Goal: Information Seeking & Learning: Learn about a topic

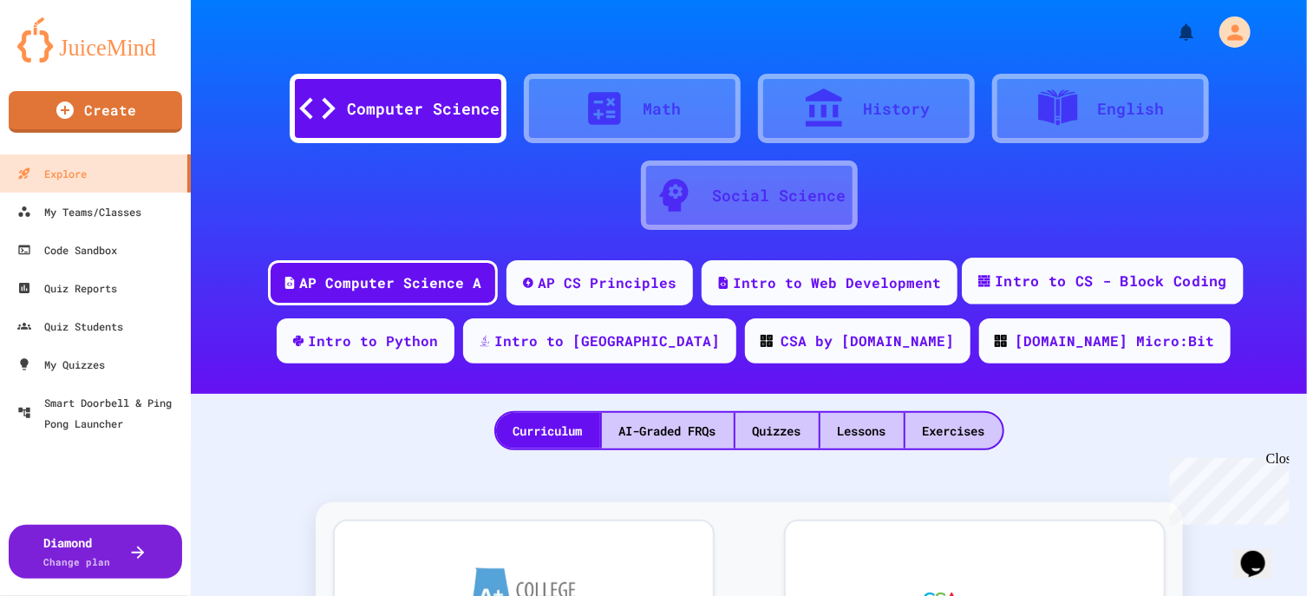
click at [1017, 271] on div "Intro to CS - Block Coding" at bounding box center [1111, 282] width 232 height 22
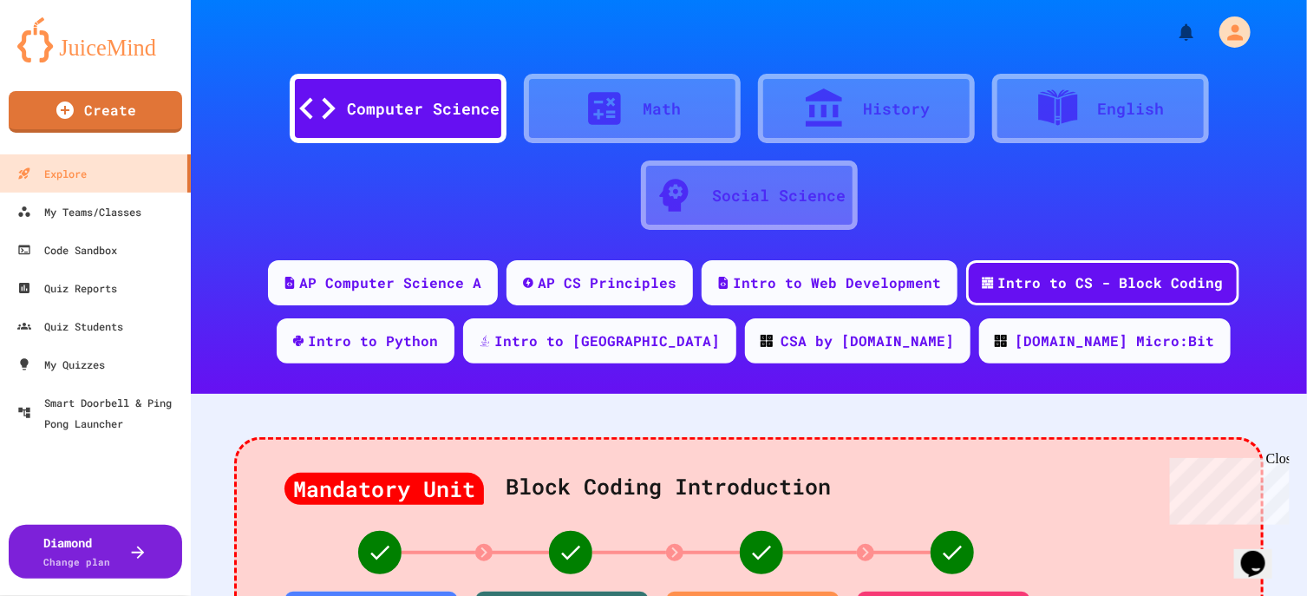
scroll to position [433, 0]
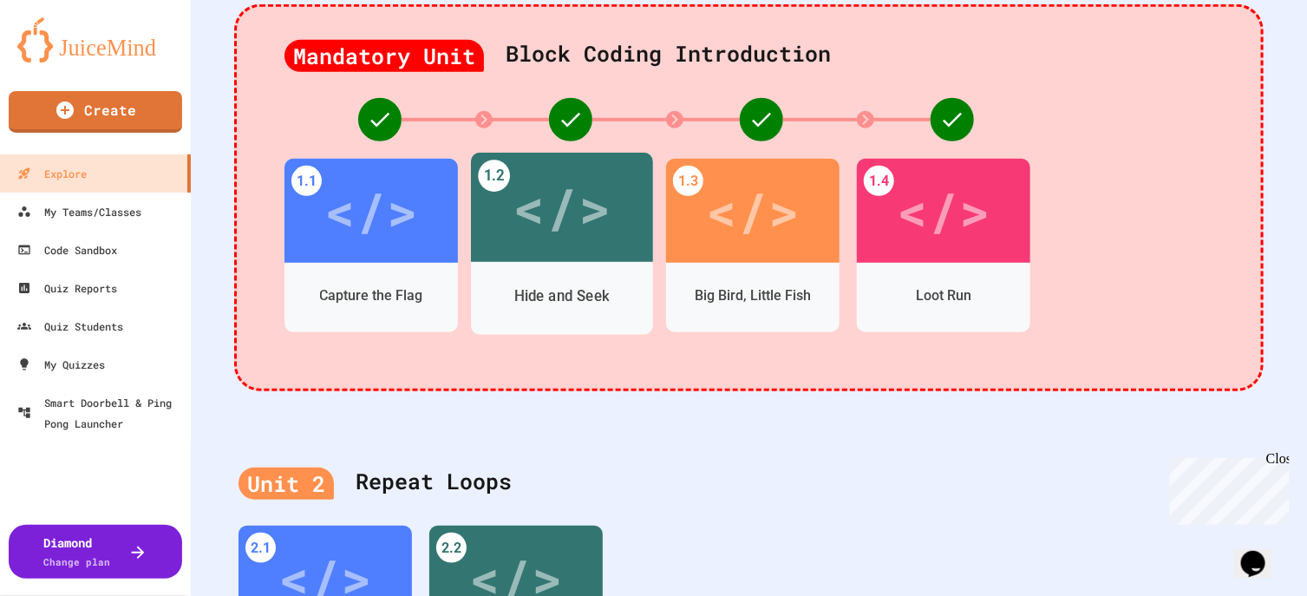
click at [590, 239] on div "</>" at bounding box center [561, 207] width 98 height 82
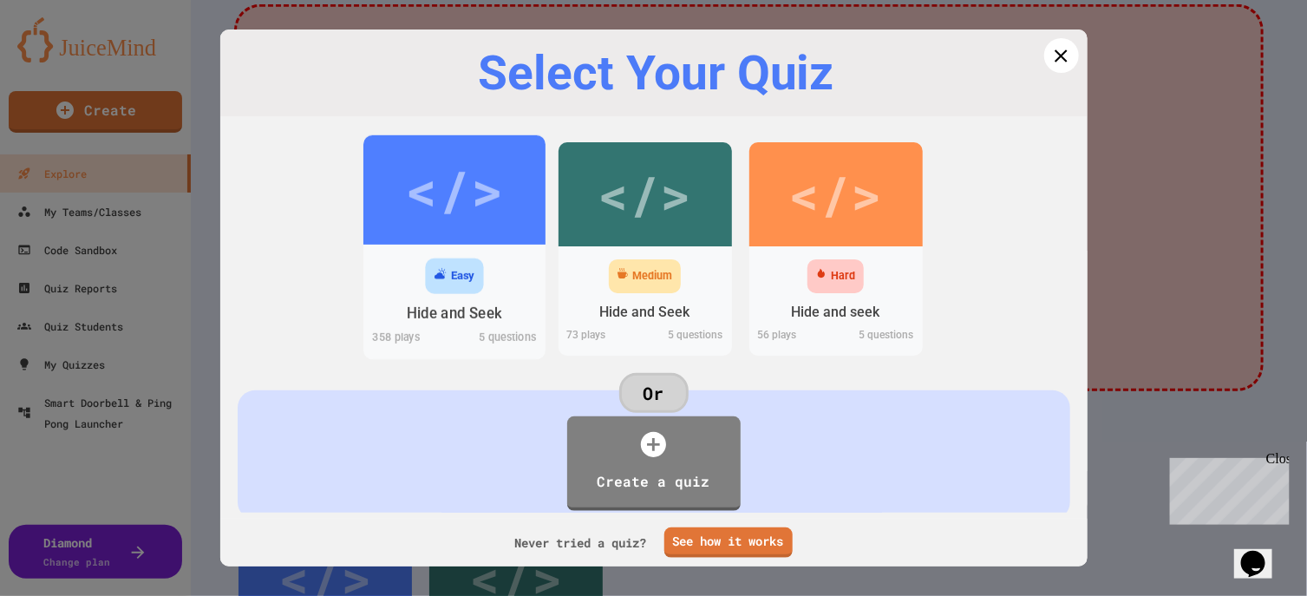
click at [455, 194] on div "</>" at bounding box center [454, 190] width 98 height 82
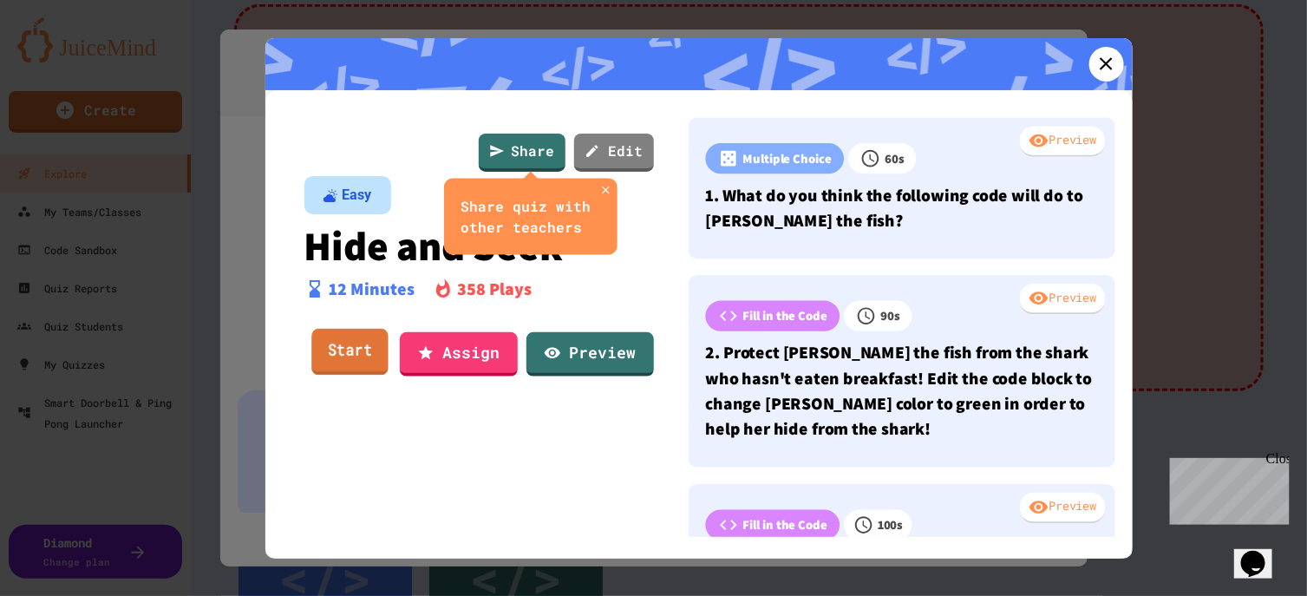
click at [362, 341] on link "Start" at bounding box center [349, 352] width 76 height 47
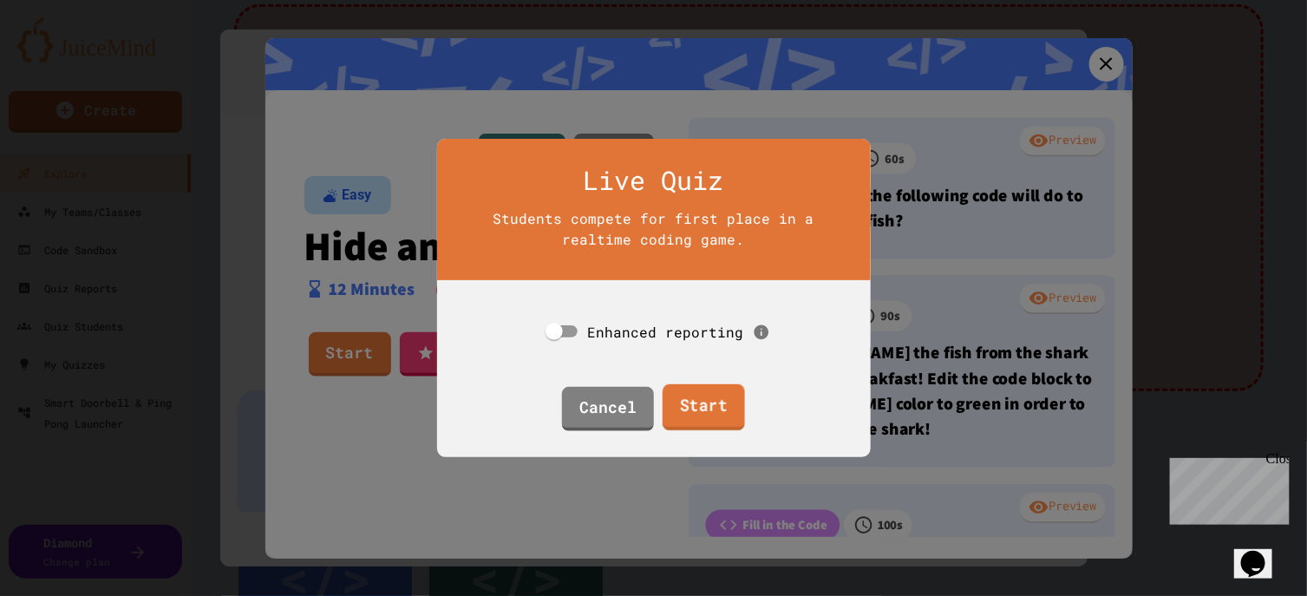
click at [715, 390] on link "Start" at bounding box center [703, 407] width 82 height 47
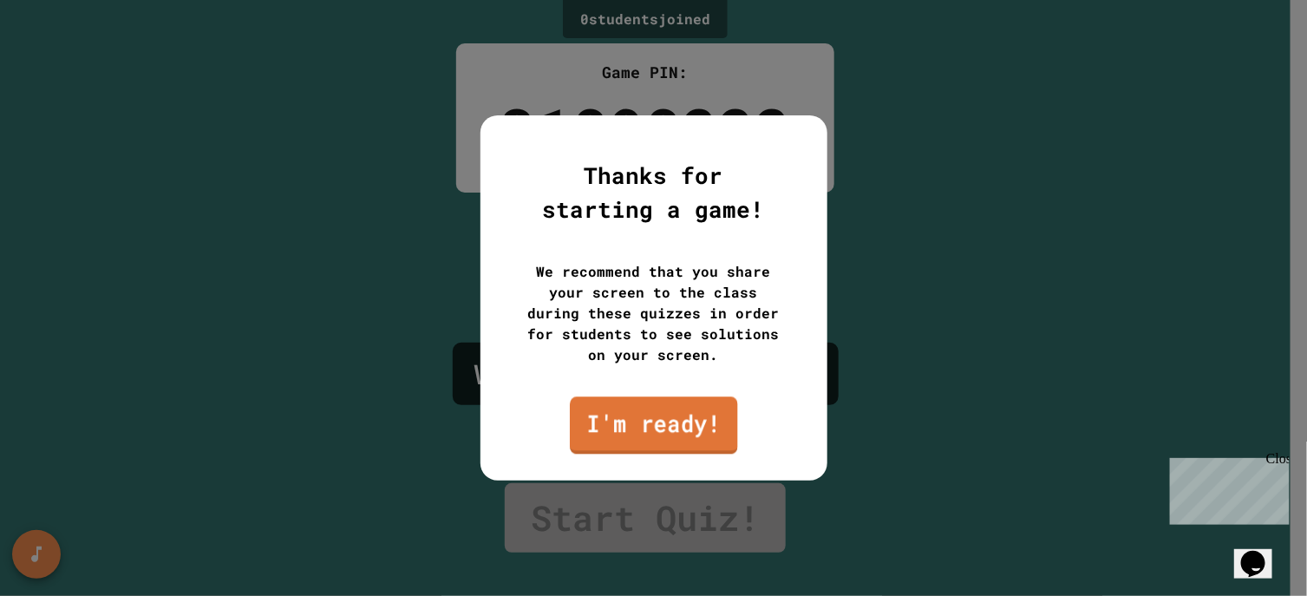
click at [627, 436] on link "I'm ready!" at bounding box center [654, 424] width 168 height 57
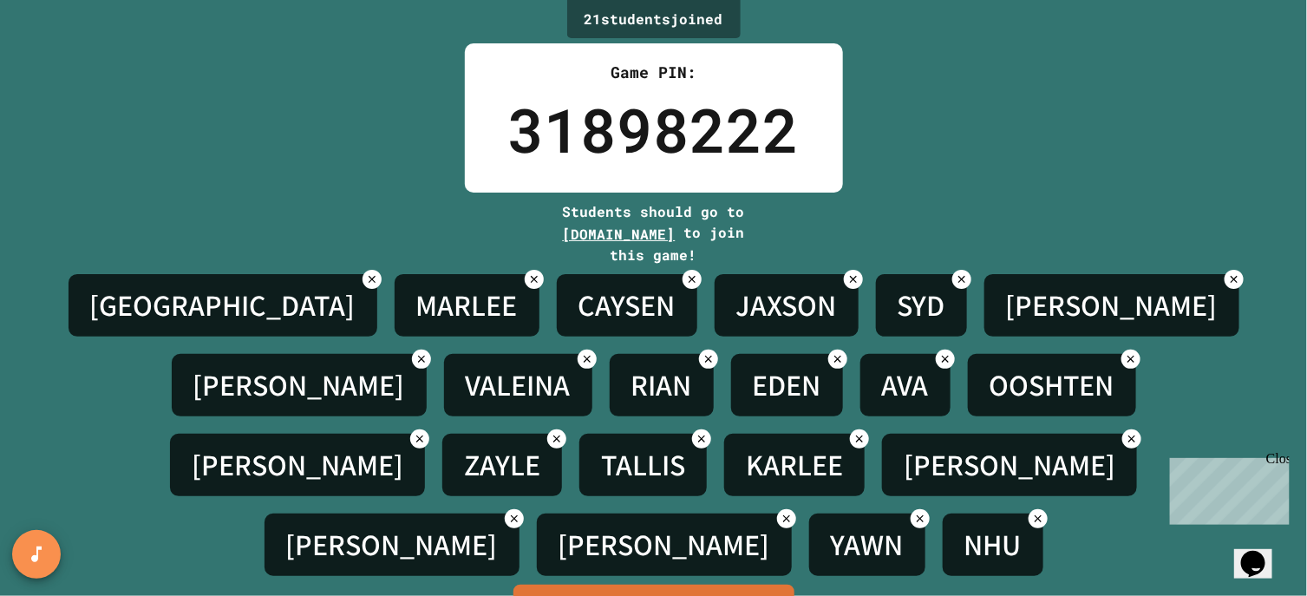
click at [1279, 450] on div "Close" at bounding box center [1276, 461] width 22 height 22
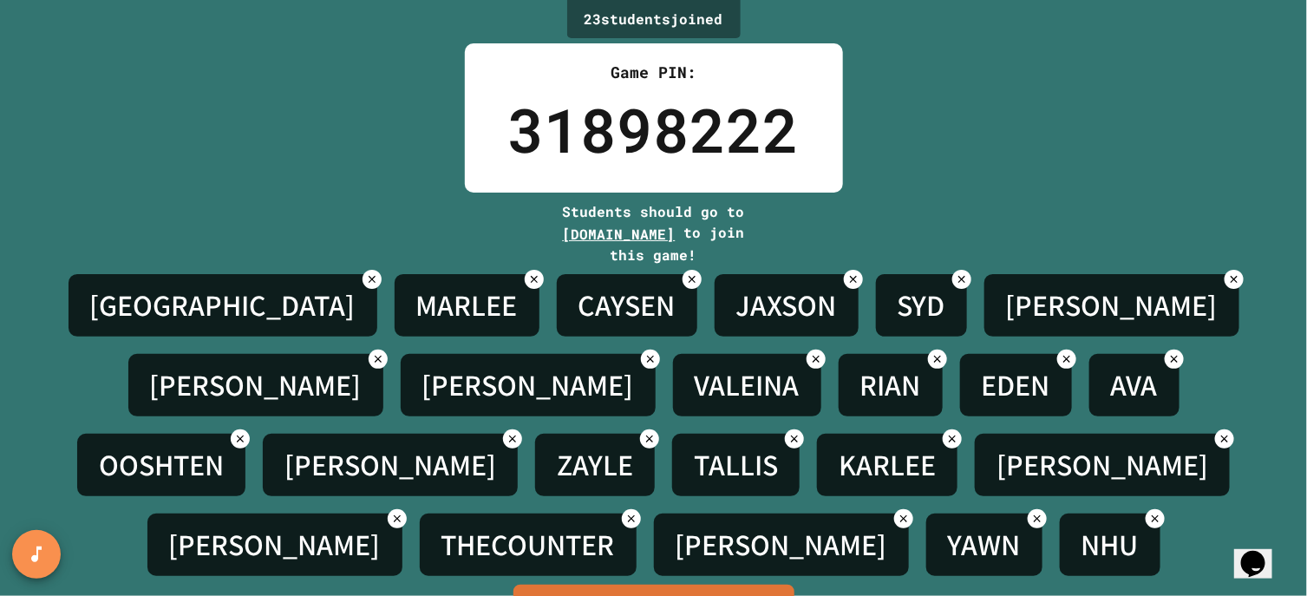
scroll to position [76, 0]
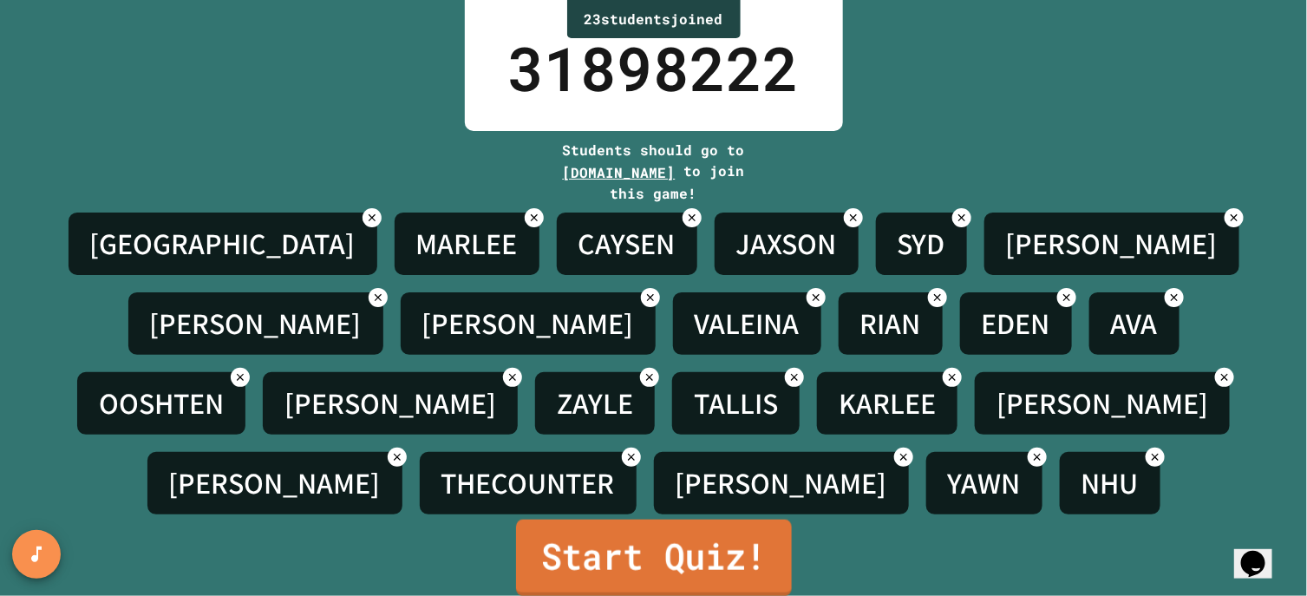
click at [564, 528] on link "Start Quiz!" at bounding box center [654, 557] width 276 height 76
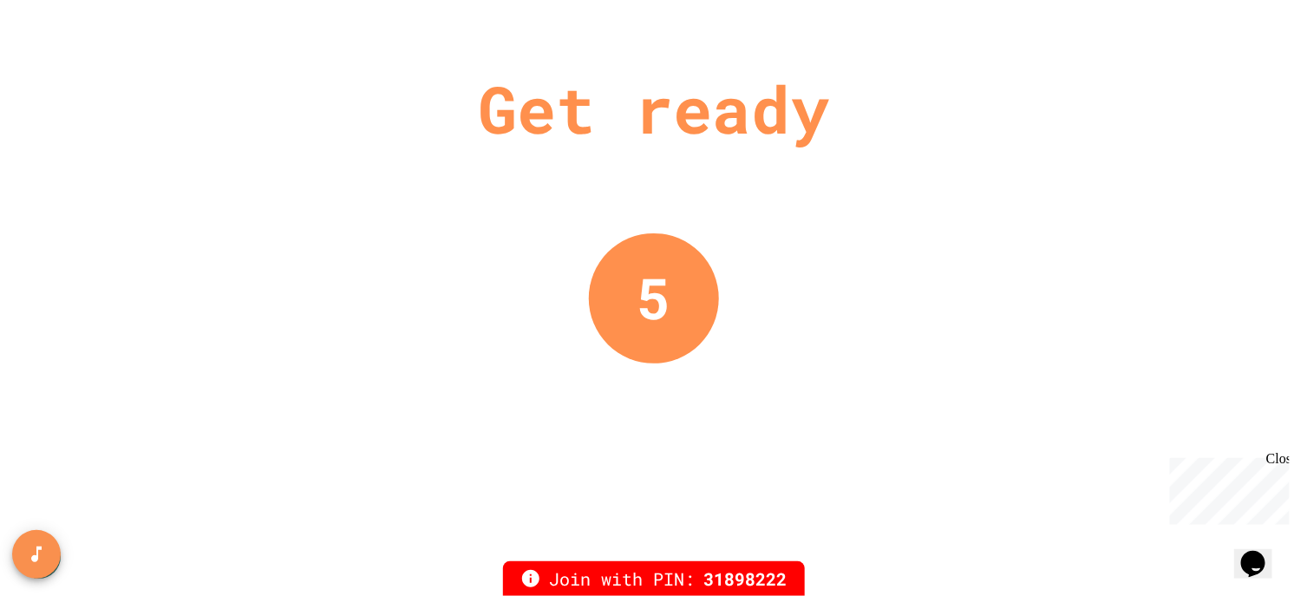
scroll to position [0, 0]
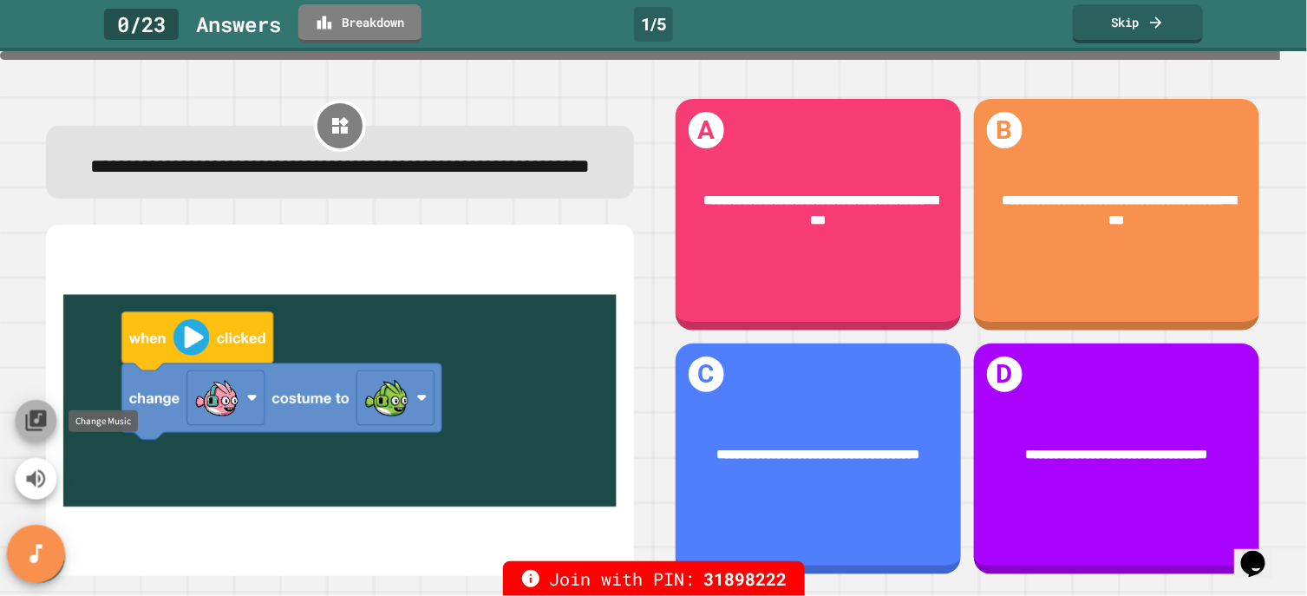
click at [39, 418] on icon "Change Music" at bounding box center [35, 420] width 21 height 21
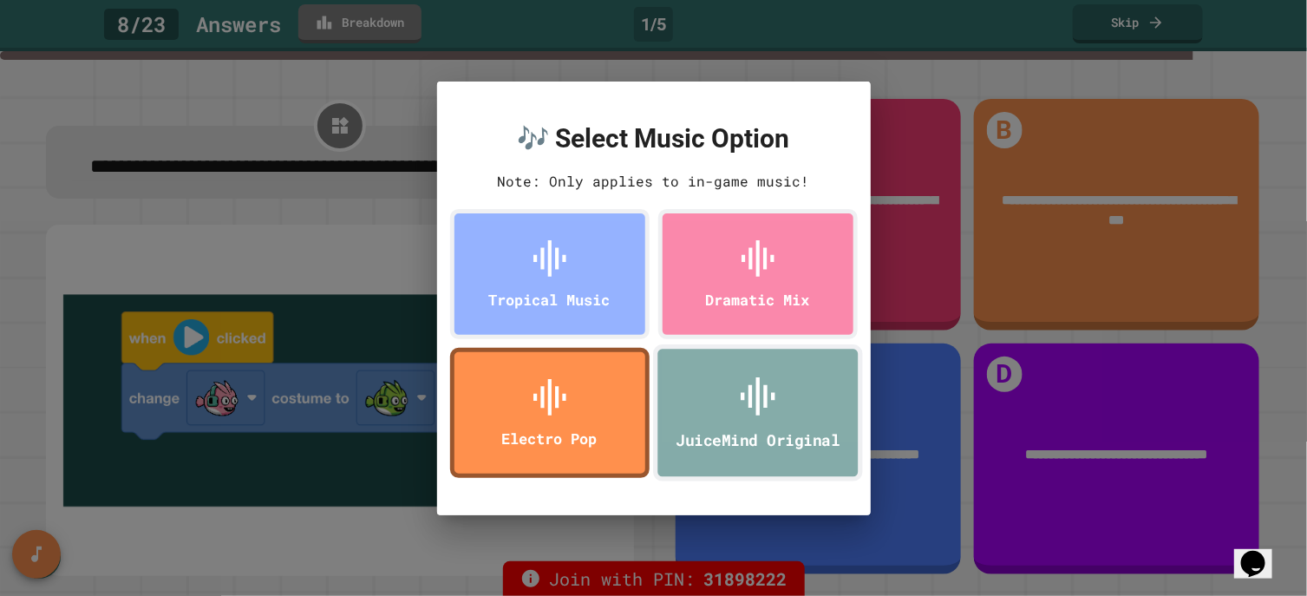
click at [717, 383] on div "JuiceMind Original" at bounding box center [758, 412] width 210 height 137
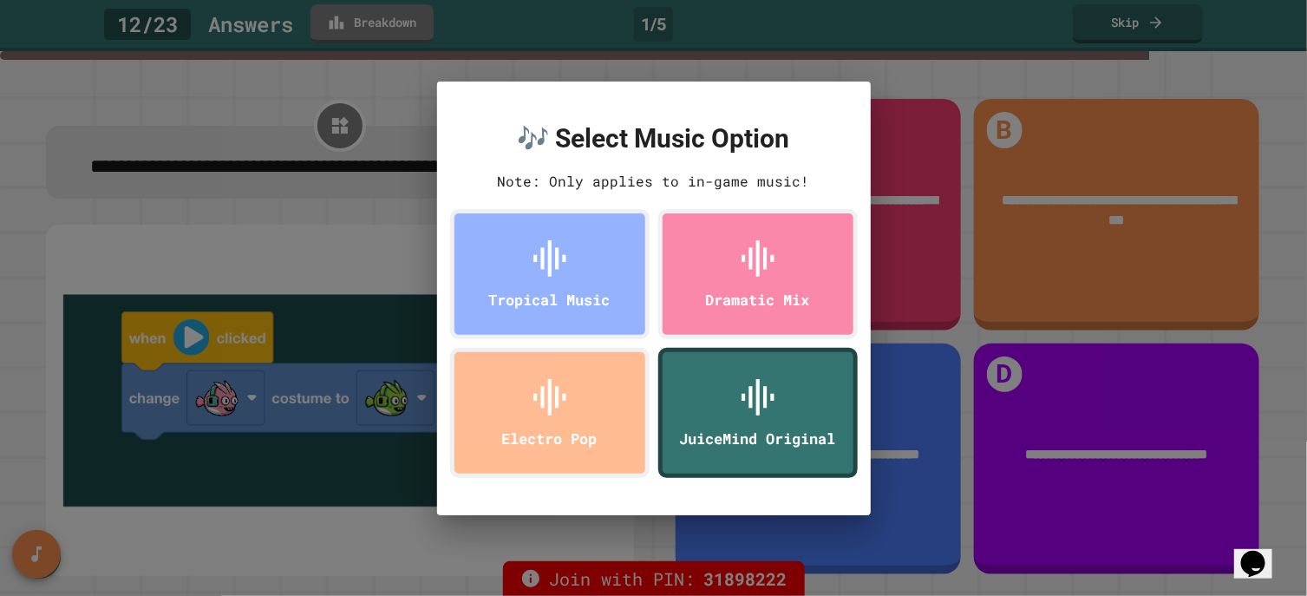
click at [216, 240] on div "🎶 Select Music Option Note: Only applies to in-game music! Tropical Music Drama…" at bounding box center [653, 298] width 1307 height 596
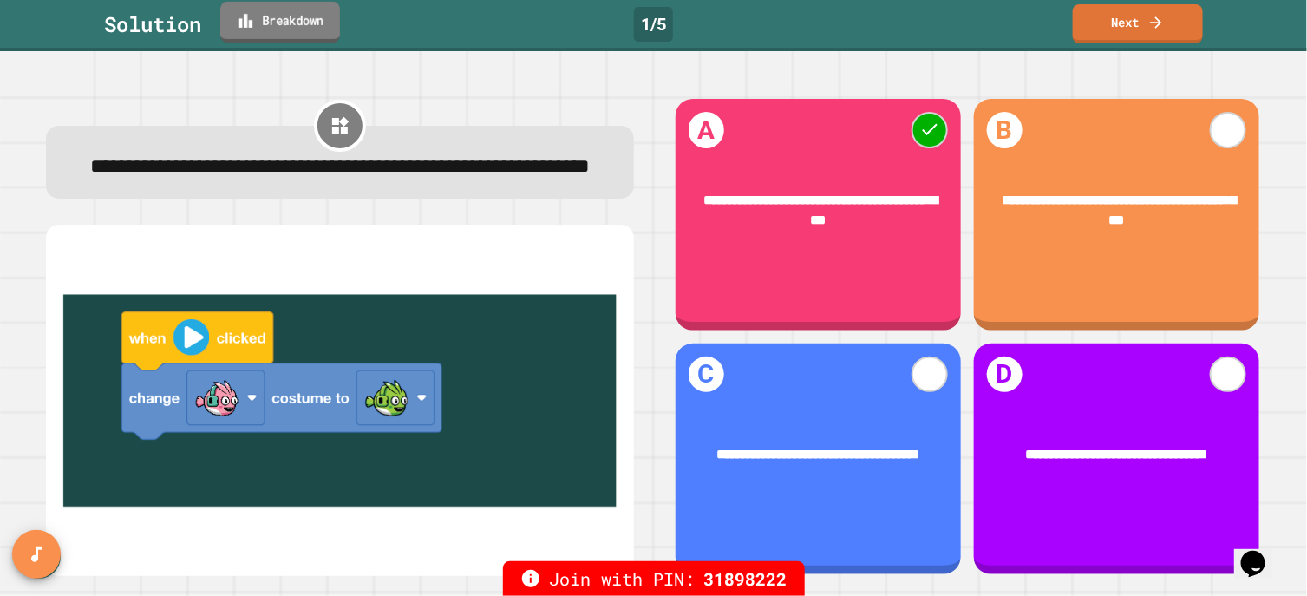
click at [295, 15] on link "Breakdown" at bounding box center [280, 22] width 120 height 41
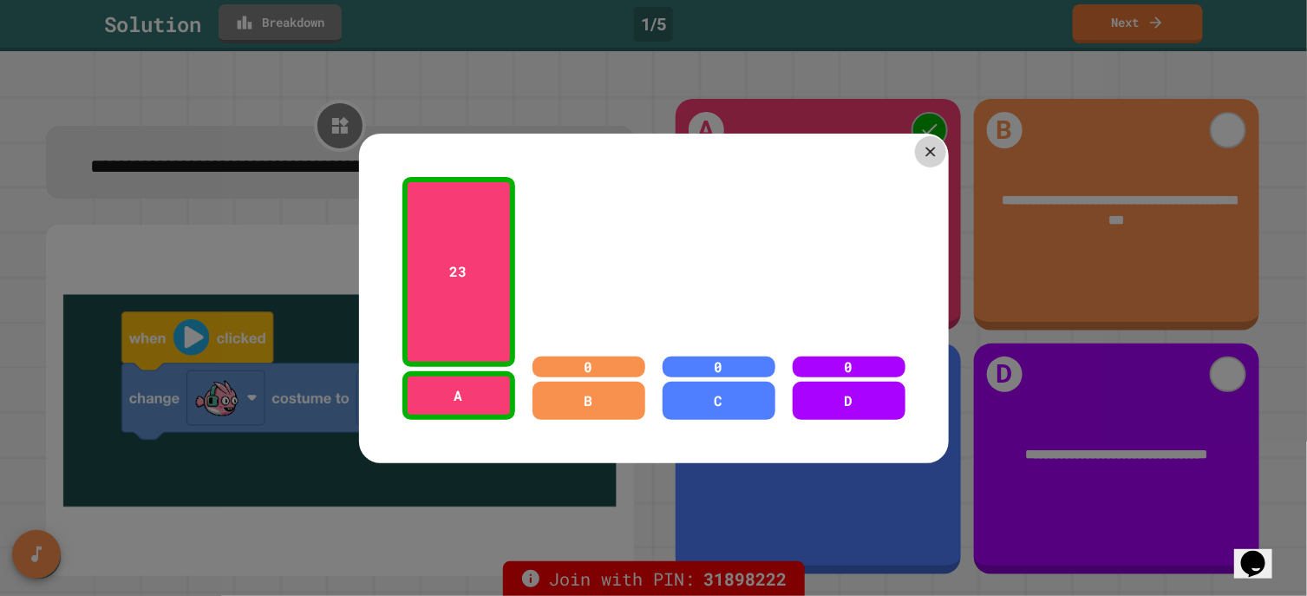
drag, startPoint x: 916, startPoint y: 136, endPoint x: 926, endPoint y: 133, distance: 11.0
click at [922, 143] on icon at bounding box center [930, 151] width 16 height 16
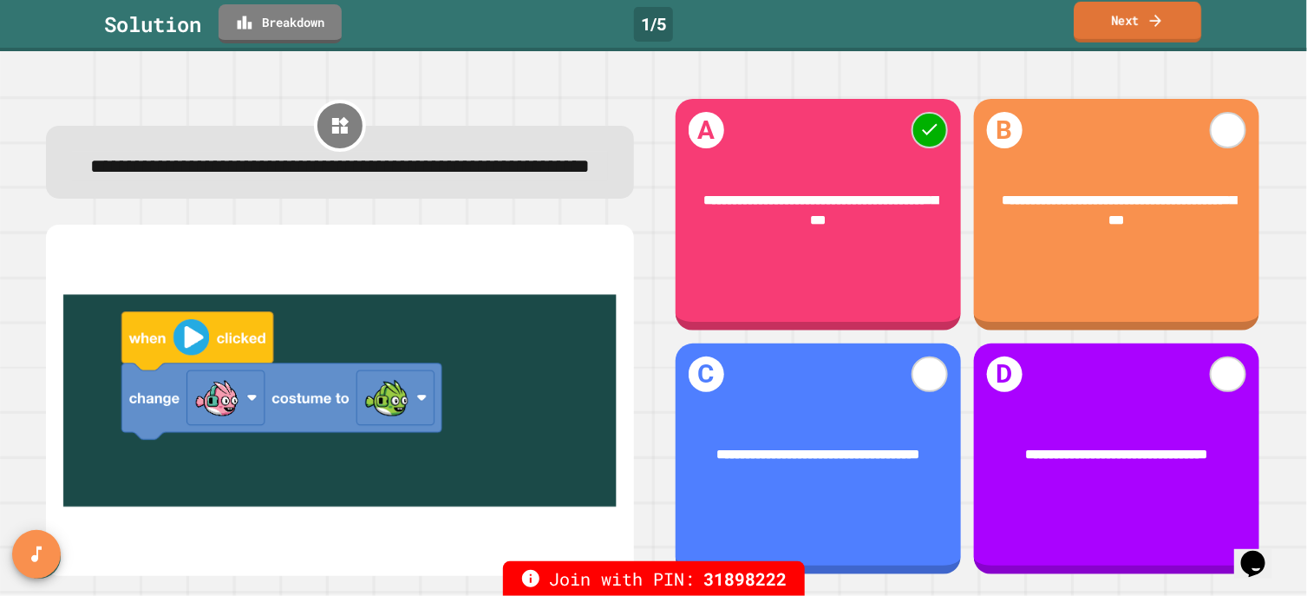
click at [1125, 25] on link "Next" at bounding box center [1136, 22] width 127 height 41
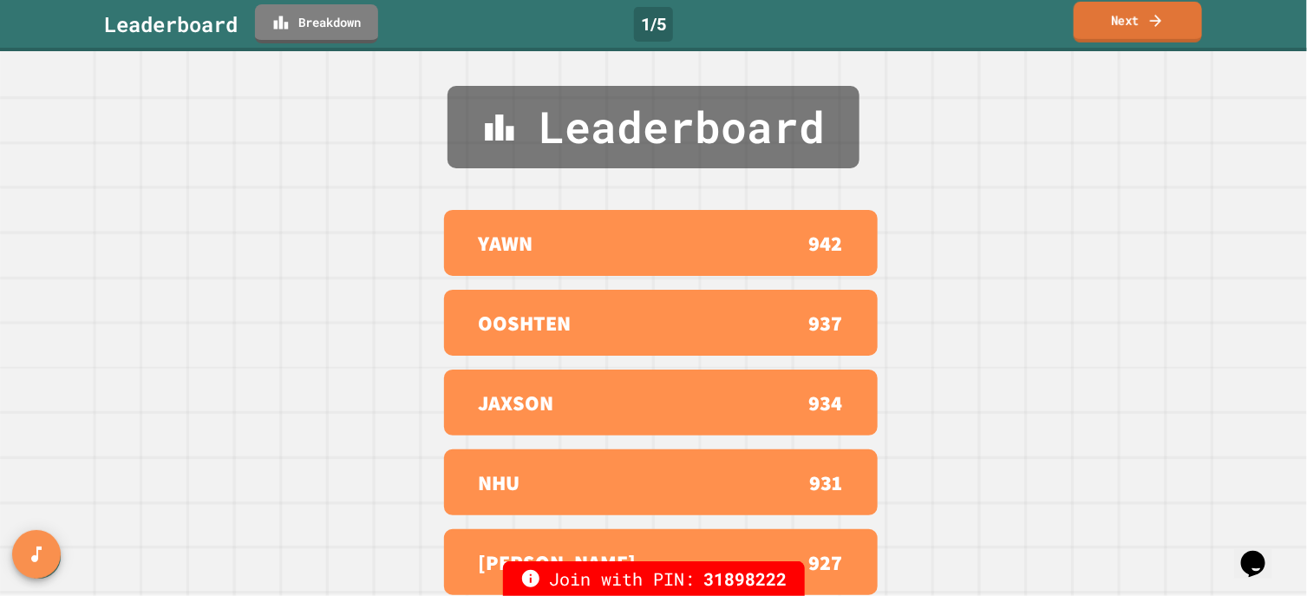
click at [1126, 15] on link "Next" at bounding box center [1137, 22] width 128 height 41
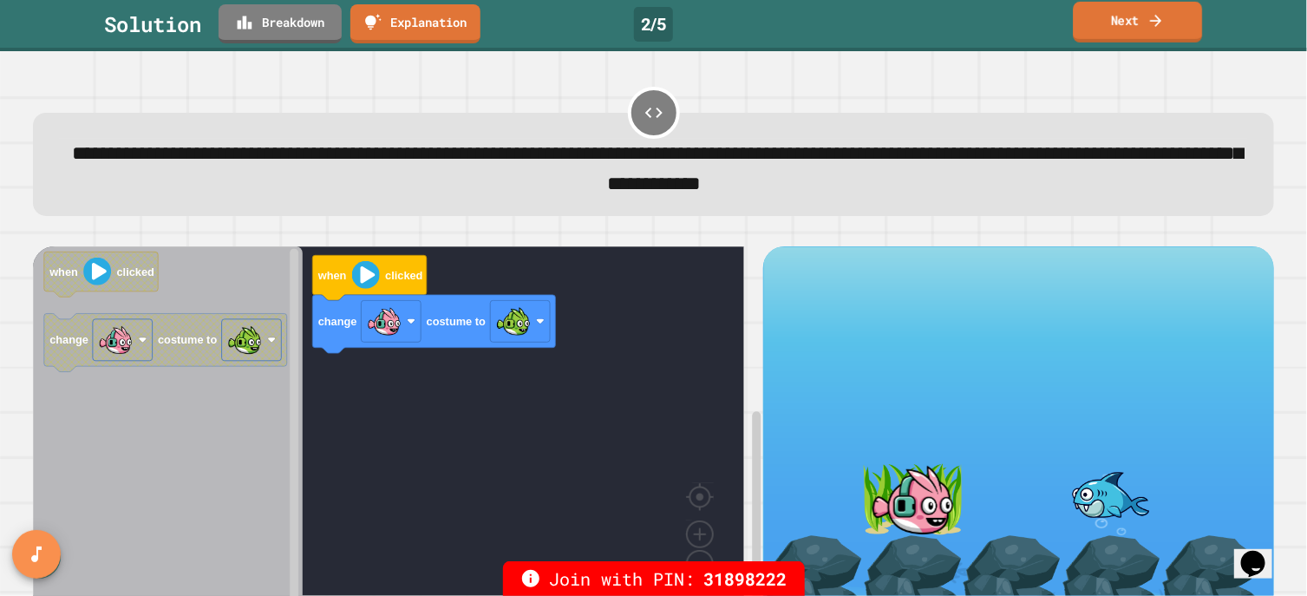
click at [1096, 12] on link "Next" at bounding box center [1137, 22] width 129 height 41
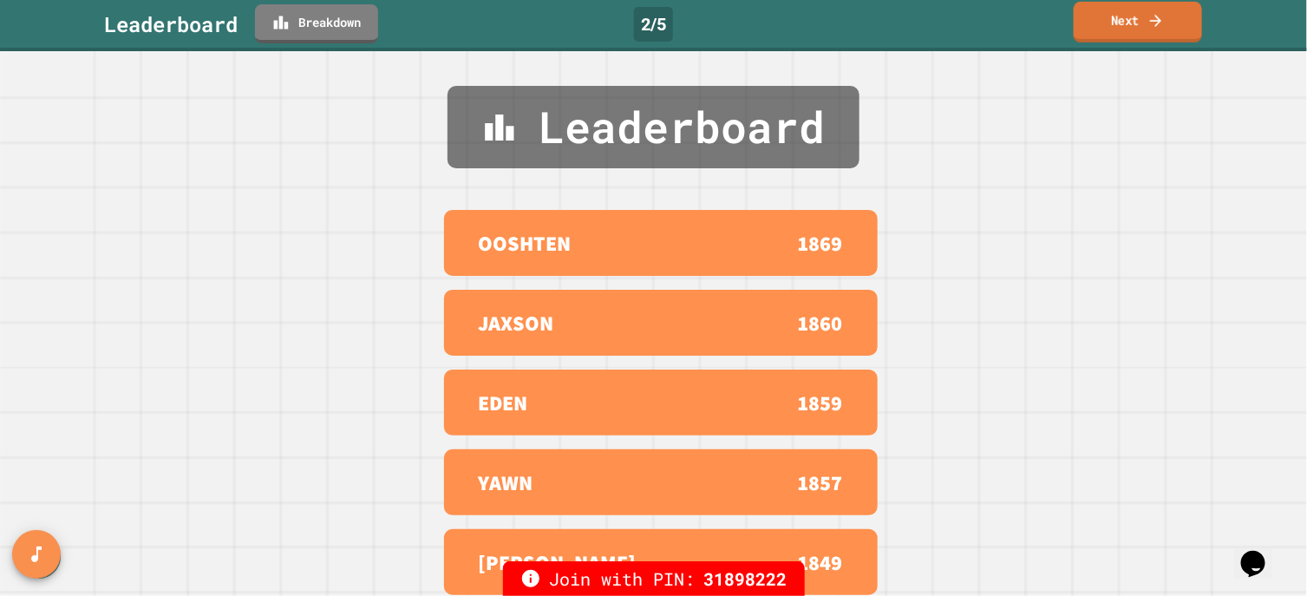
click at [1127, 19] on link "Next" at bounding box center [1137, 22] width 128 height 41
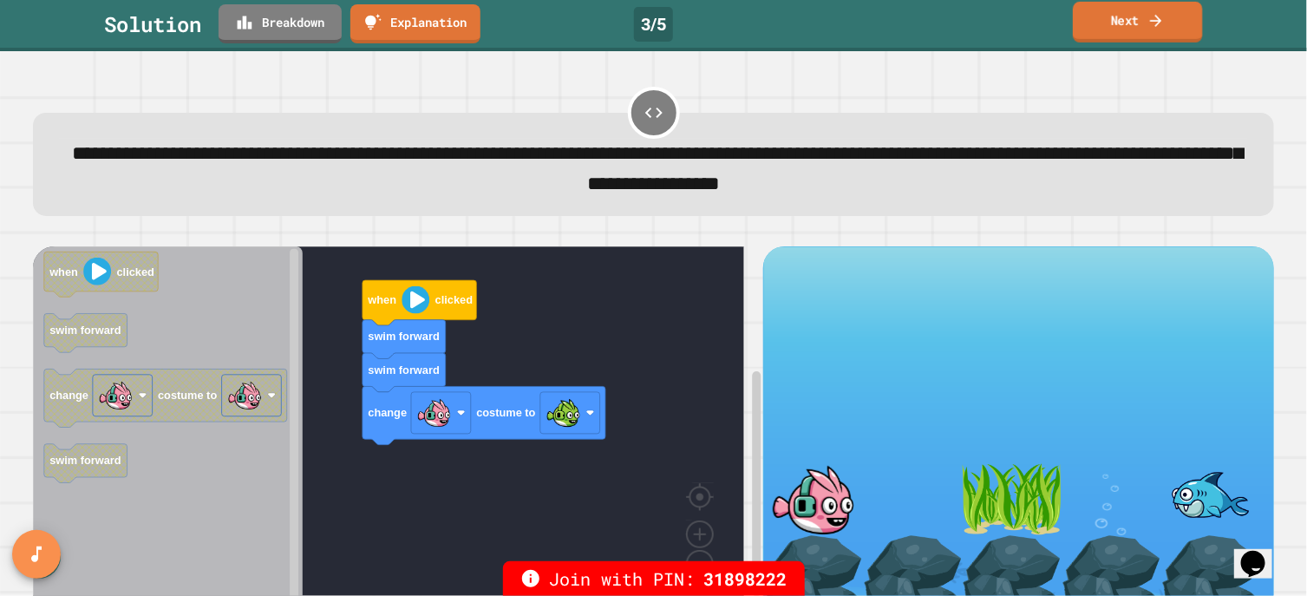
click at [1114, 14] on link "Next" at bounding box center [1138, 22] width 130 height 41
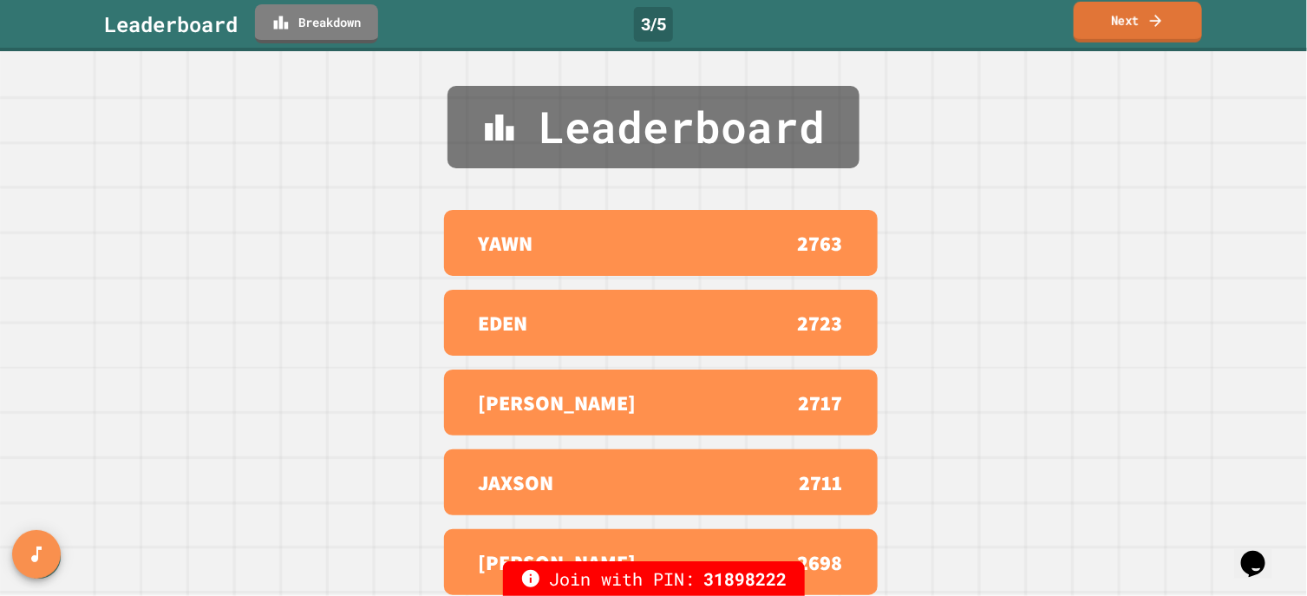
click at [1127, 19] on link "Next" at bounding box center [1137, 22] width 128 height 41
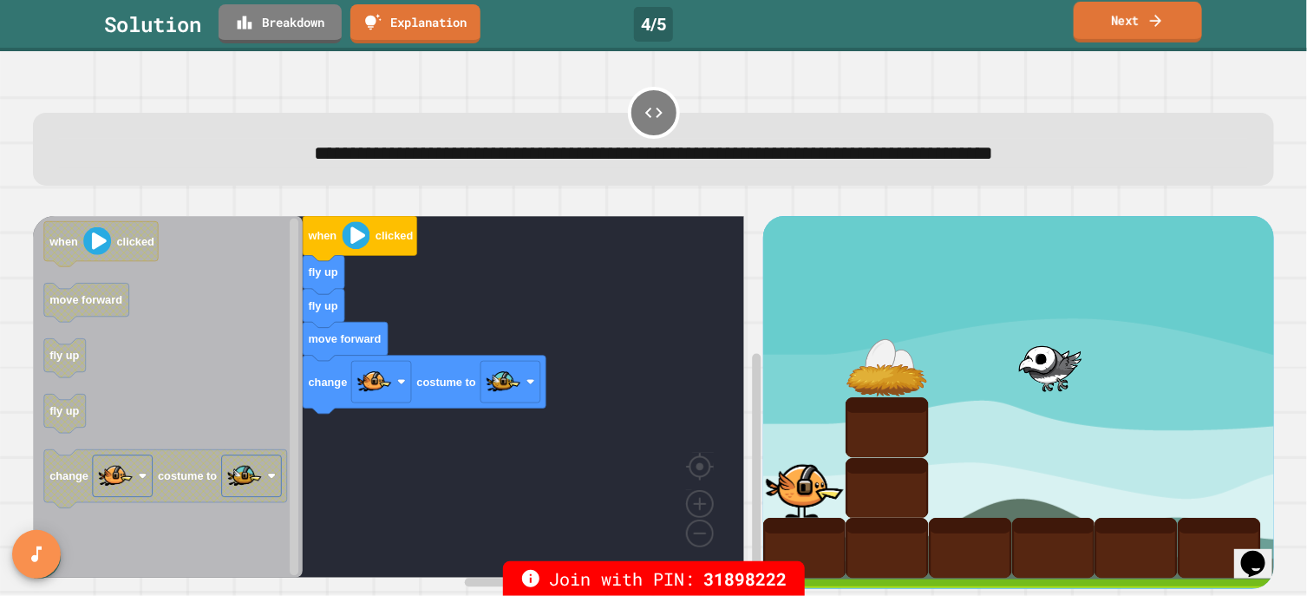
click at [1120, 19] on link "Next" at bounding box center [1137, 22] width 128 height 41
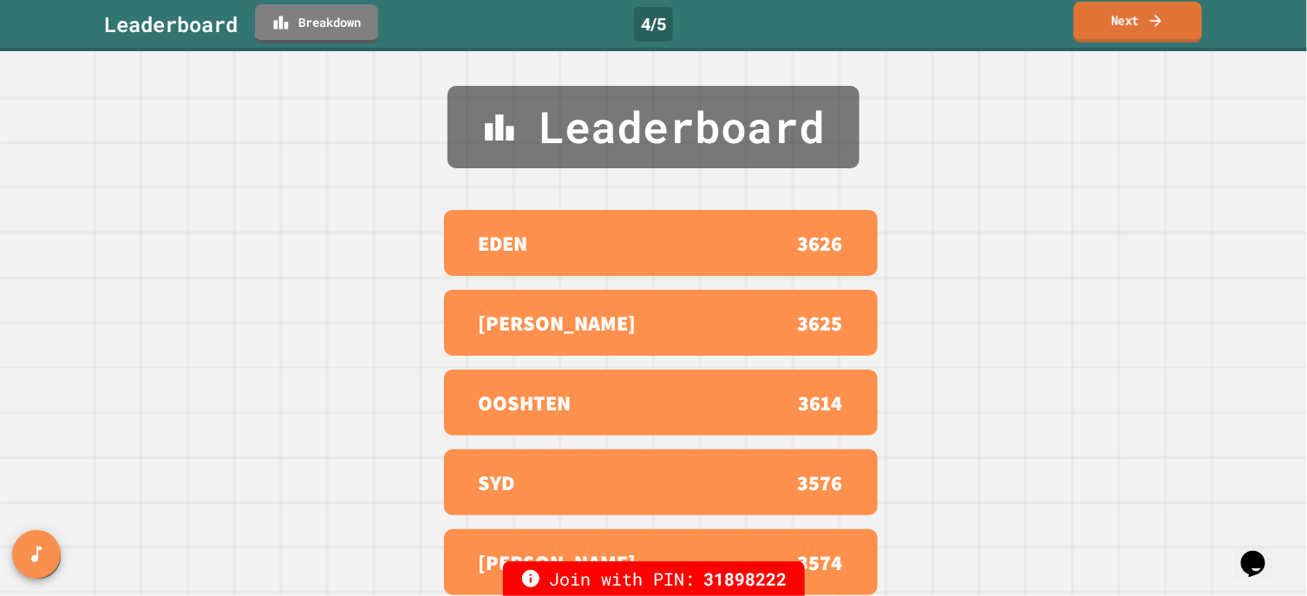
click at [1119, 14] on link "Next" at bounding box center [1137, 22] width 128 height 41
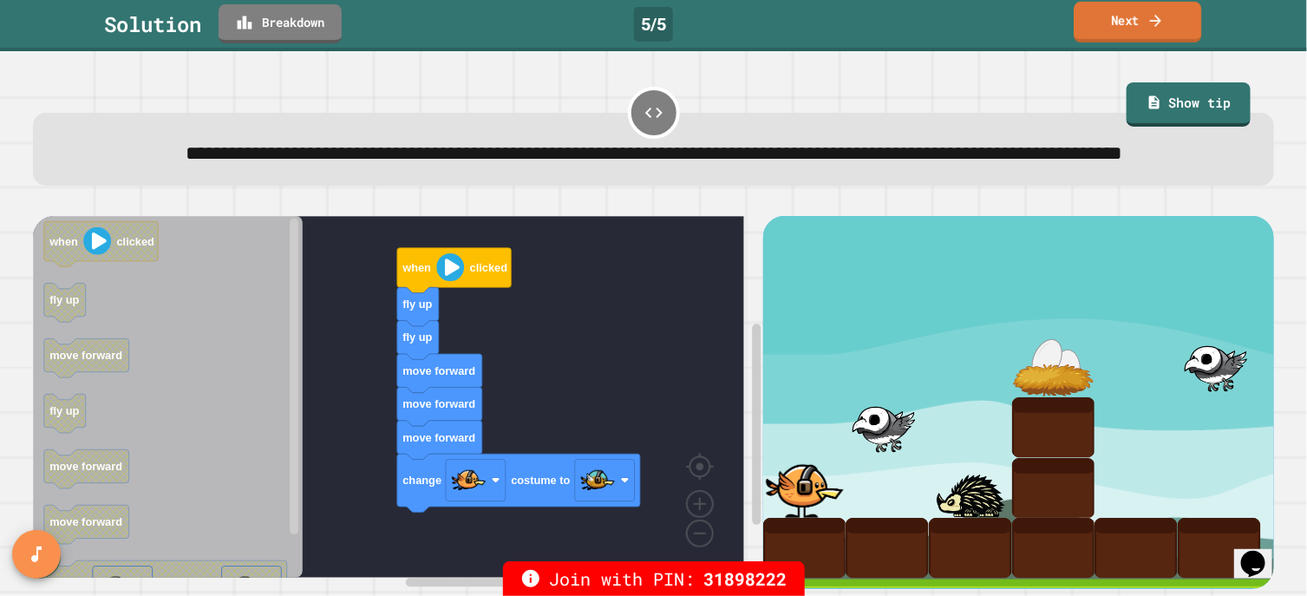
click at [1149, 21] on icon at bounding box center [1155, 20] width 17 height 18
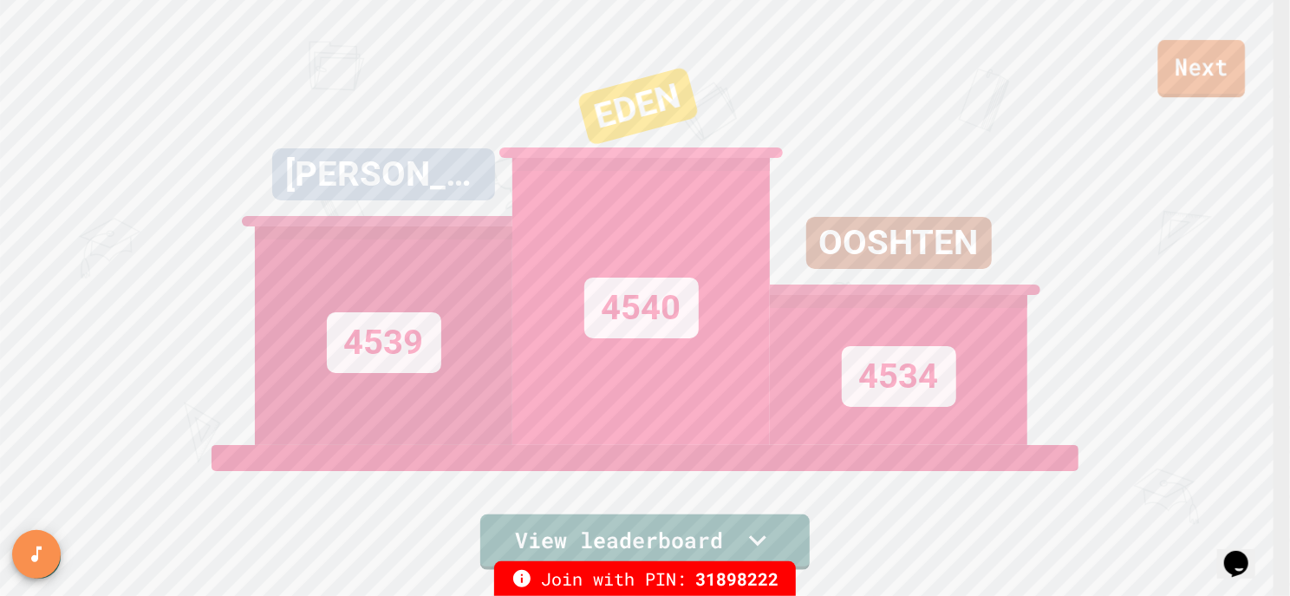
click at [1201, 50] on link "Next" at bounding box center [1202, 68] width 88 height 57
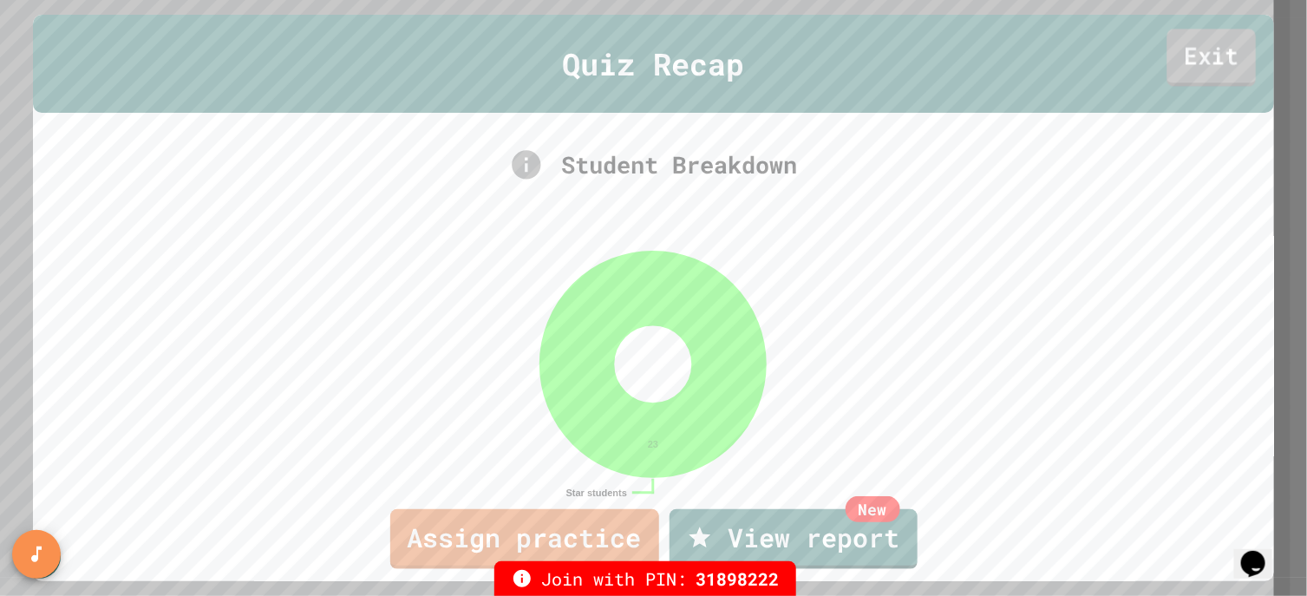
click at [1197, 52] on link "Exit" at bounding box center [1211, 57] width 89 height 57
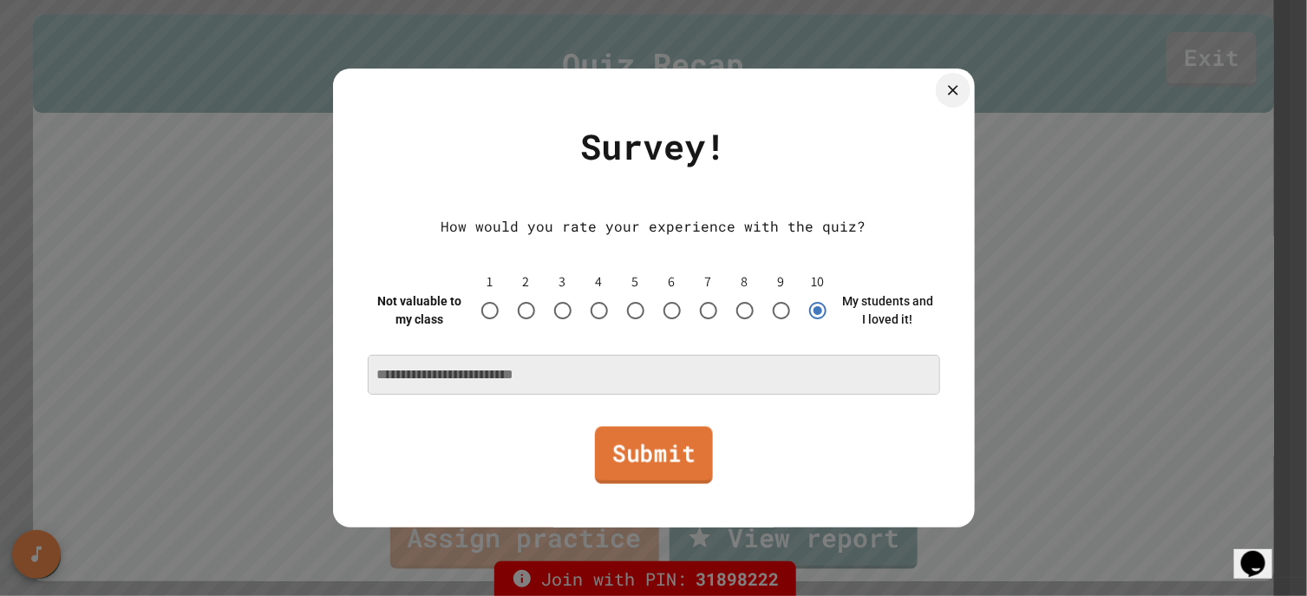
click at [677, 470] on link "Submit" at bounding box center [654, 455] width 118 height 57
type textarea "*"
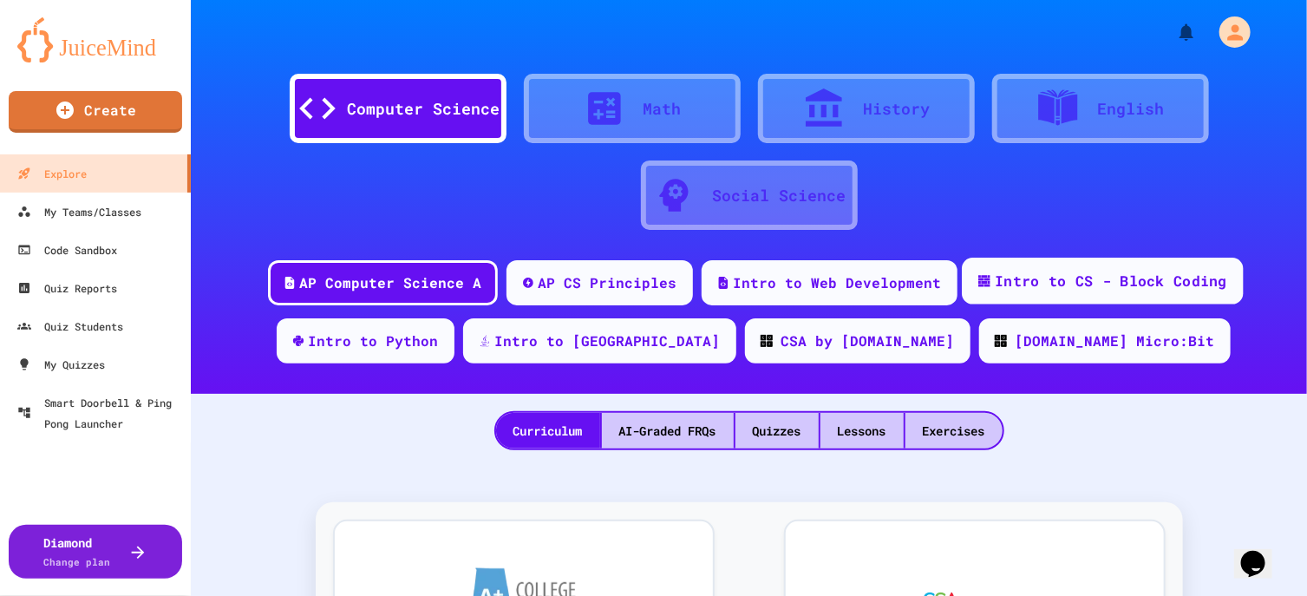
click at [999, 278] on div "Intro to CS - Block Coding" at bounding box center [1111, 282] width 232 height 22
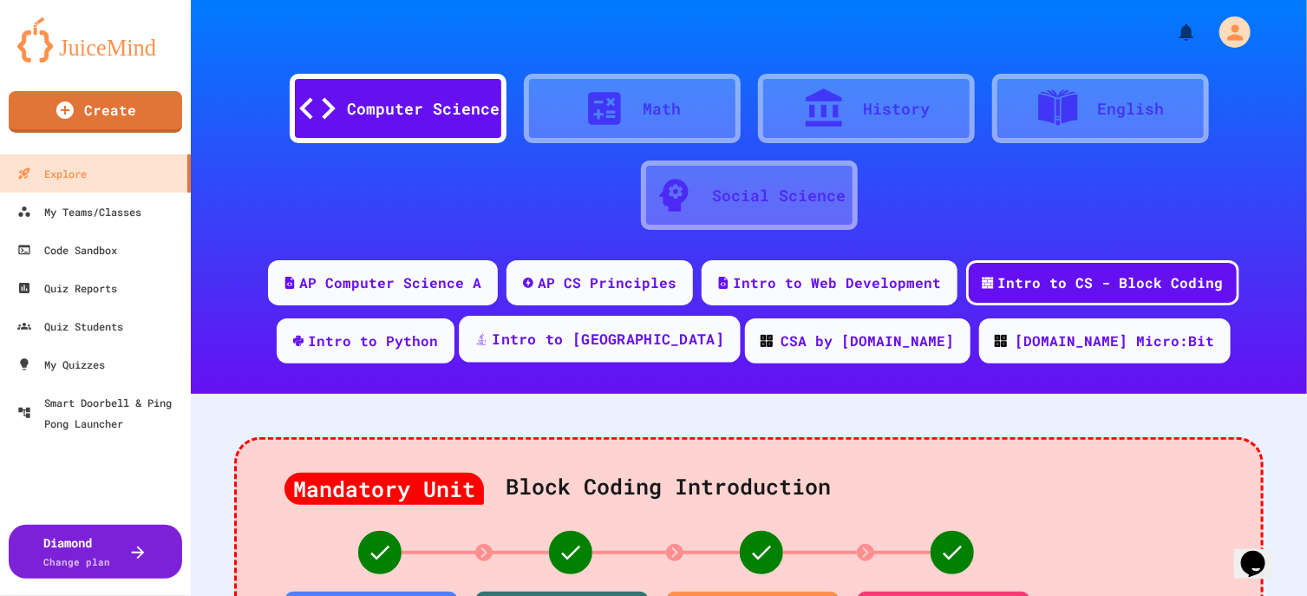
scroll to position [325, 0]
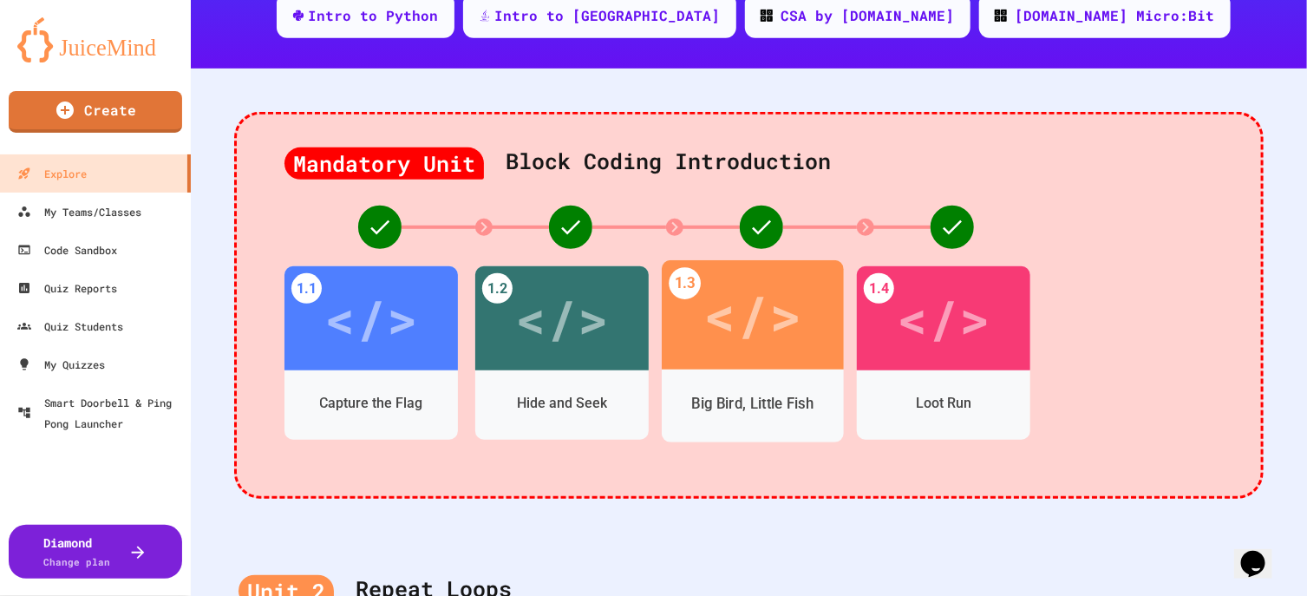
click at [771, 331] on div "</>" at bounding box center [752, 315] width 98 height 82
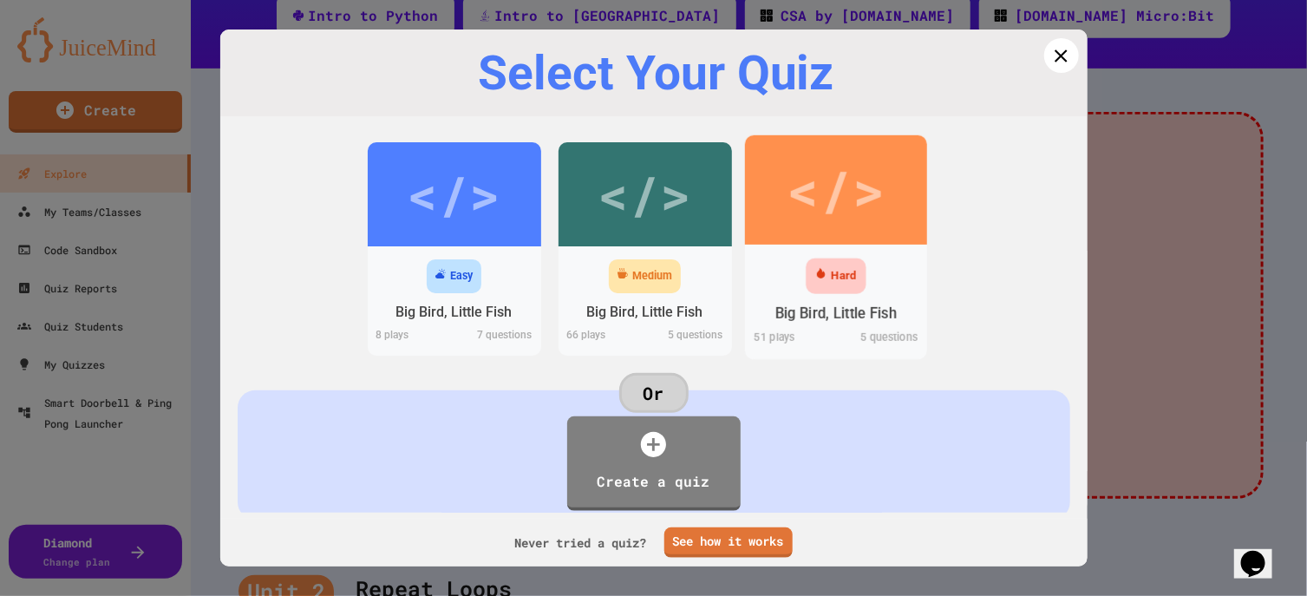
click at [864, 197] on div "</>" at bounding box center [835, 190] width 98 height 82
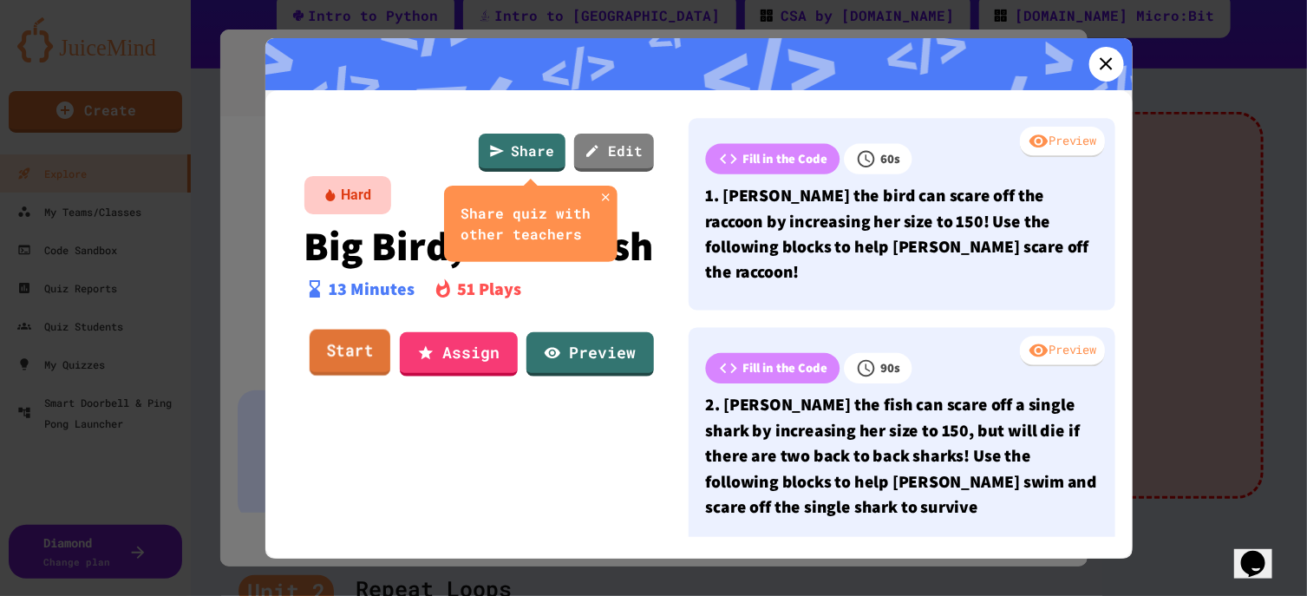
click at [334, 376] on link "Start" at bounding box center [349, 352] width 81 height 47
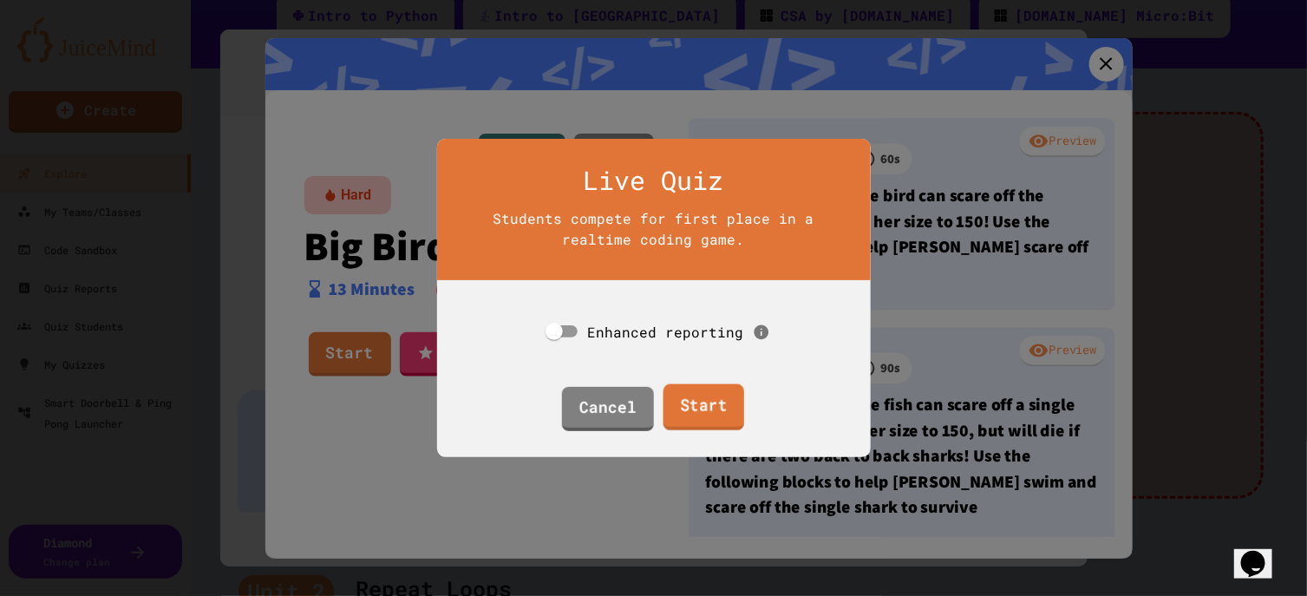
click at [700, 384] on link "Start" at bounding box center [703, 407] width 81 height 47
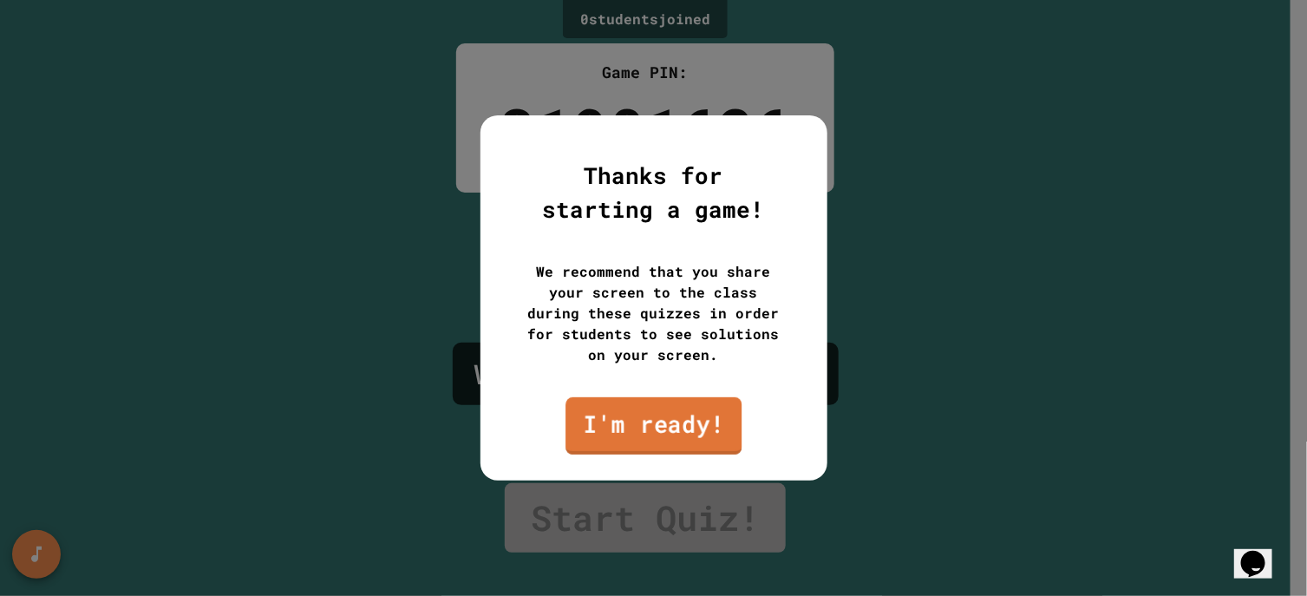
click at [687, 424] on link "I'm ready!" at bounding box center [653, 425] width 176 height 57
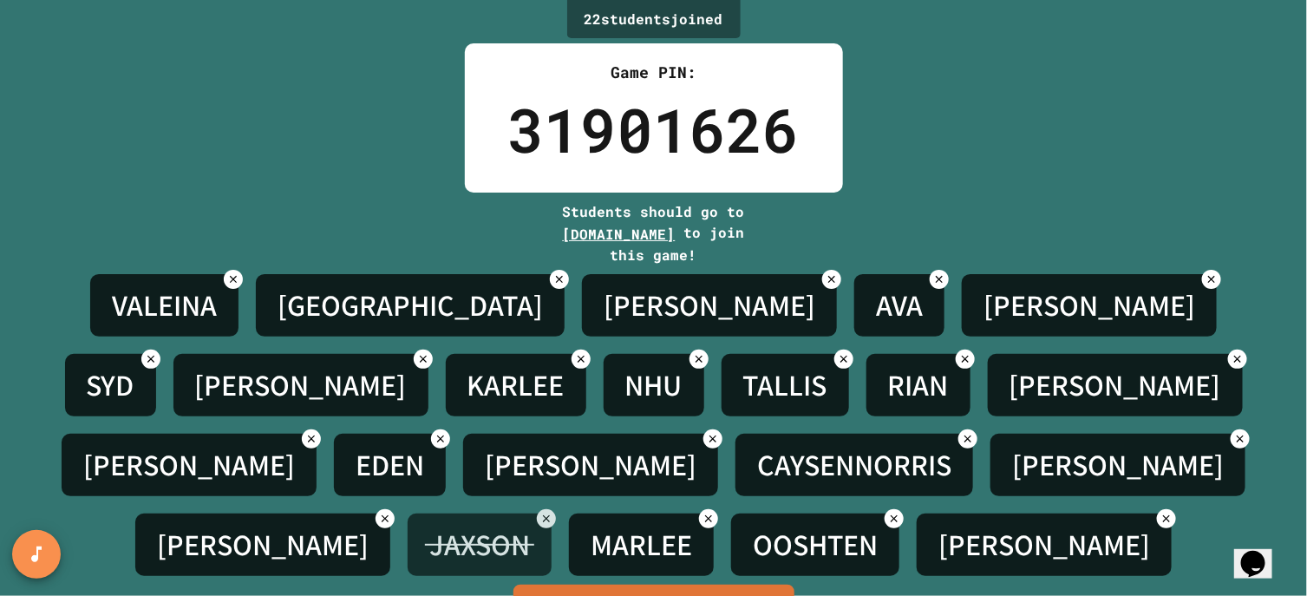
scroll to position [76, 0]
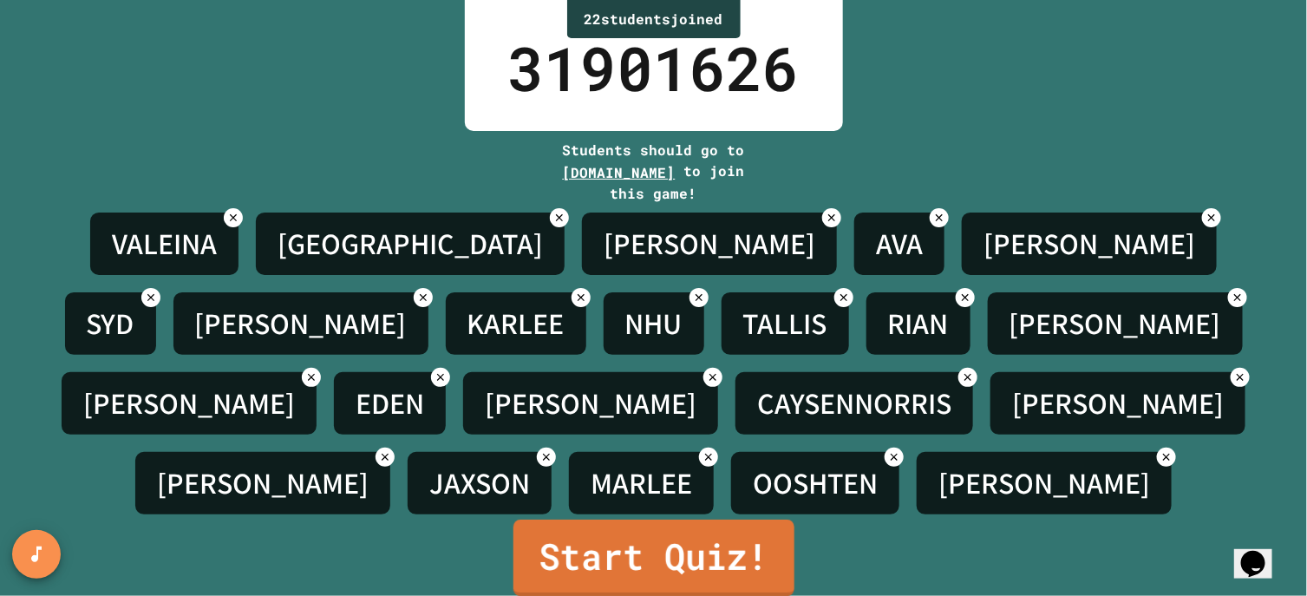
click at [763, 525] on link "Start Quiz!" at bounding box center [652, 557] width 281 height 76
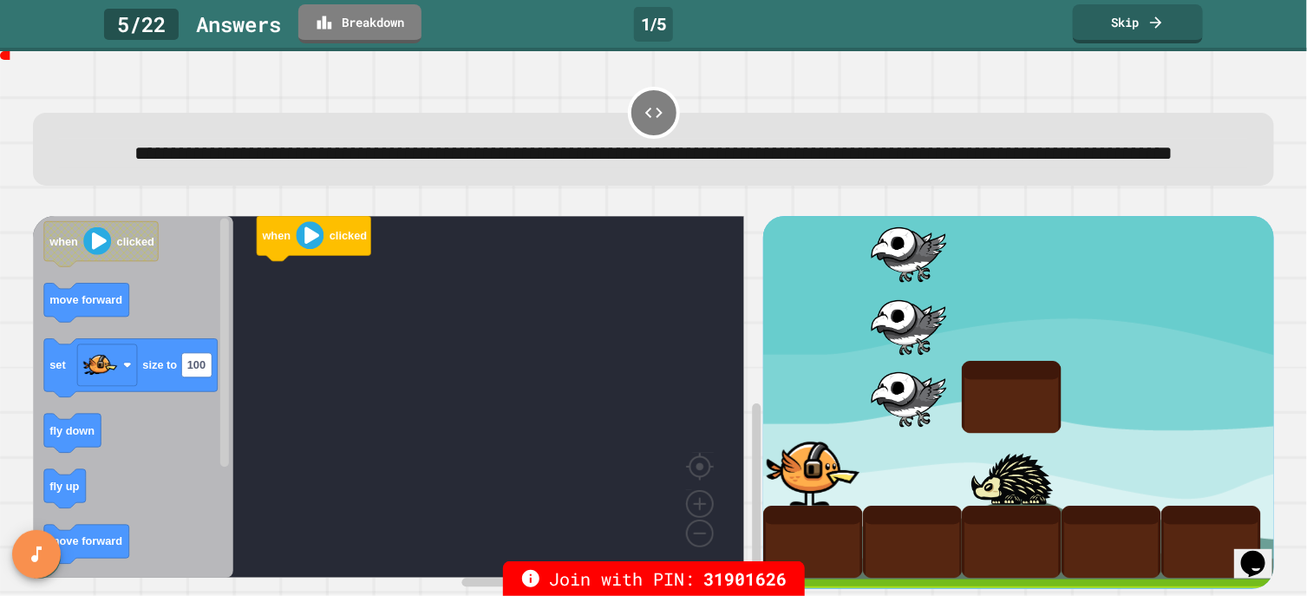
scroll to position [0, 0]
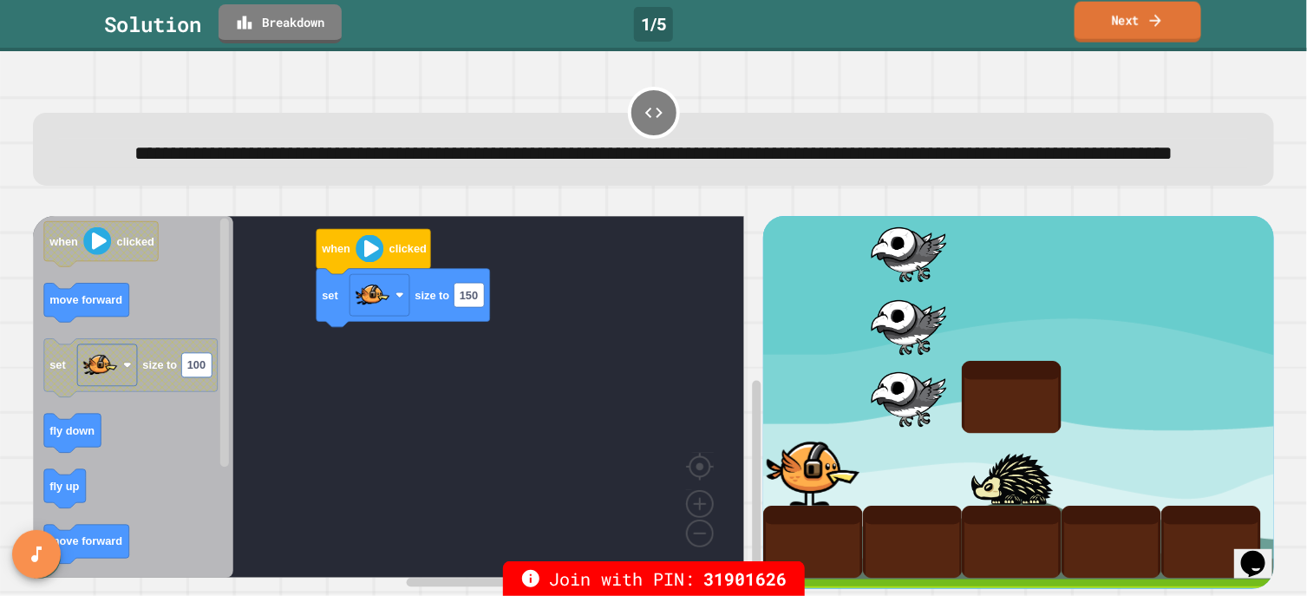
click at [1145, 16] on link "Next" at bounding box center [1137, 22] width 127 height 41
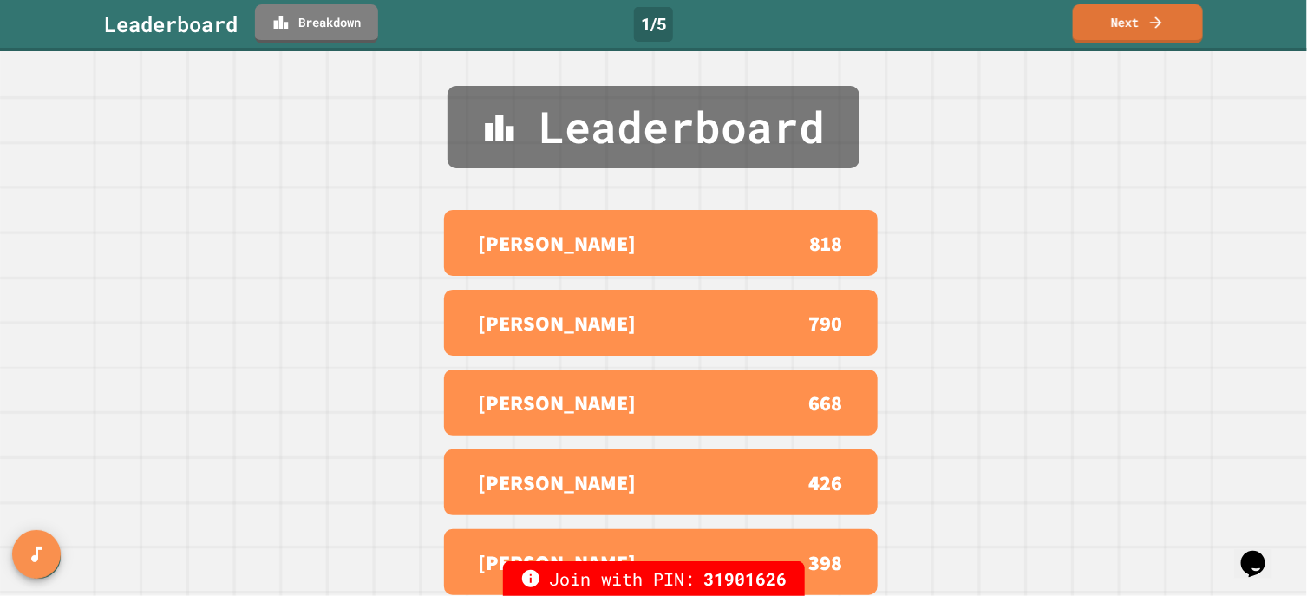
scroll to position [21, 0]
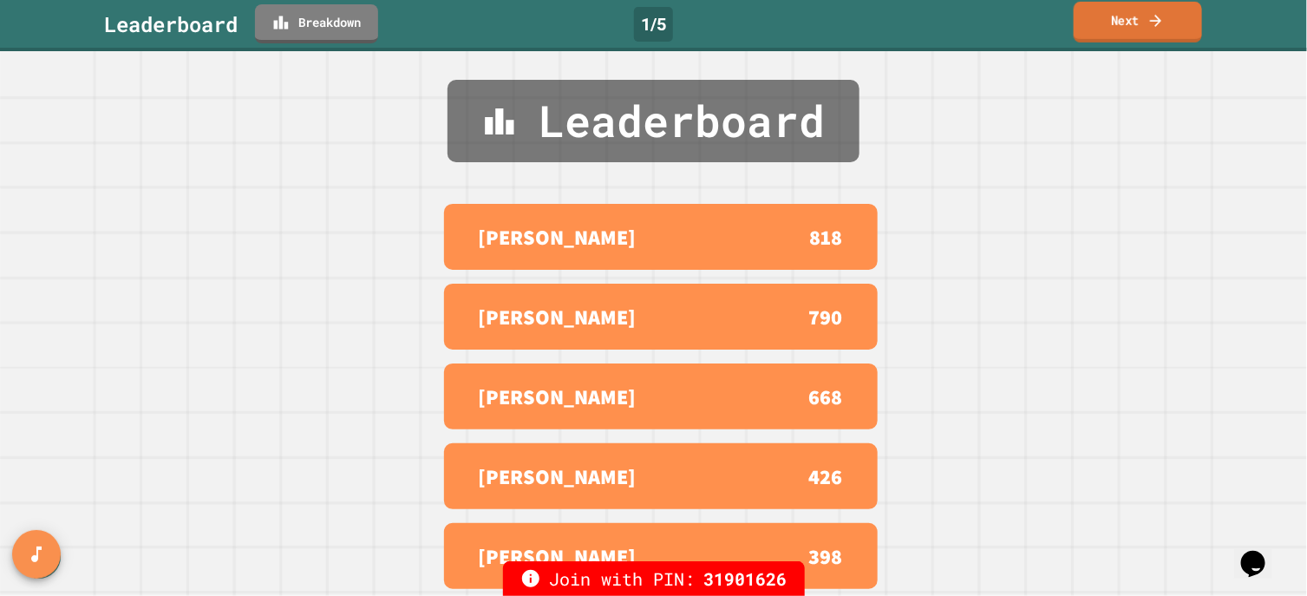
click at [1106, 6] on link "Next" at bounding box center [1137, 22] width 128 height 41
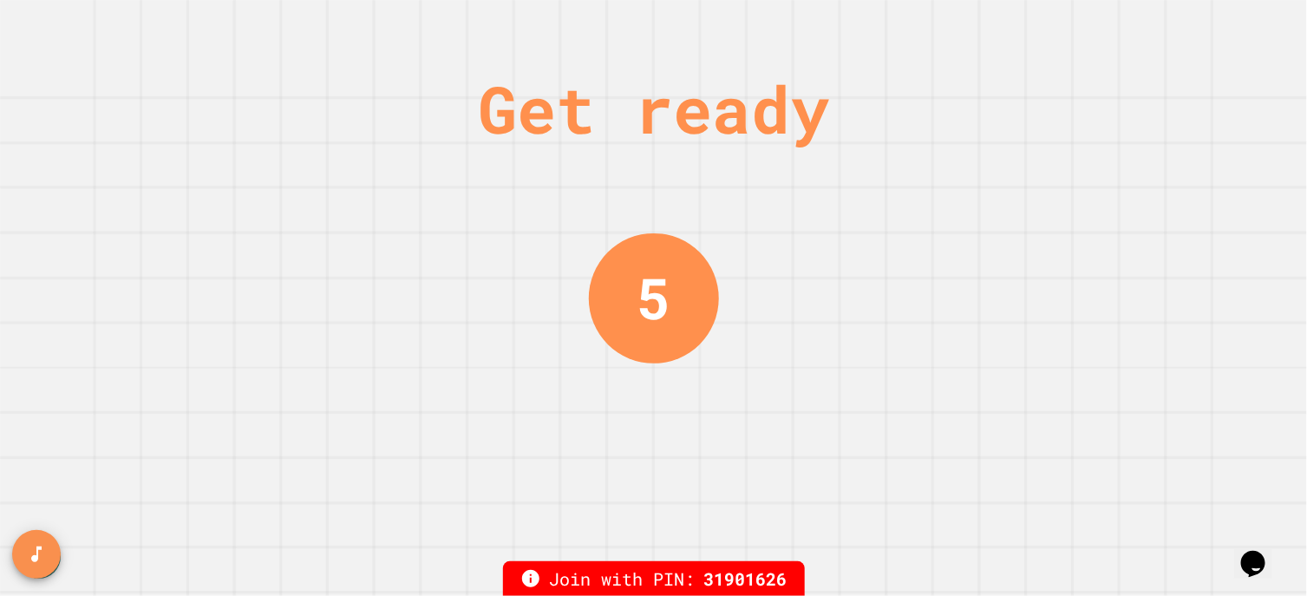
scroll to position [0, 0]
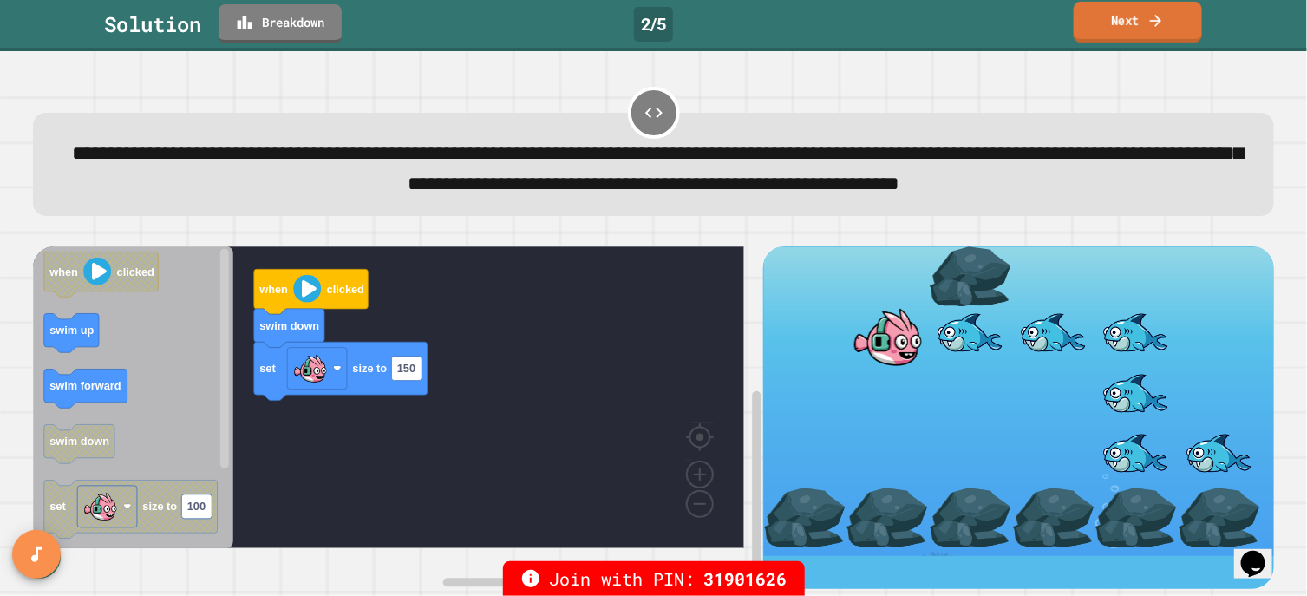
click at [1123, 10] on link "Next" at bounding box center [1137, 22] width 128 height 41
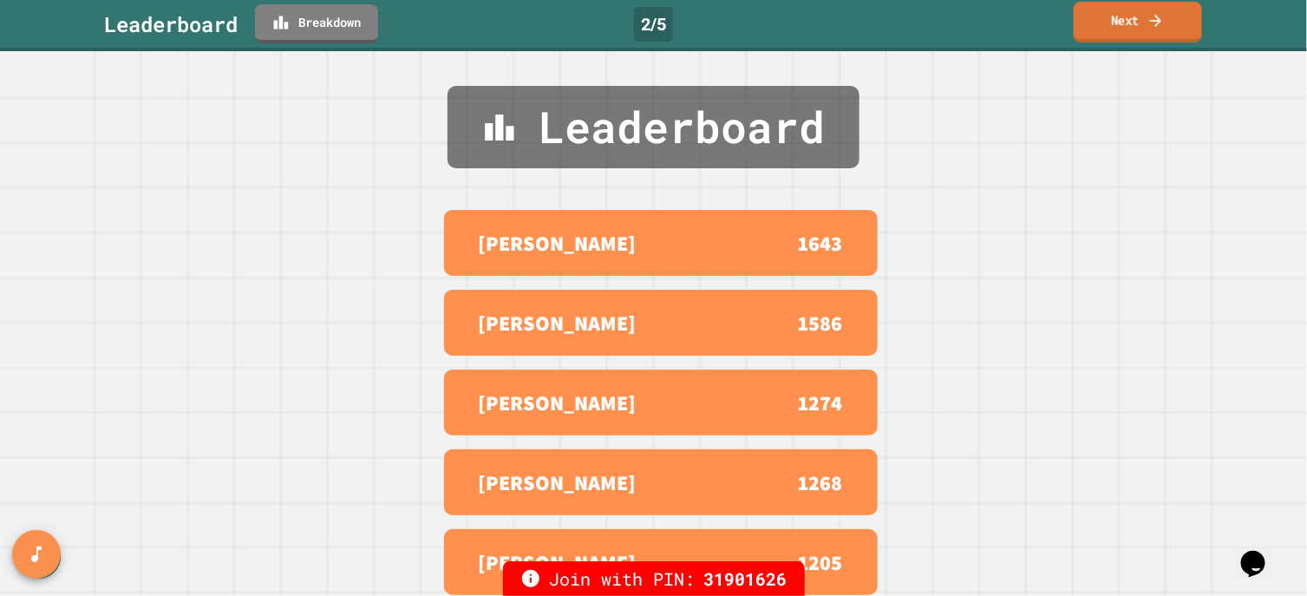
click at [1130, 15] on link "Next" at bounding box center [1137, 22] width 128 height 41
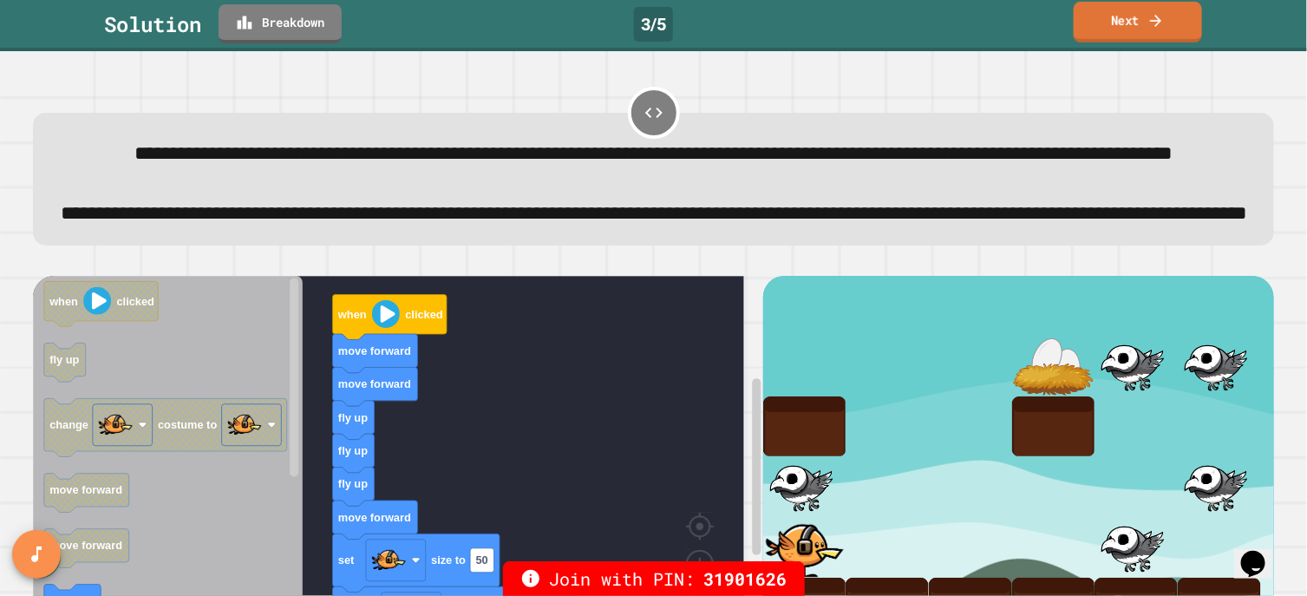
click at [1101, 21] on link "Next" at bounding box center [1137, 22] width 128 height 41
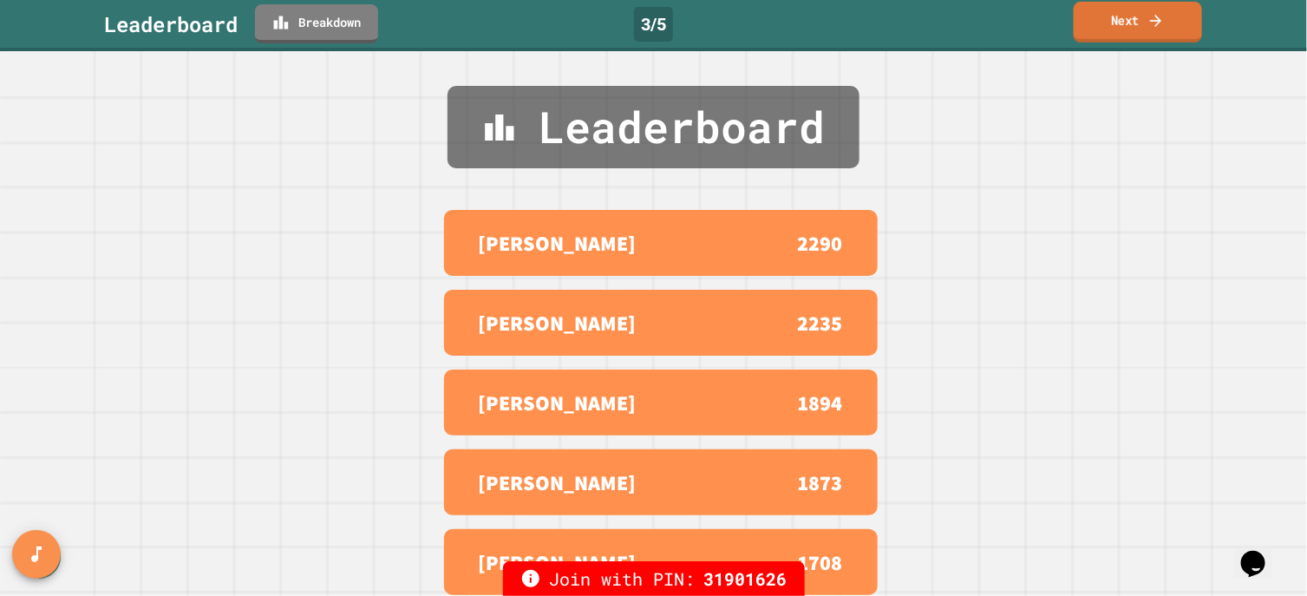
click at [1101, 21] on link "Next" at bounding box center [1137, 22] width 128 height 41
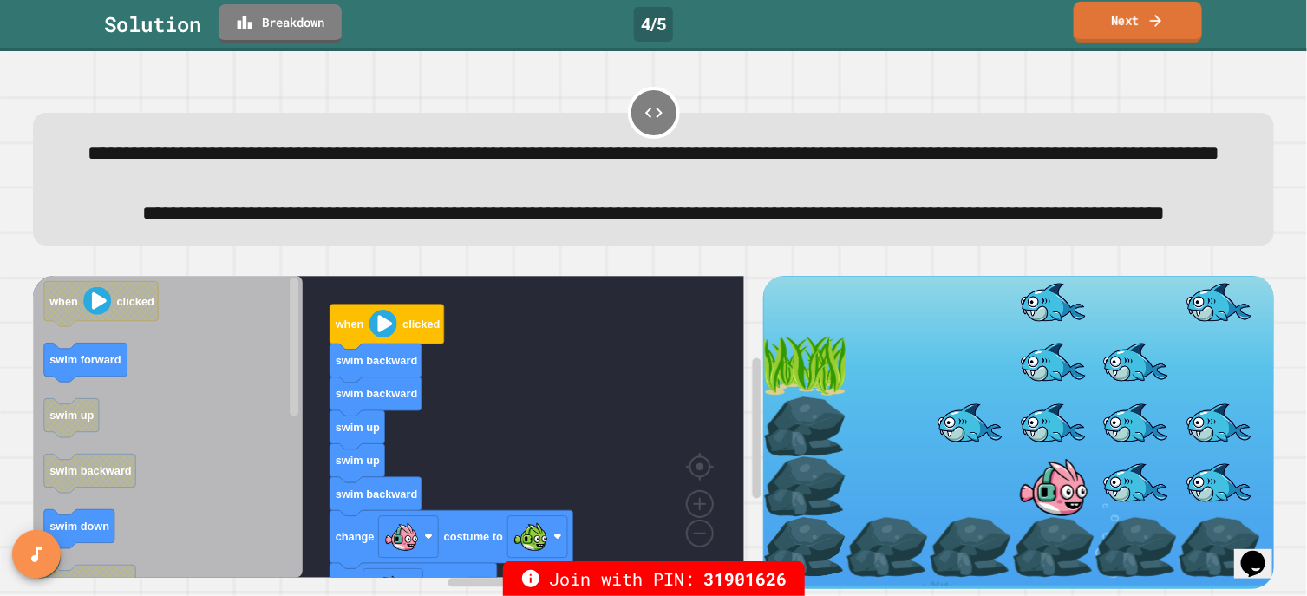
click at [1151, 14] on icon at bounding box center [1155, 20] width 17 height 18
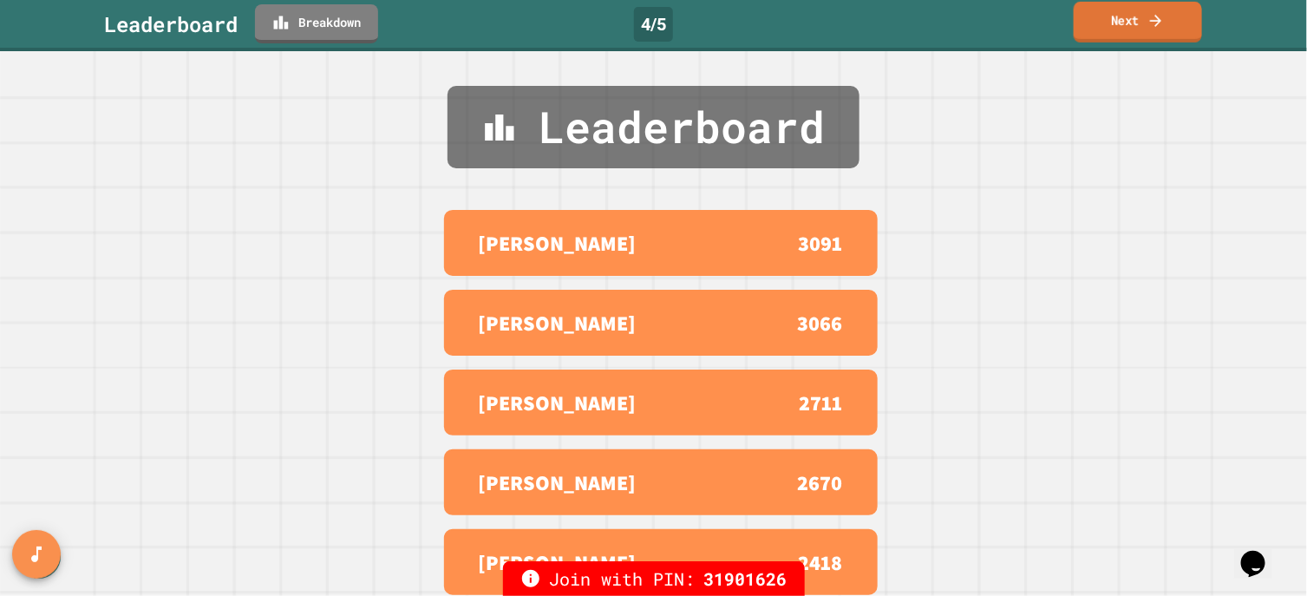
click at [1134, 17] on link "Next" at bounding box center [1137, 22] width 128 height 41
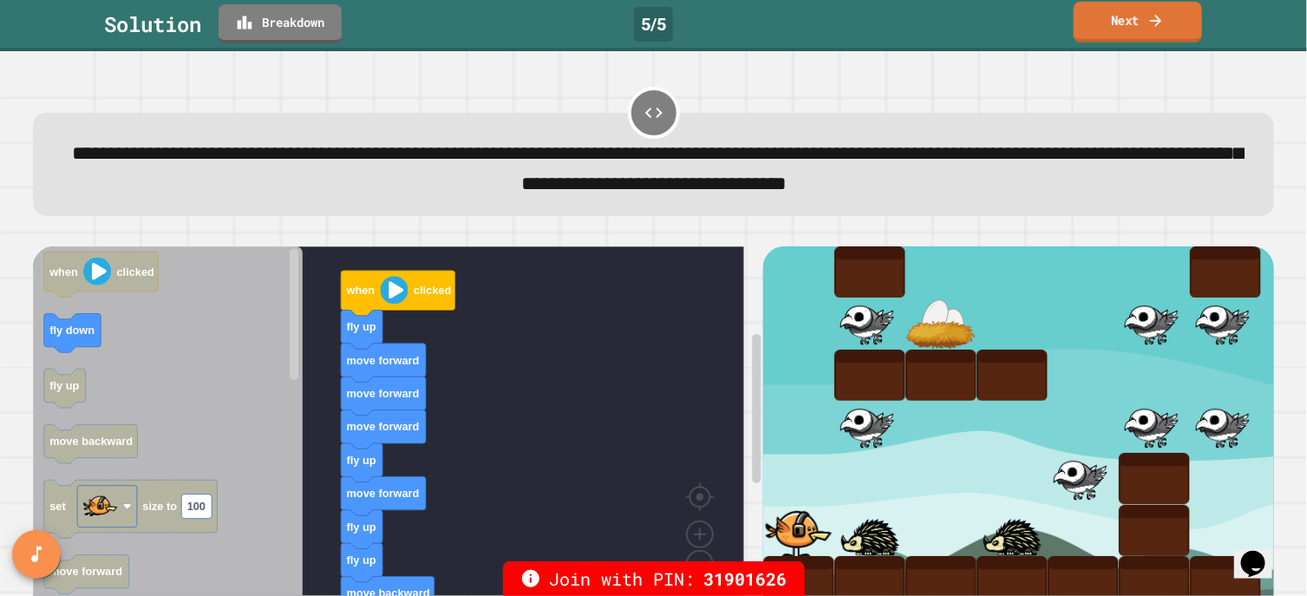
click at [1095, 28] on link "Next" at bounding box center [1137, 22] width 128 height 41
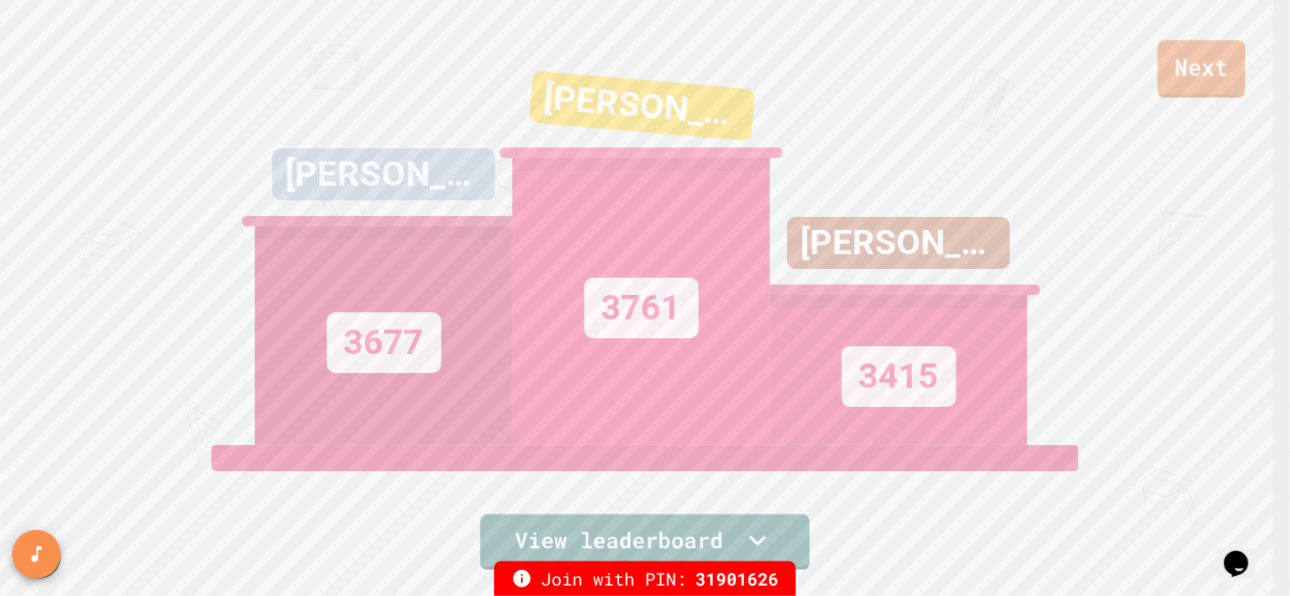
click at [1212, 56] on link "Next" at bounding box center [1202, 68] width 88 height 57
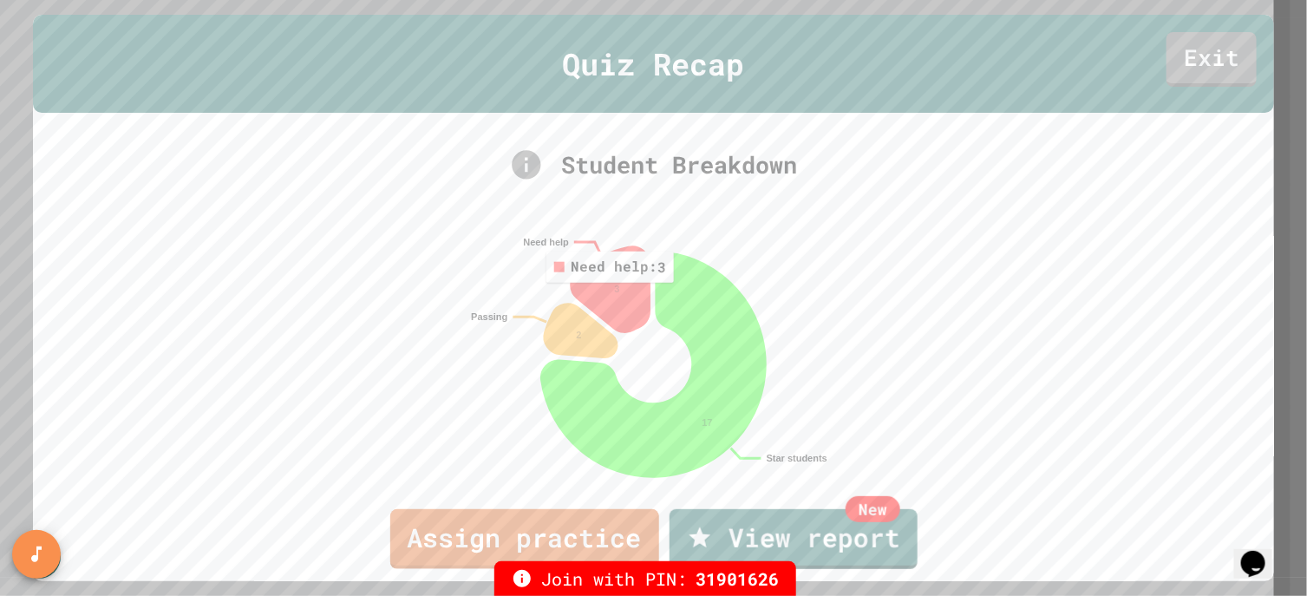
click at [604, 294] on icon at bounding box center [610, 290] width 79 height 86
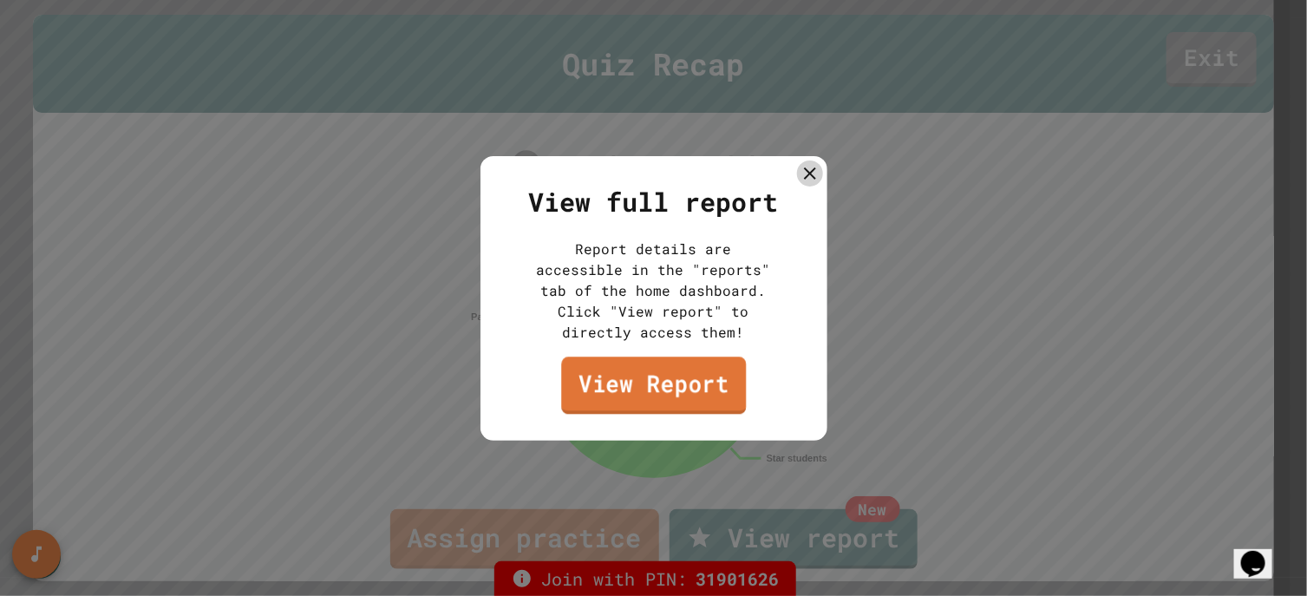
click at [625, 392] on link "View Report" at bounding box center [653, 384] width 185 height 57
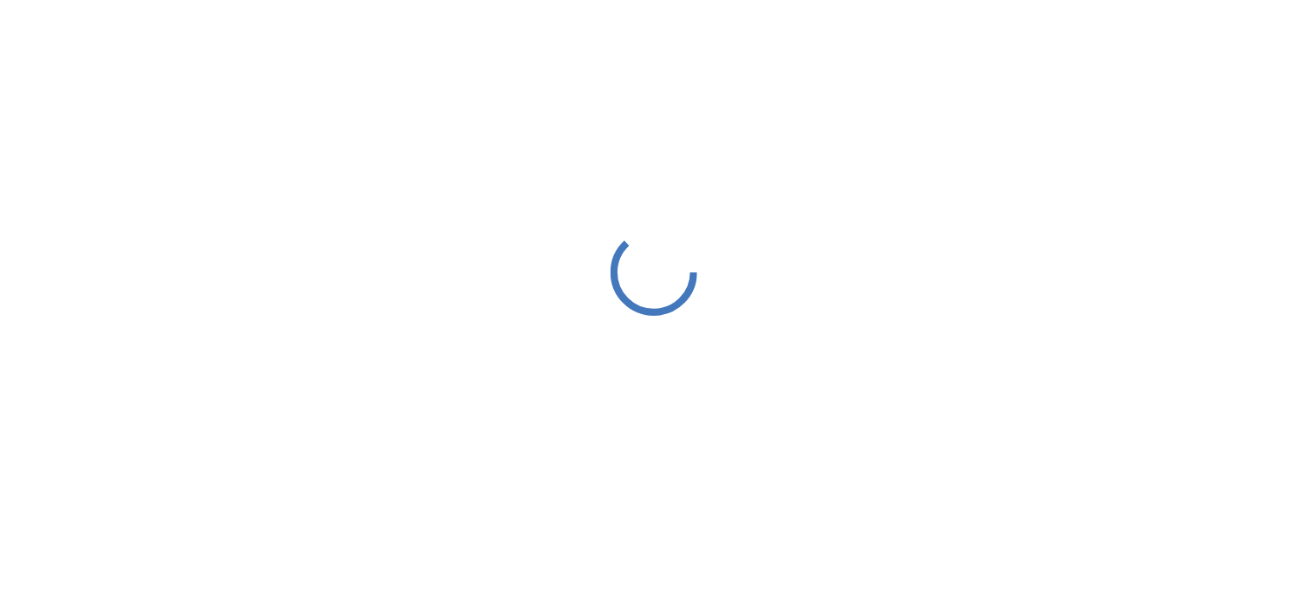
click at [625, 392] on div at bounding box center [653, 272] width 1307 height 544
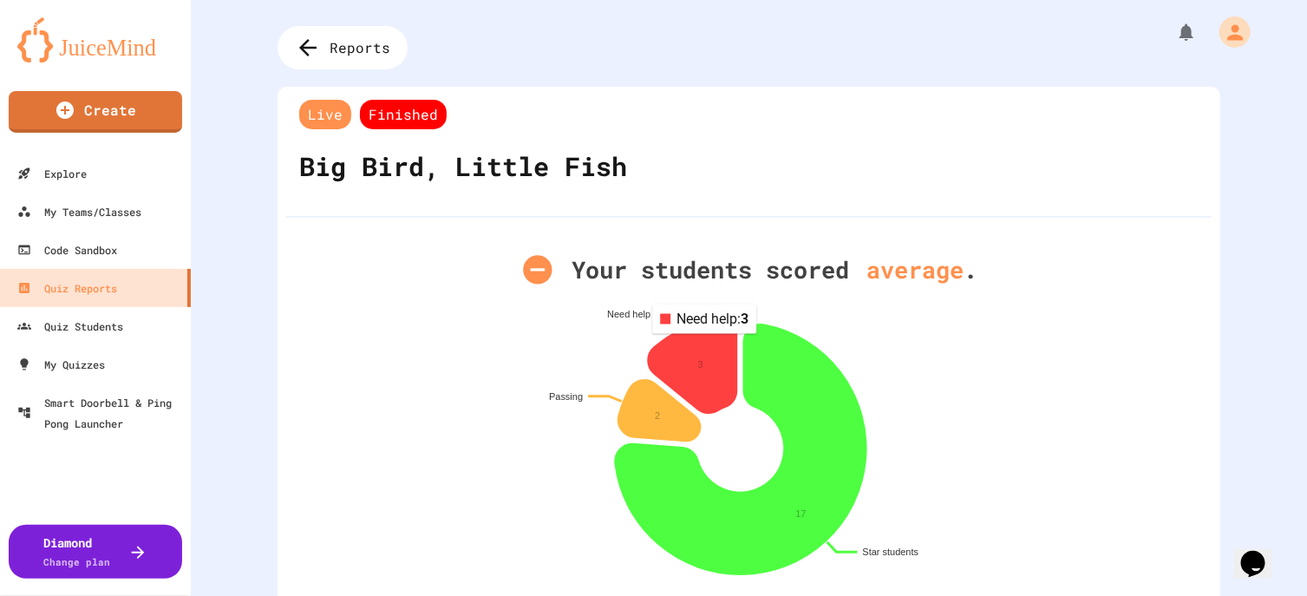
click at [699, 347] on icon at bounding box center [692, 364] width 88 height 95
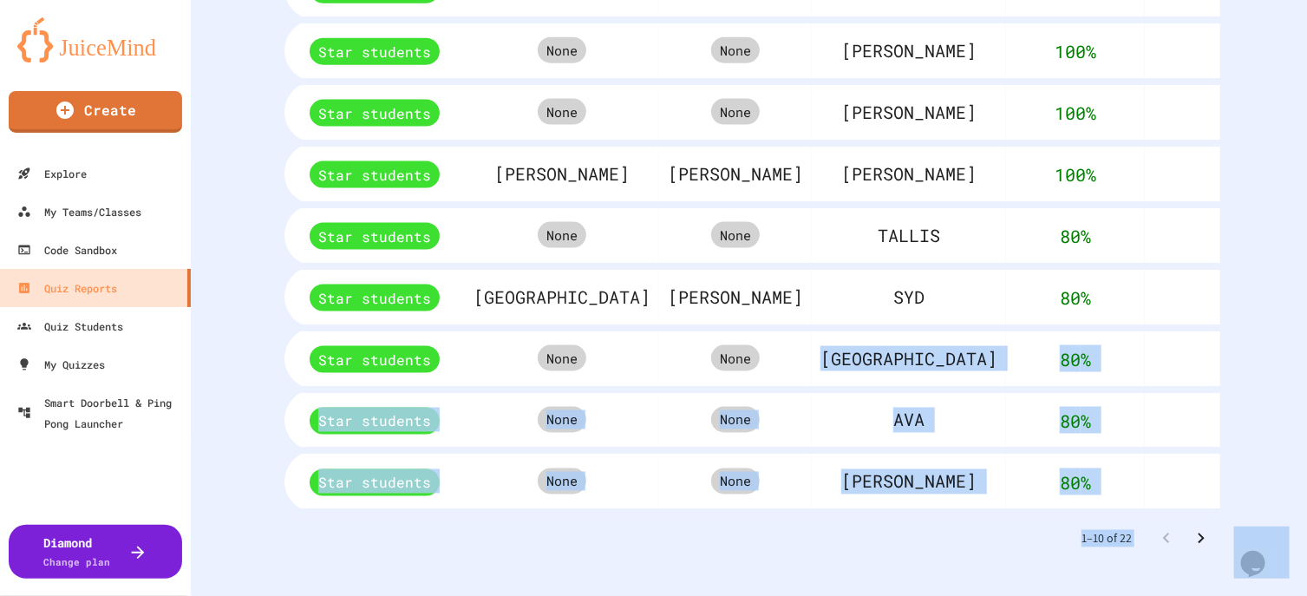
scroll to position [0, 88]
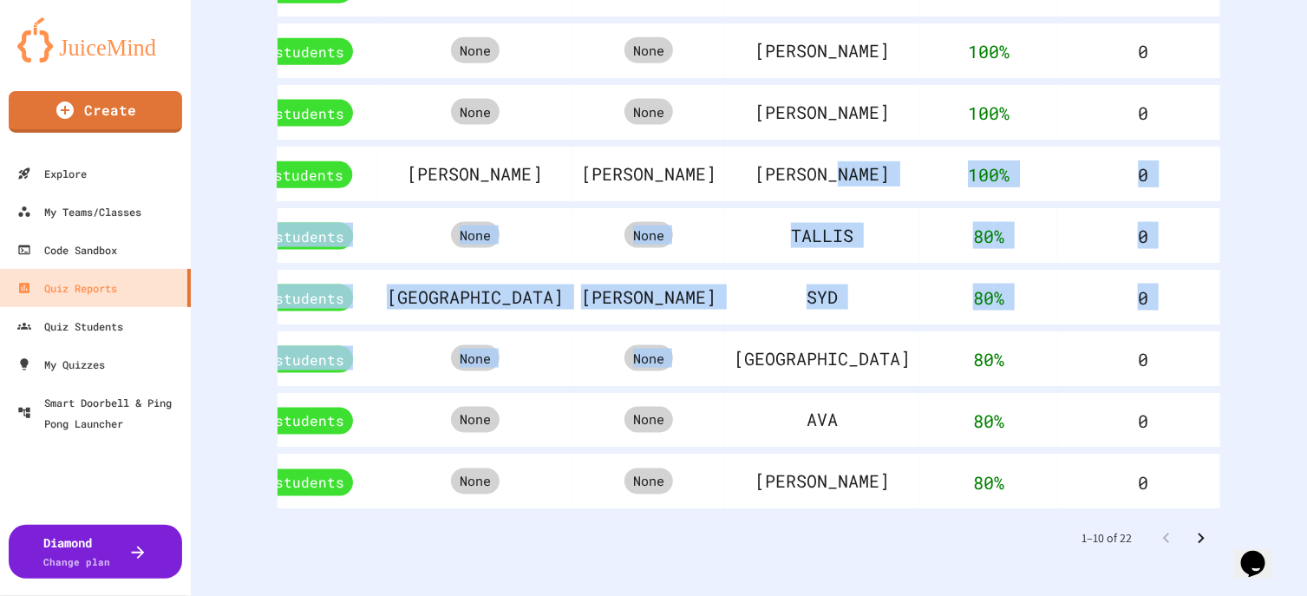
drag, startPoint x: 699, startPoint y: 347, endPoint x: 677, endPoint y: 211, distance: 137.8
click at [677, 211] on tbody "Click for student details! Star students None None ASHTON 100 % 0 3761 Star stu…" at bounding box center [772, 202] width 1148 height 620
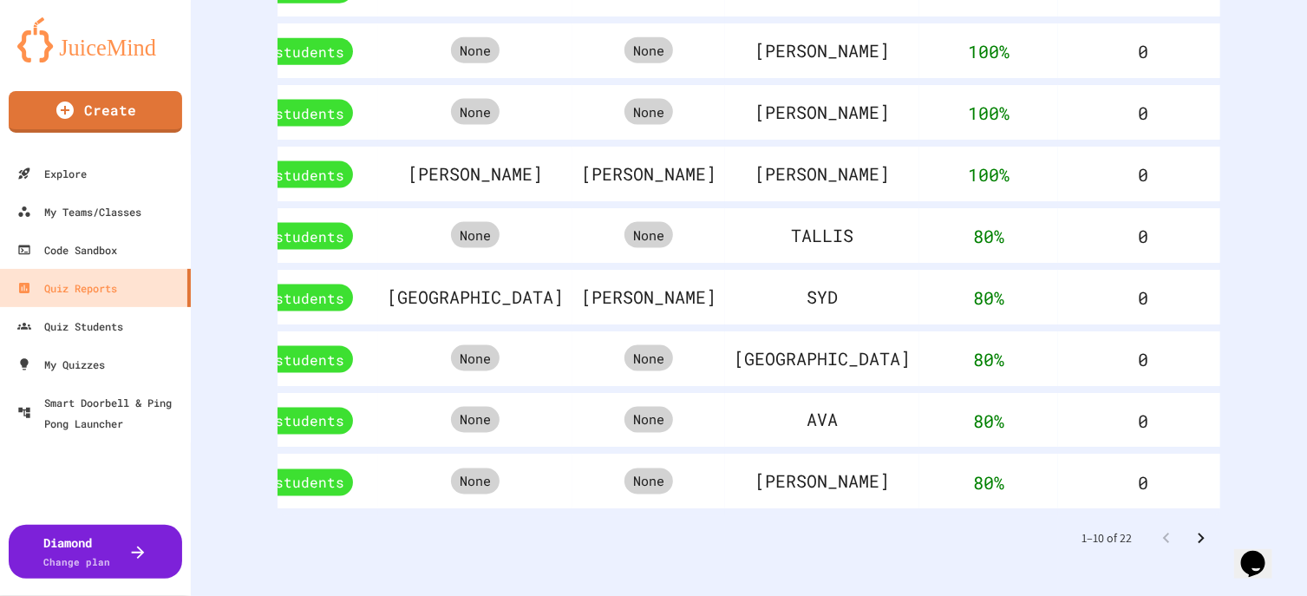
click at [1251, 77] on div "Reports Live Finished Big Bird, Little Fish Your students scored average . Star…" at bounding box center [749, 298] width 1116 height 596
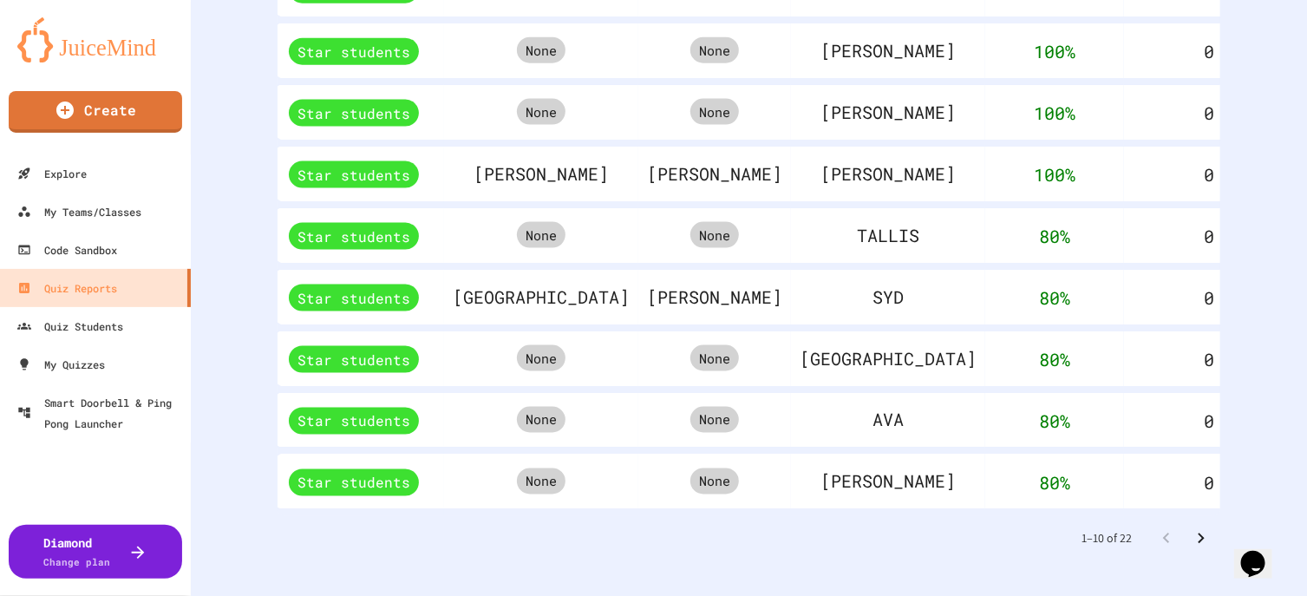
scroll to position [0, 0]
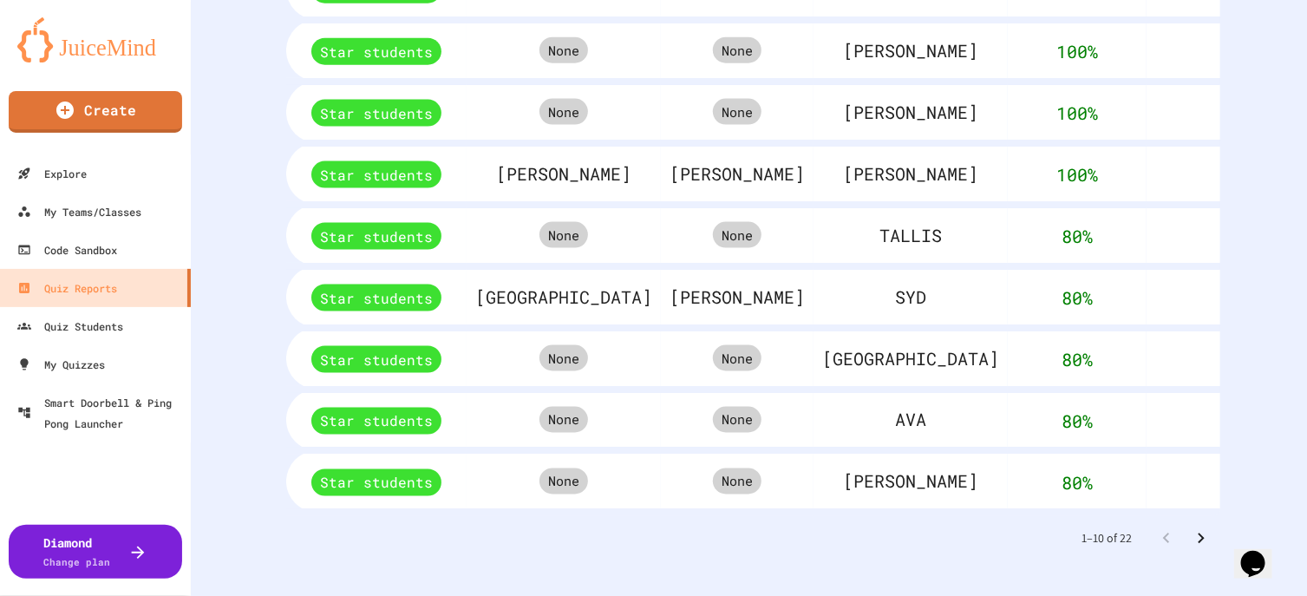
click at [1198, 532] on icon "Go to next page" at bounding box center [1201, 537] width 6 height 10
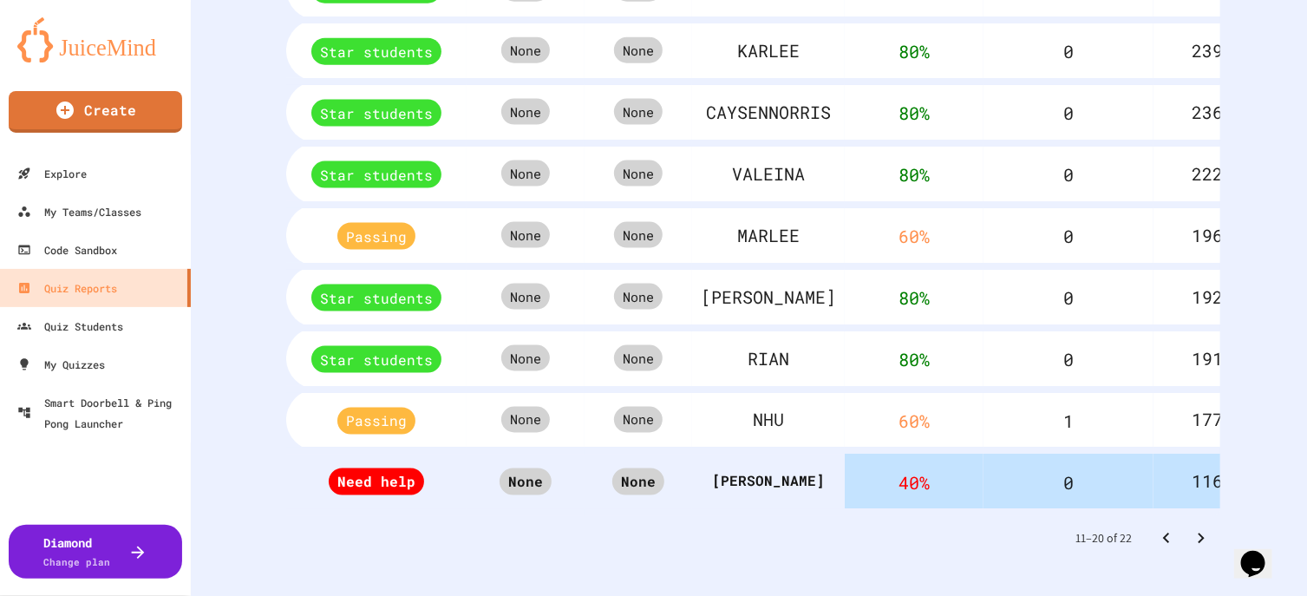
click at [1190, 528] on icon "Go to next page" at bounding box center [1200, 538] width 21 height 21
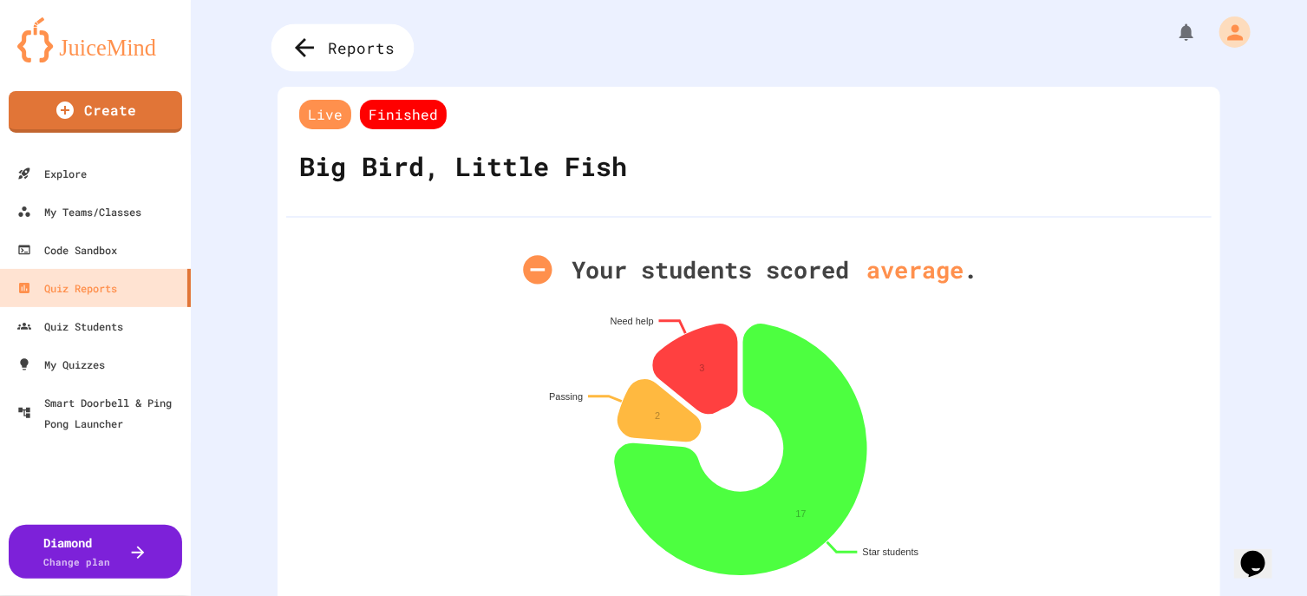
click at [329, 49] on span "Reports" at bounding box center [362, 47] width 67 height 23
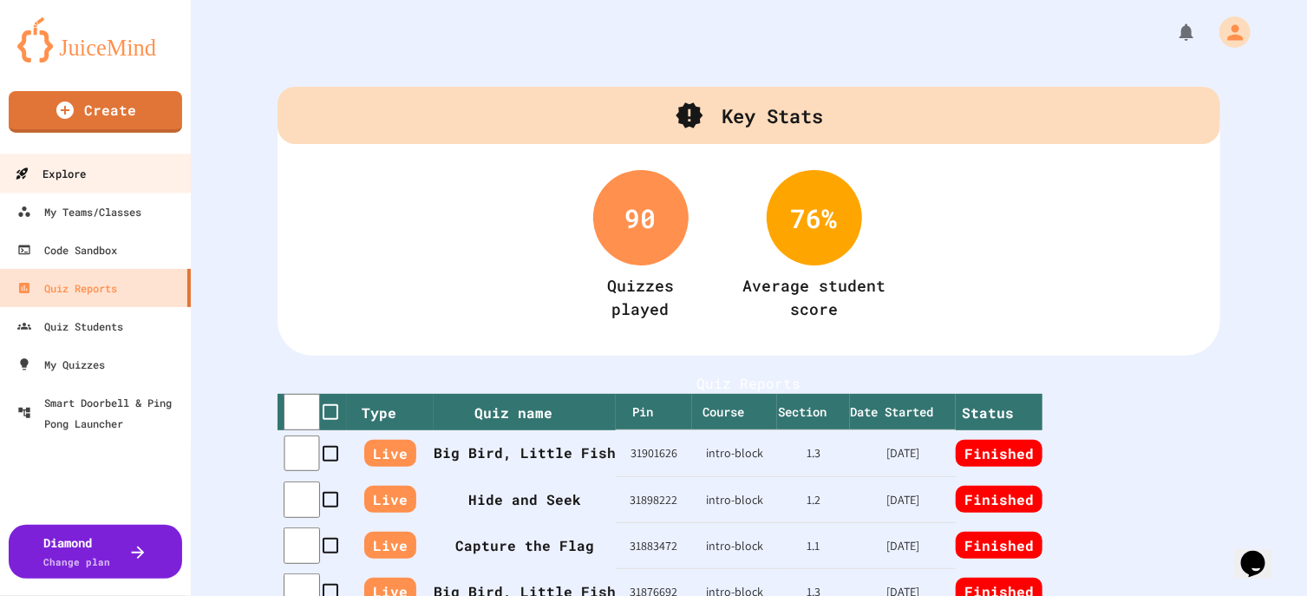
click at [73, 170] on div "Explore" at bounding box center [50, 174] width 71 height 22
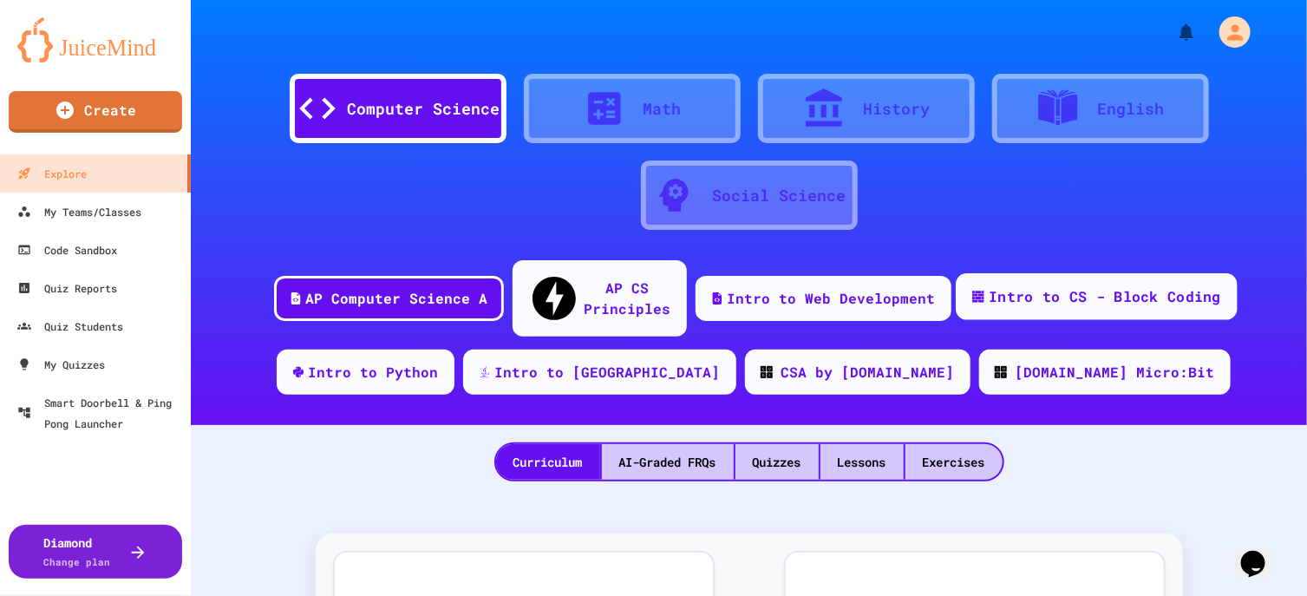
click at [1124, 286] on div "Intro to CS - Block Coding" at bounding box center [1104, 297] width 232 height 22
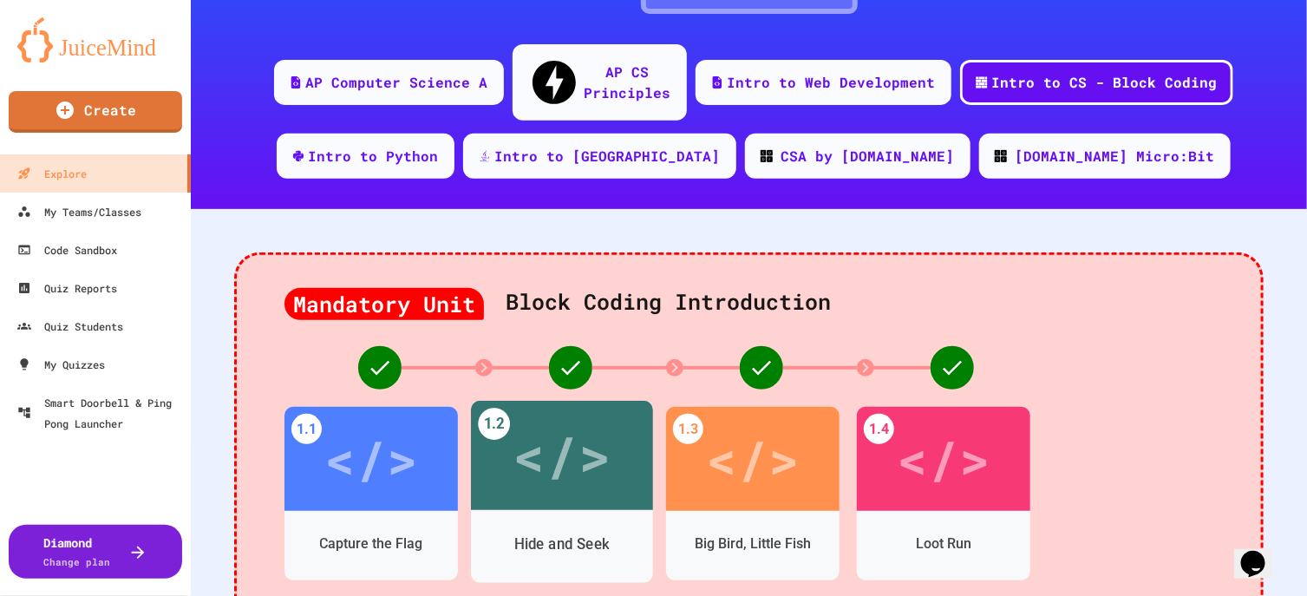
scroll to position [325, 0]
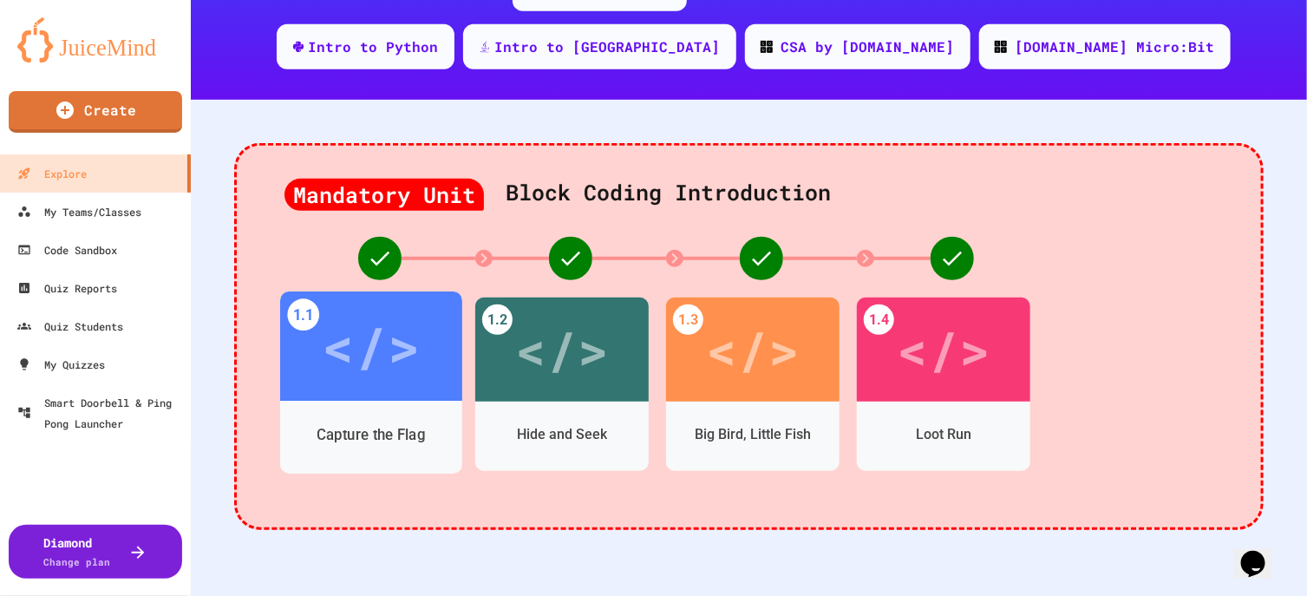
click at [372, 305] on div "</>" at bounding box center [371, 346] width 98 height 82
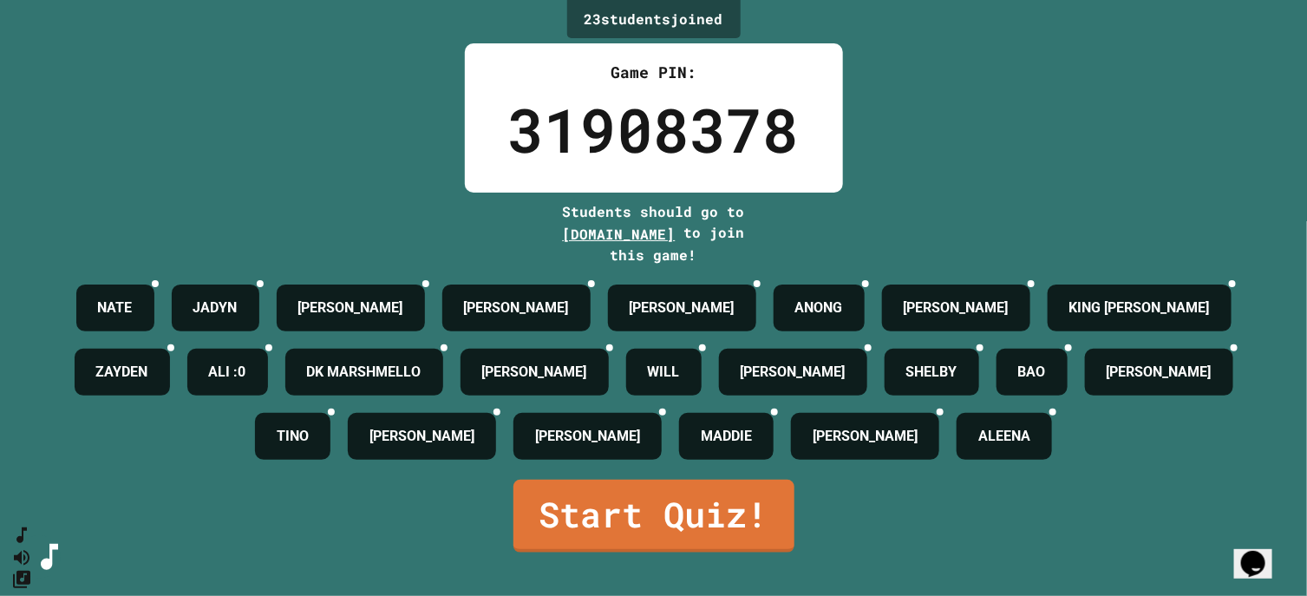
scroll to position [76, 0]
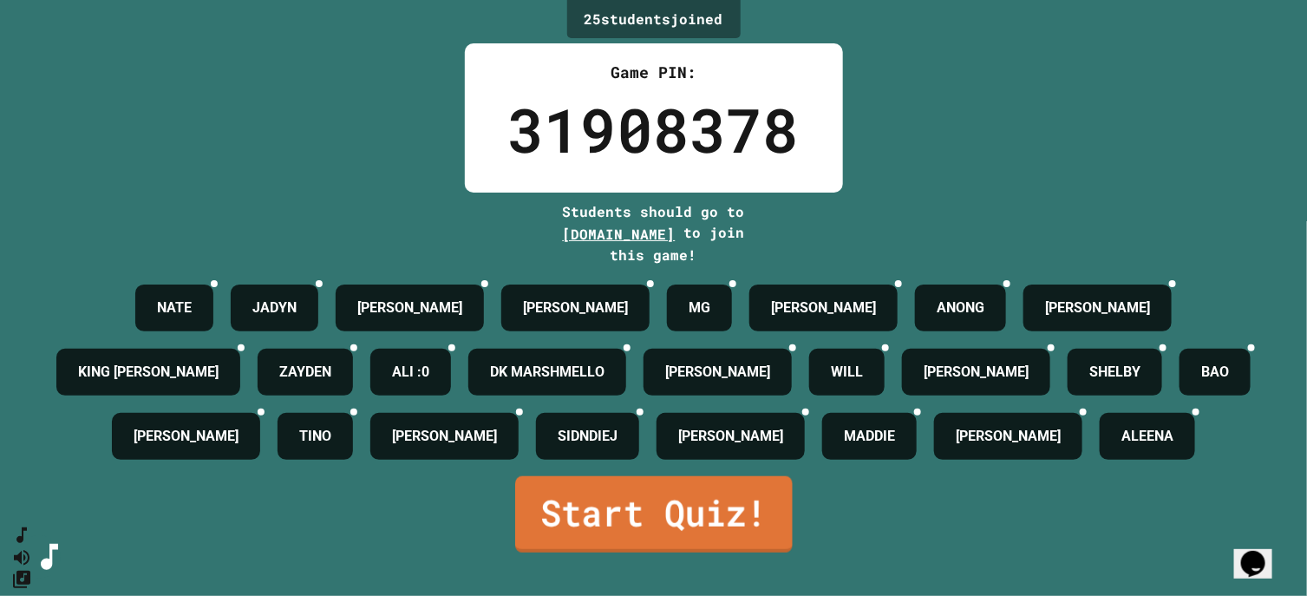
click at [580, 524] on link "Start Quiz!" at bounding box center [653, 514] width 277 height 76
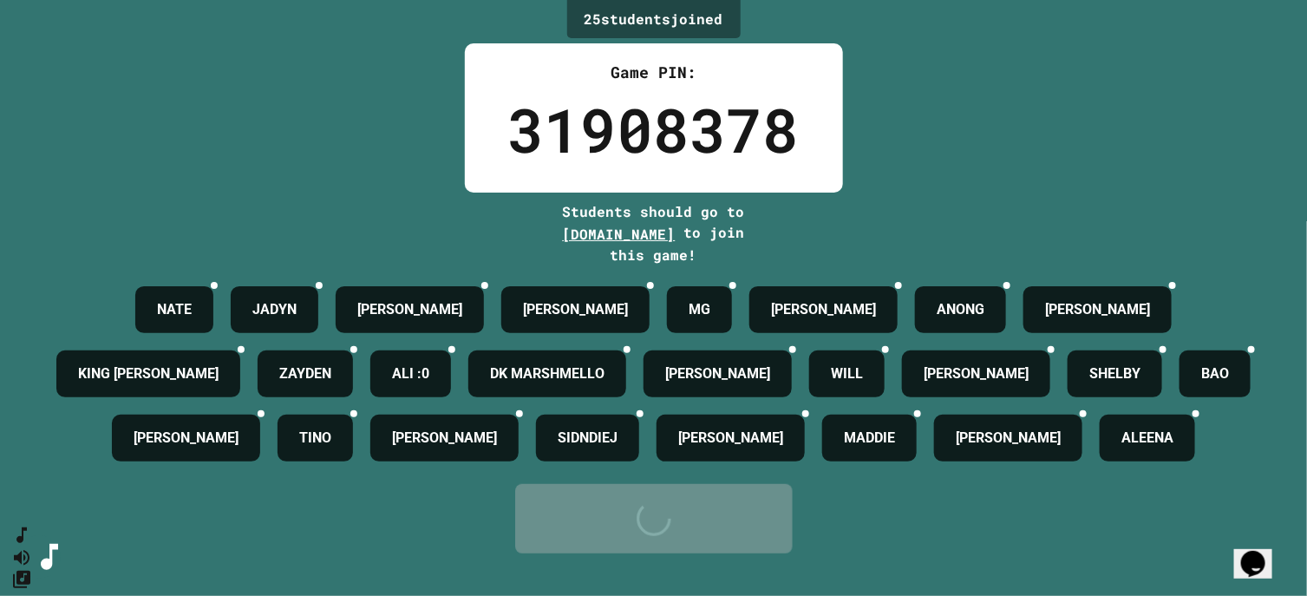
scroll to position [0, 0]
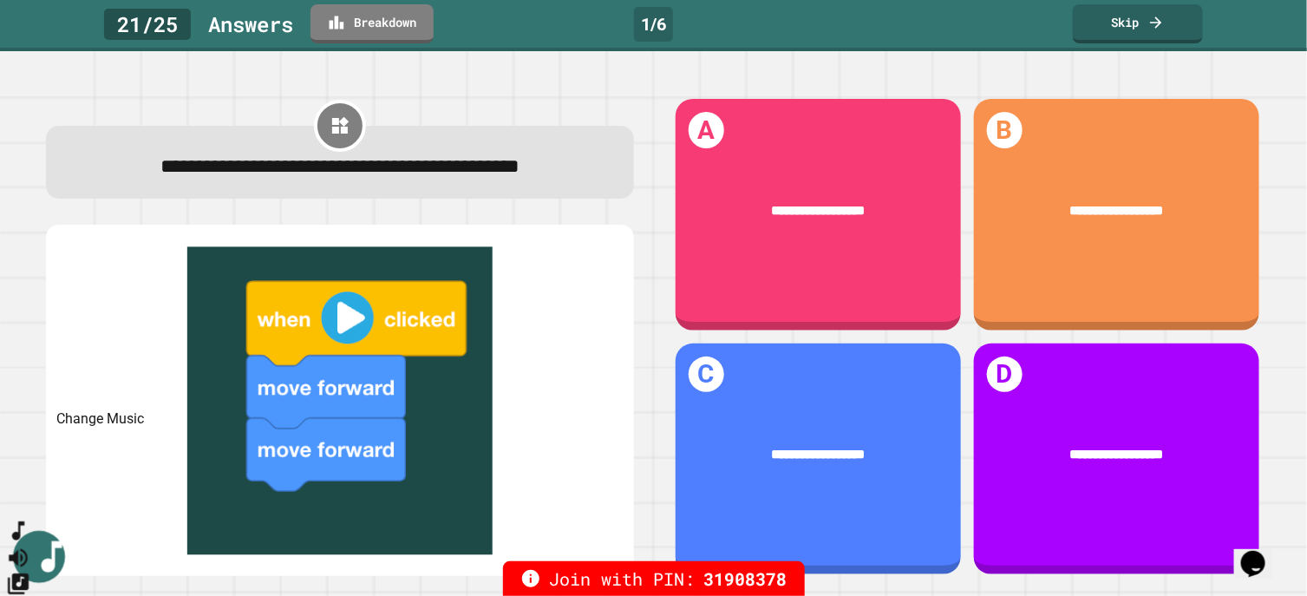
click at [29, 573] on icon "Change Music" at bounding box center [18, 583] width 21 height 21
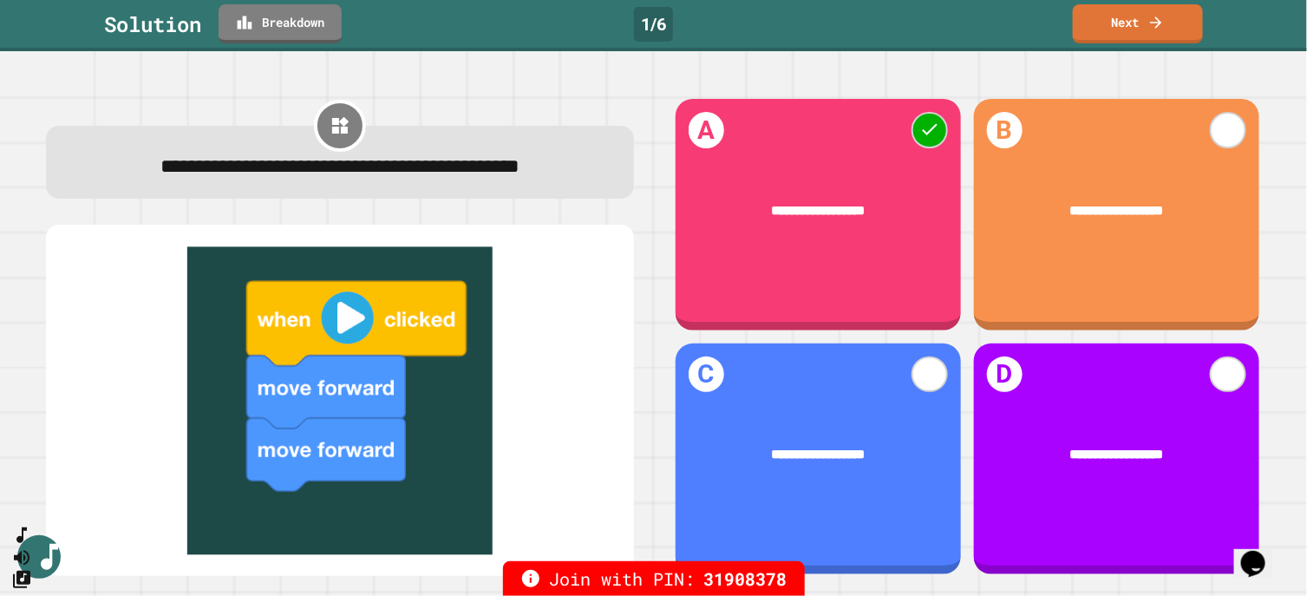
click at [302, 17] on link "Breakdown" at bounding box center [280, 22] width 122 height 41
click at [1119, 29] on link "Next" at bounding box center [1138, 22] width 133 height 41
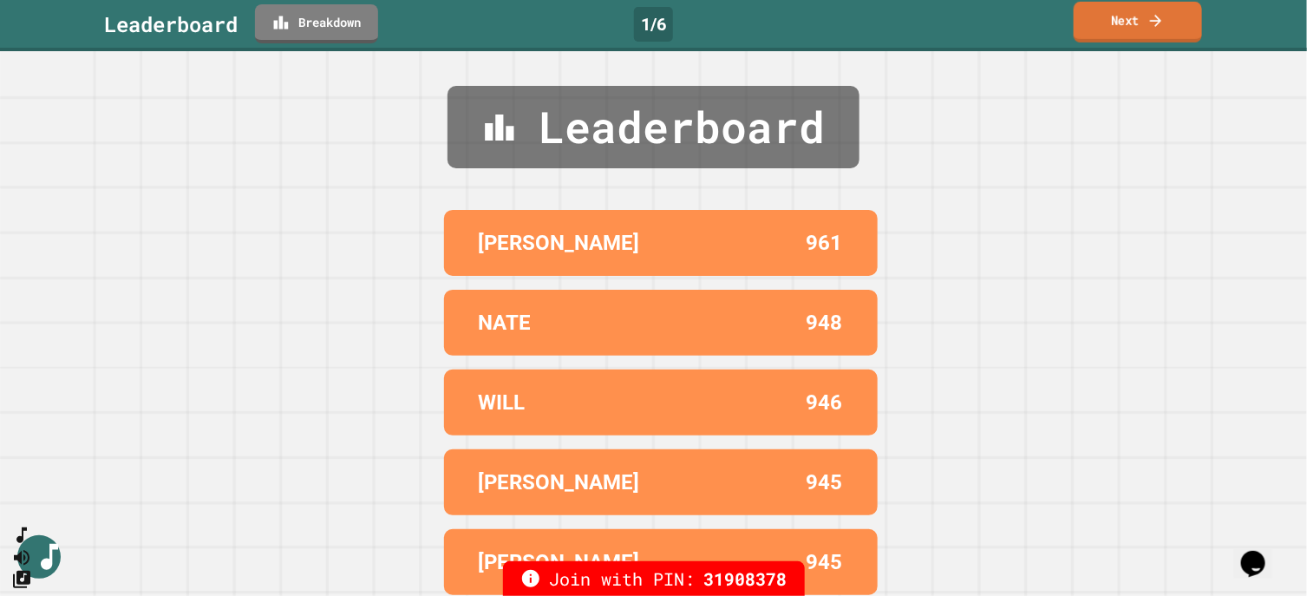
click at [1115, 22] on link "Next" at bounding box center [1137, 22] width 128 height 41
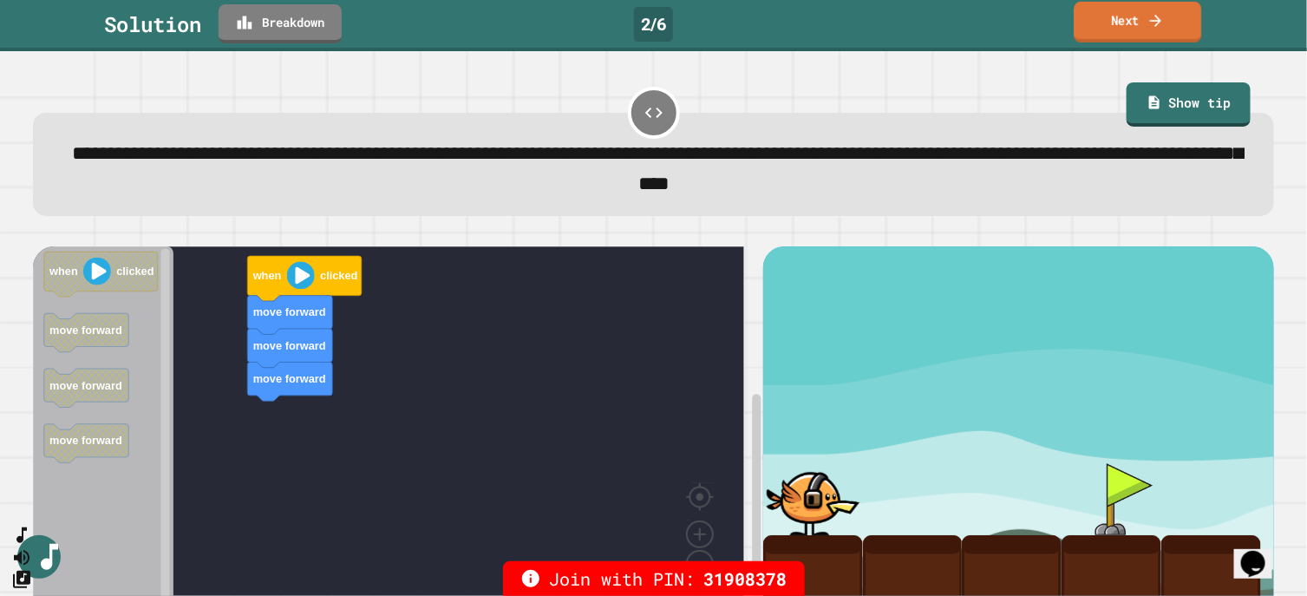
click at [1111, 17] on link "Next" at bounding box center [1136, 22] width 127 height 41
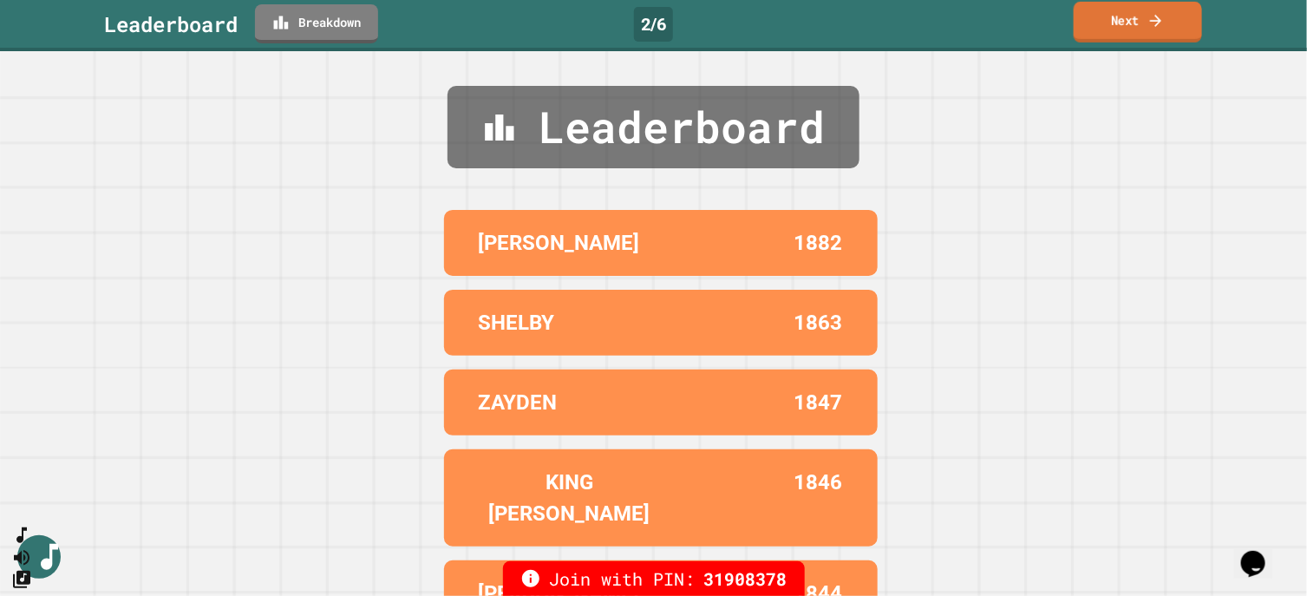
click at [1107, 17] on link "Next" at bounding box center [1137, 22] width 128 height 41
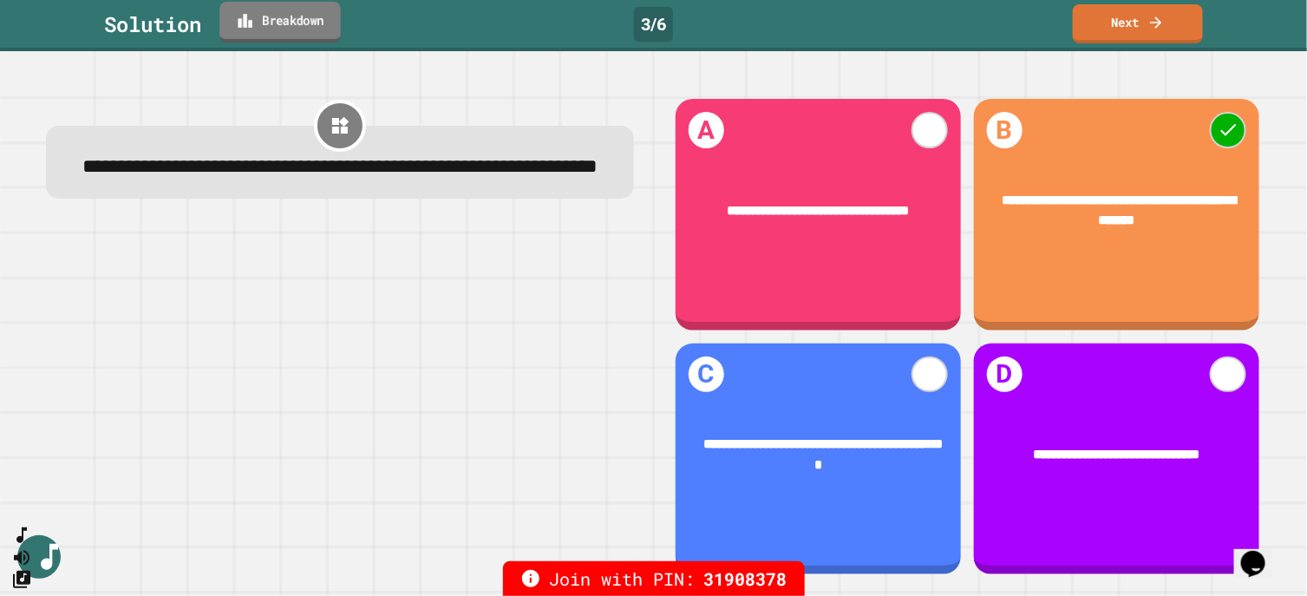
click at [316, 16] on link "Breakdown" at bounding box center [279, 22] width 121 height 41
click at [1144, 18] on link "Next" at bounding box center [1137, 22] width 128 height 41
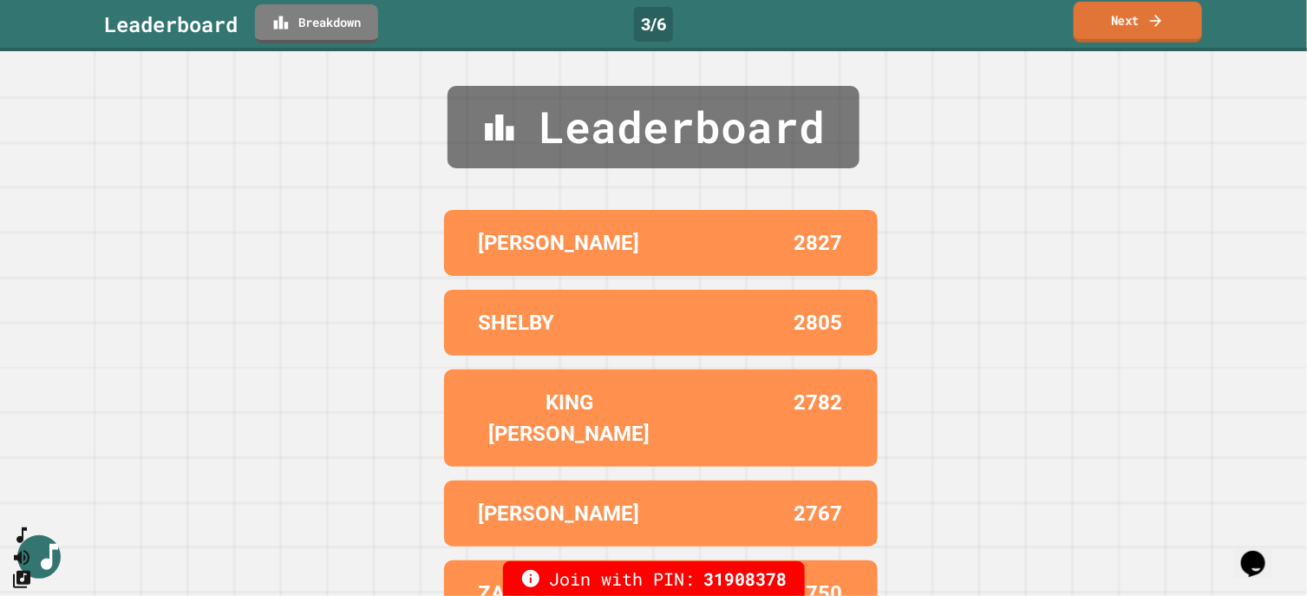
click at [1117, 23] on link "Next" at bounding box center [1137, 22] width 128 height 41
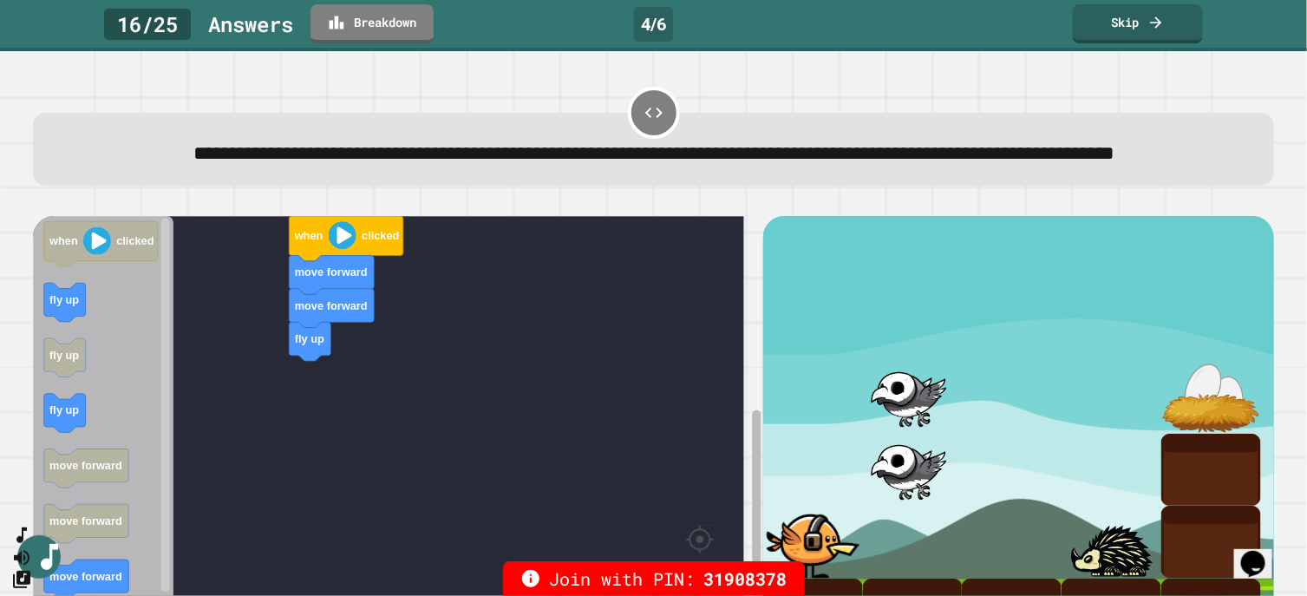
click at [720, 480] on div "fly up move forward move forward when clicked when clicked fly up fly up fly up…" at bounding box center [398, 439] width 730 height 446
click at [166, 404] on rect "Blockly Workspace" at bounding box center [164, 406] width 9 height 374
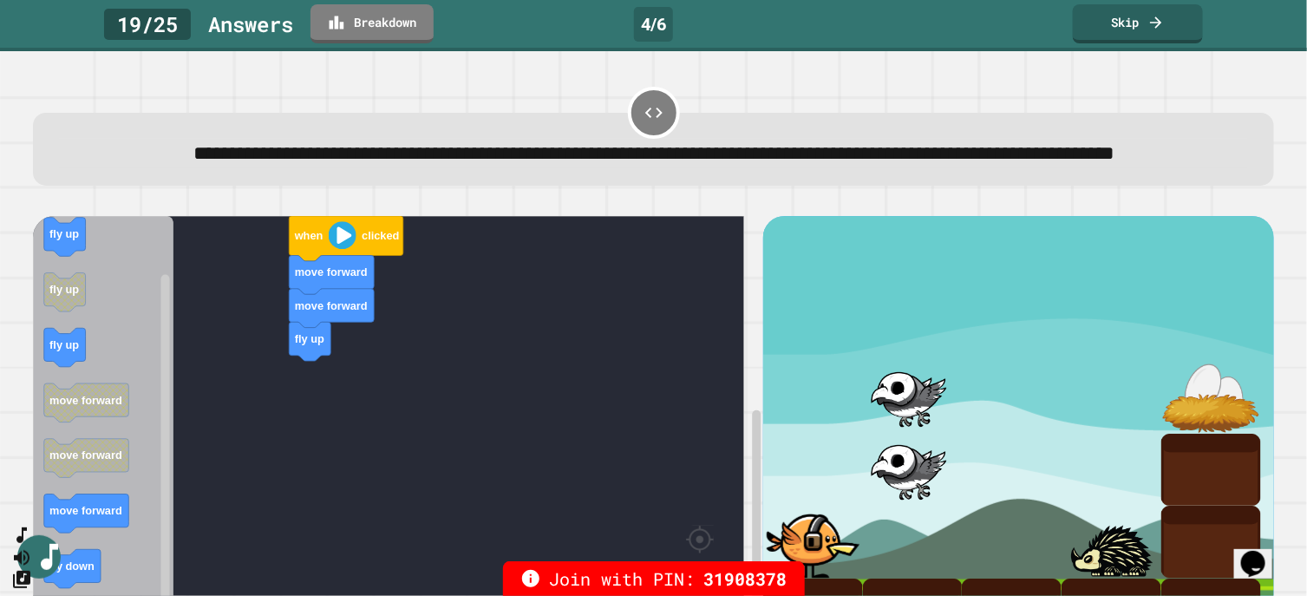
click at [153, 292] on icon "Blockly Workspace" at bounding box center [103, 433] width 141 height 434
click at [172, 302] on div "fly up move forward move forward when clicked when clicked fly up fly up fly up…" at bounding box center [398, 439] width 730 height 446
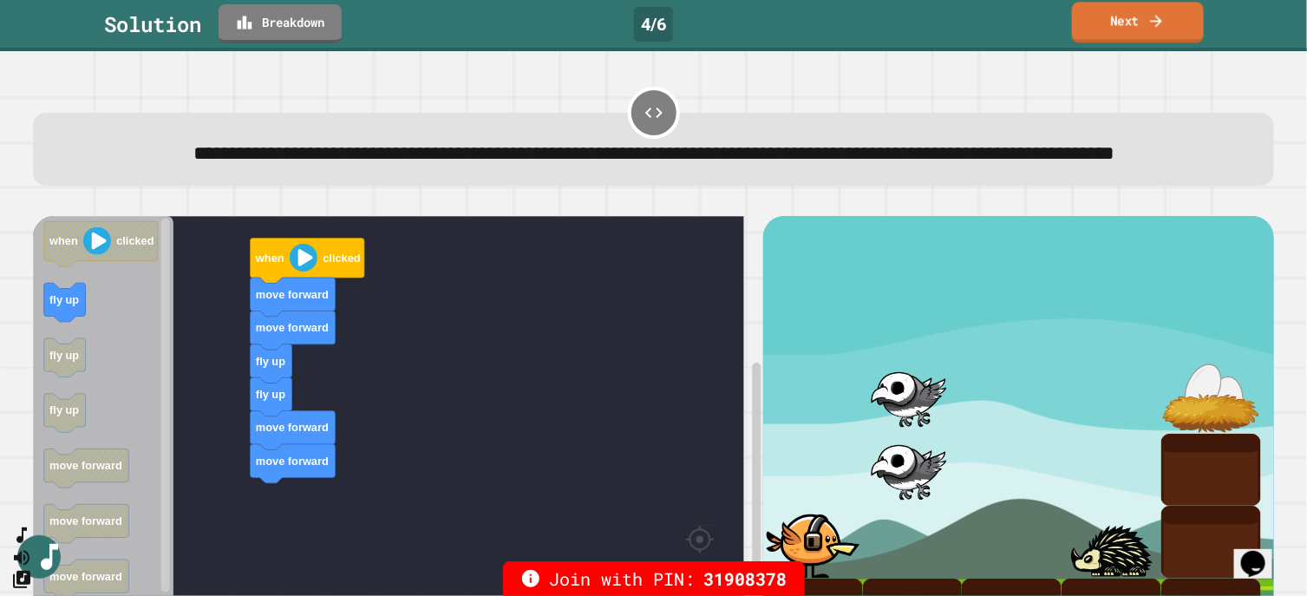
click at [1128, 23] on link "Next" at bounding box center [1138, 22] width 132 height 41
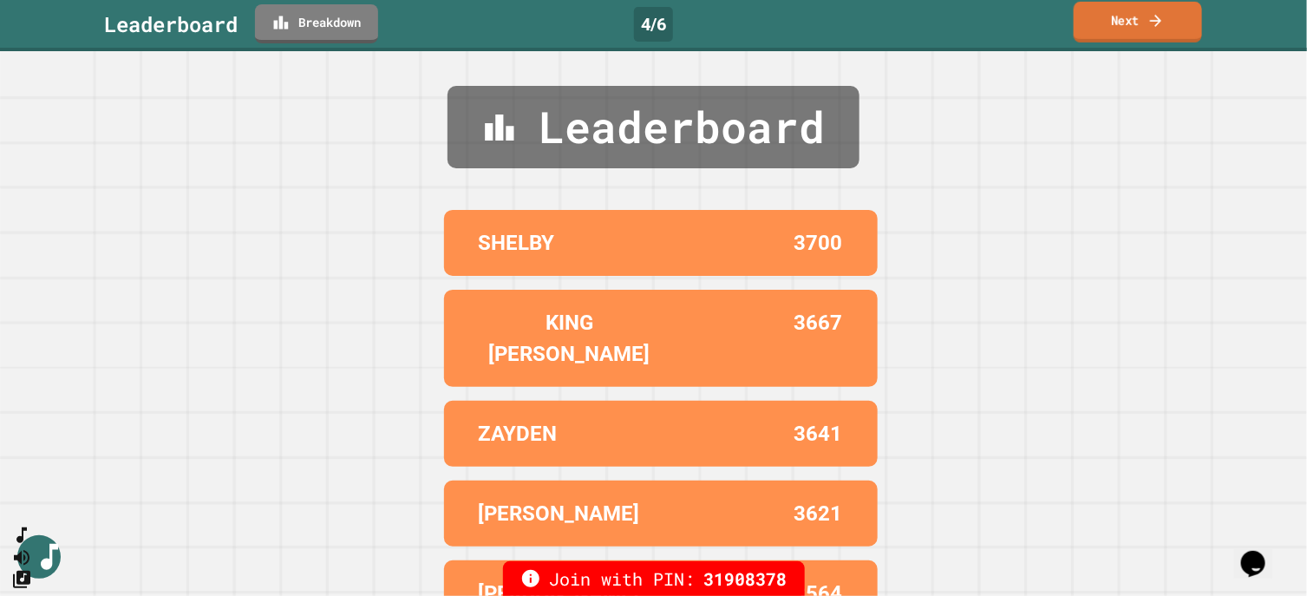
click at [1126, 14] on link "Next" at bounding box center [1137, 22] width 128 height 41
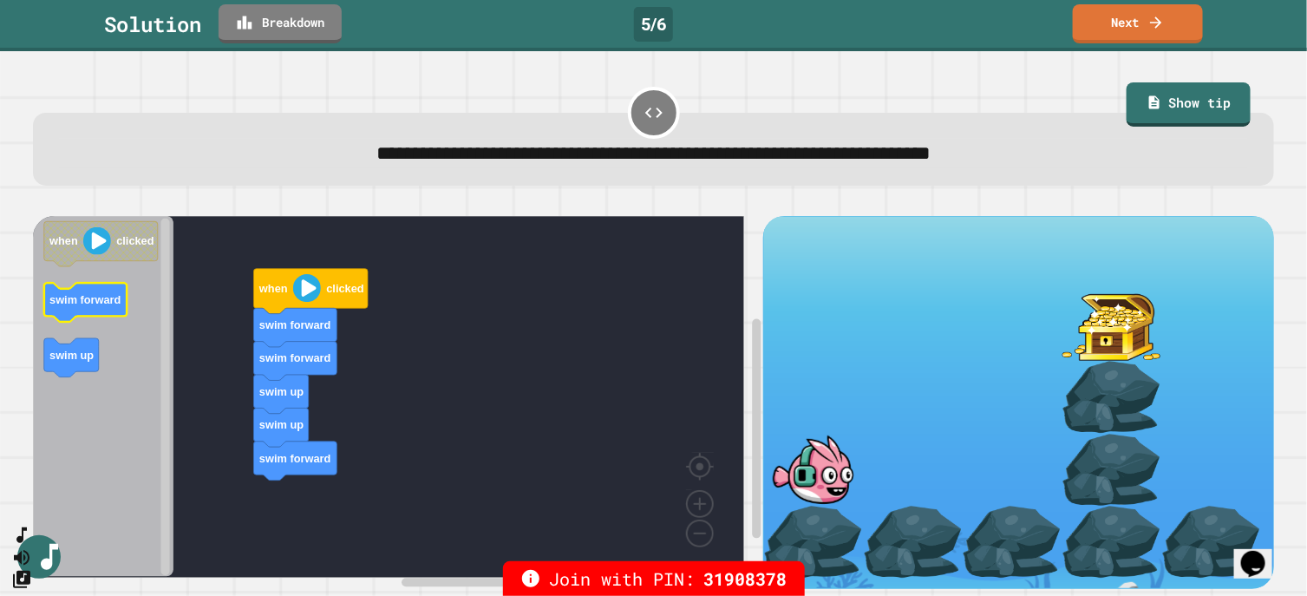
scroll to position [22, 0]
click at [1128, 14] on link "Next" at bounding box center [1137, 22] width 129 height 41
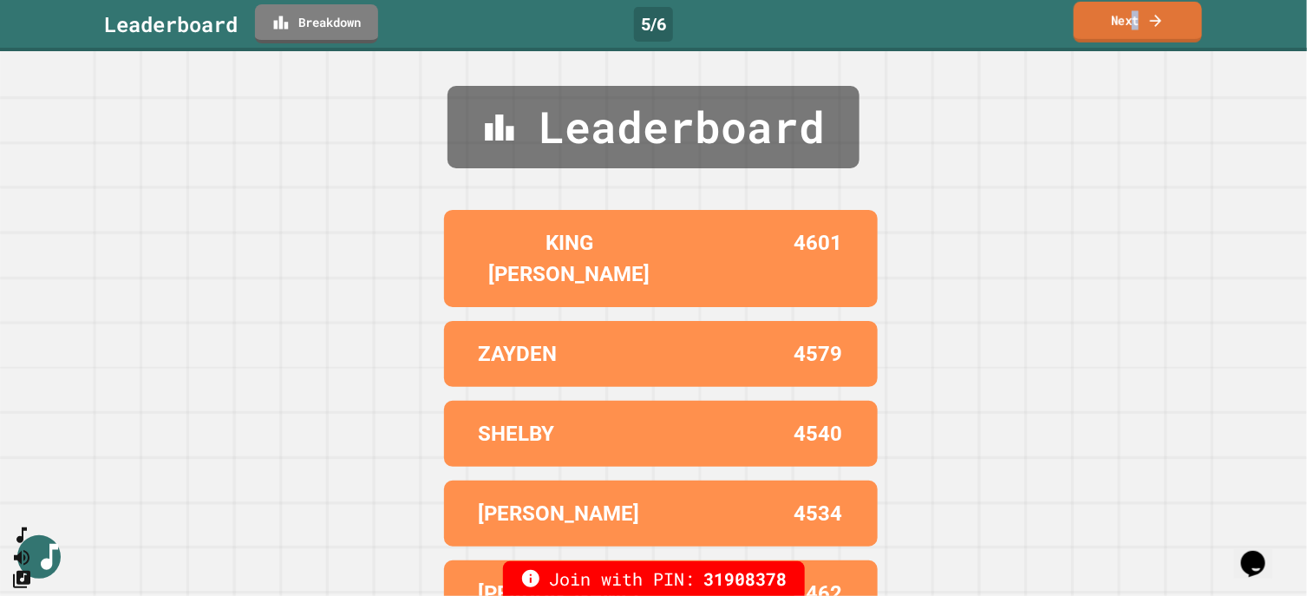
click at [1138, 17] on link "Next" at bounding box center [1137, 22] width 128 height 41
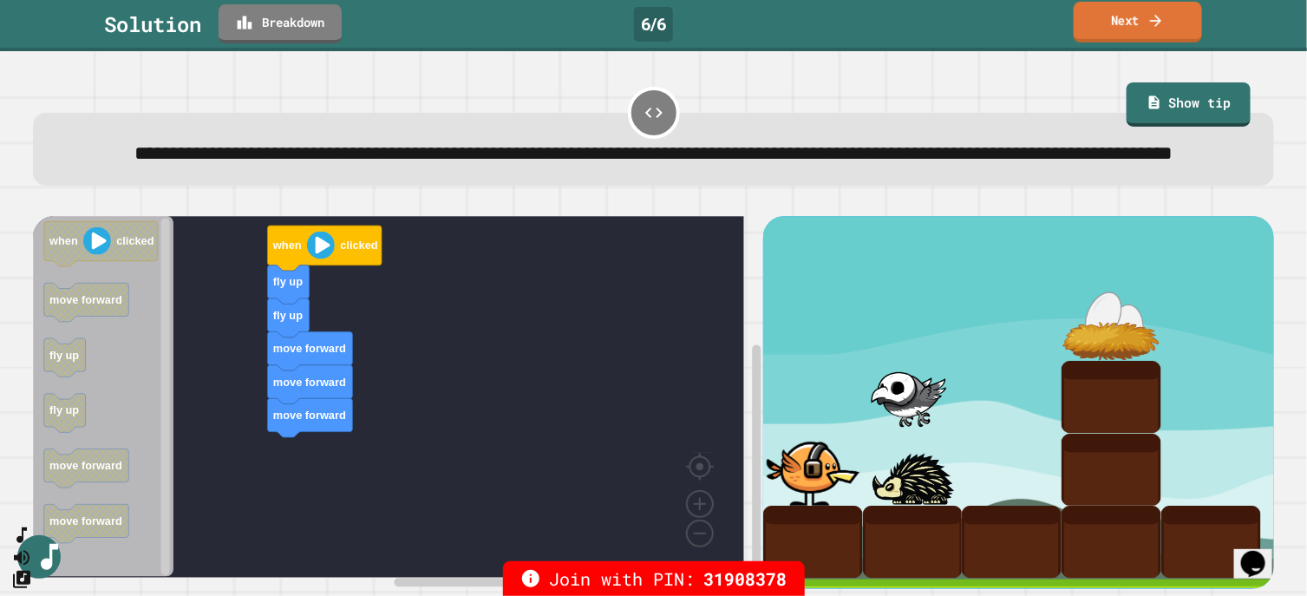
click at [1136, 16] on link "Next" at bounding box center [1137, 22] width 128 height 41
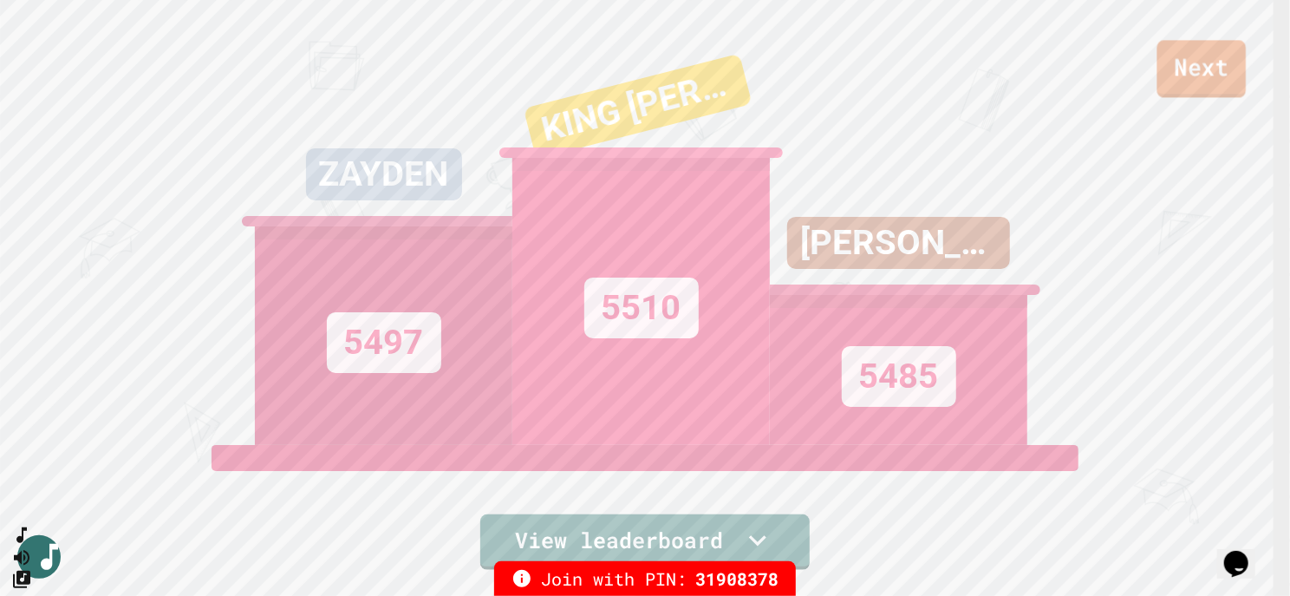
click at [1212, 65] on link "Next" at bounding box center [1202, 68] width 89 height 57
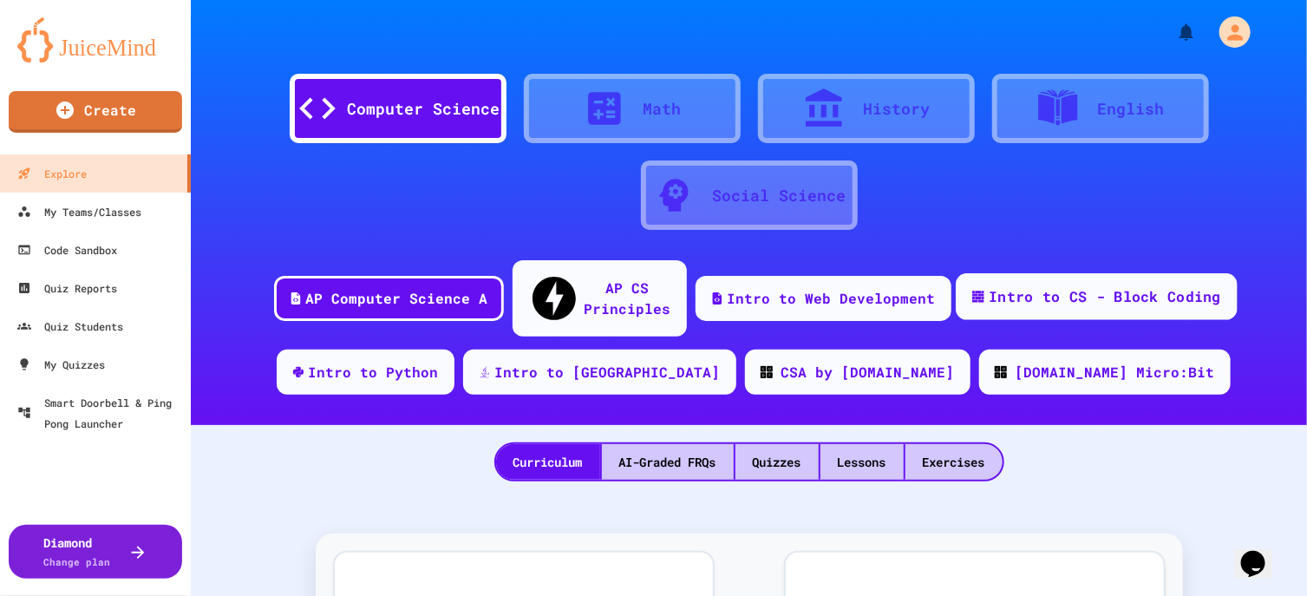
click at [1089, 273] on div "Intro to CS - Block Coding" at bounding box center [1096, 296] width 281 height 47
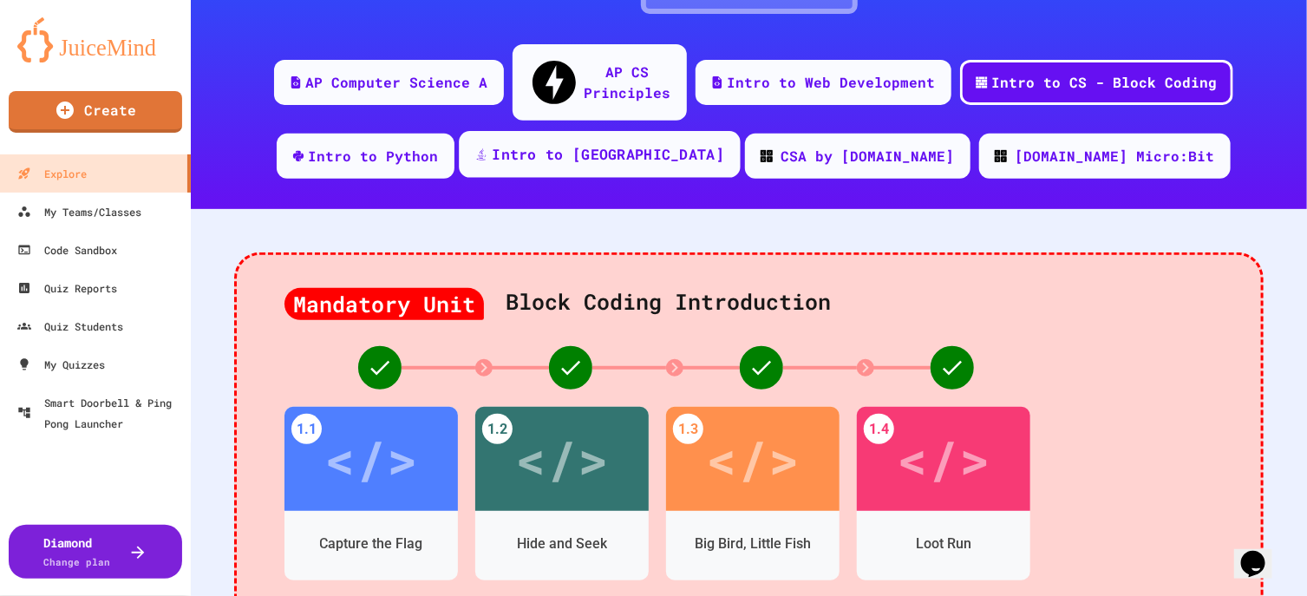
scroll to position [325, 0]
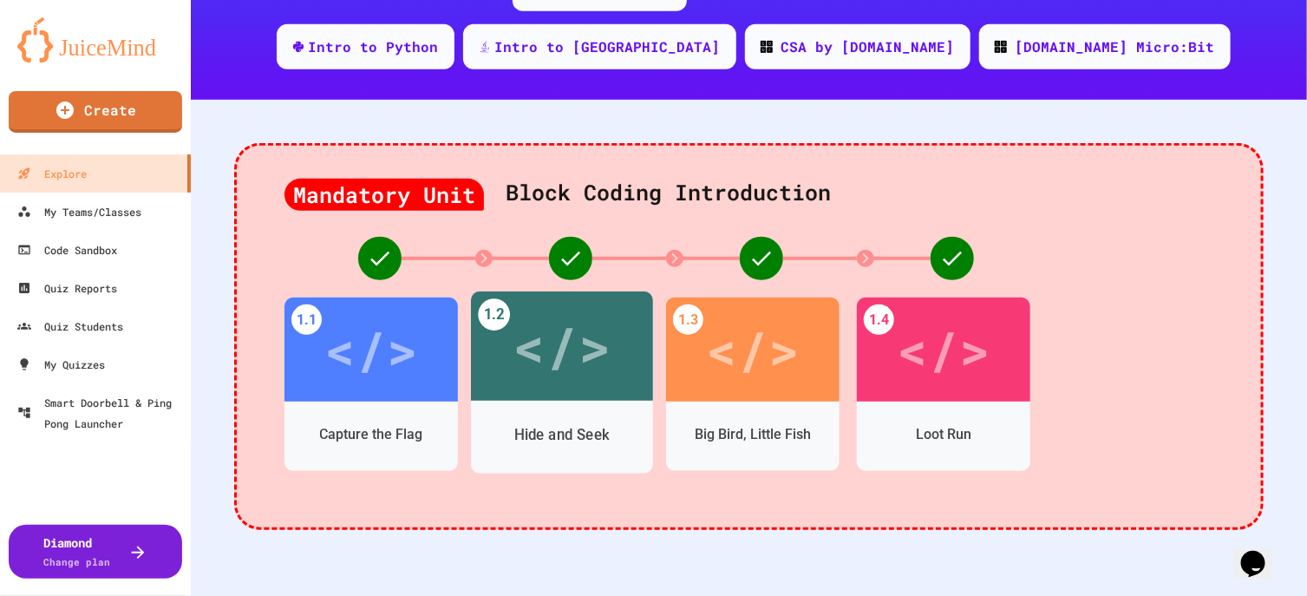
click at [546, 335] on div "</>" at bounding box center [561, 346] width 98 height 82
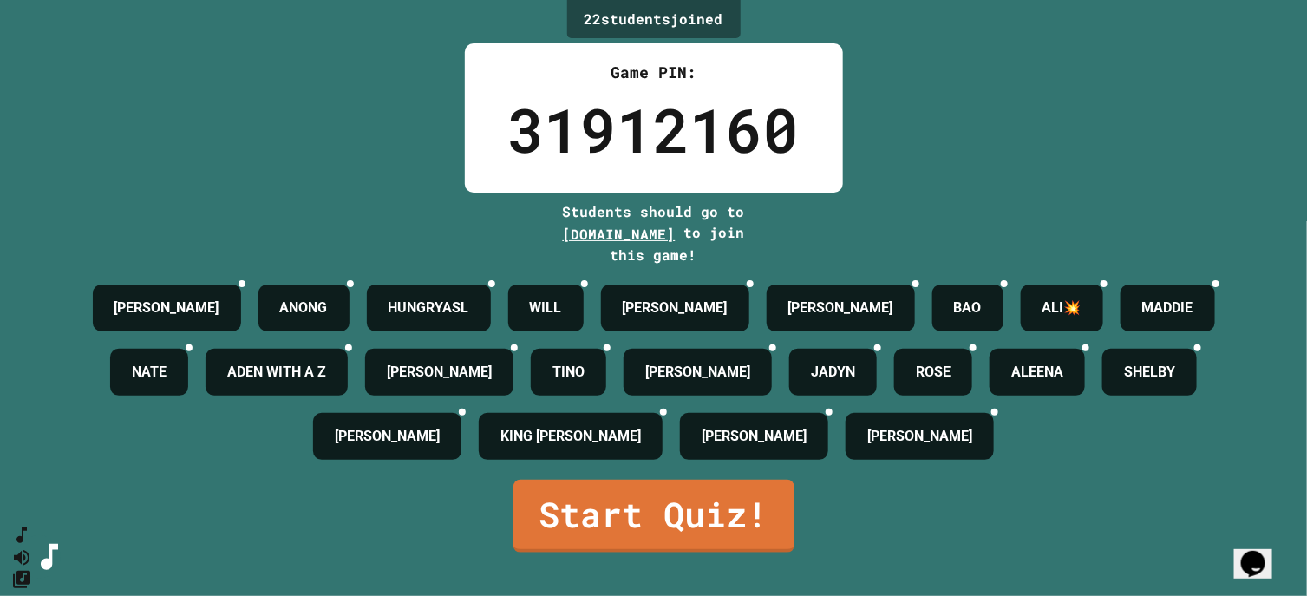
scroll to position [76, 0]
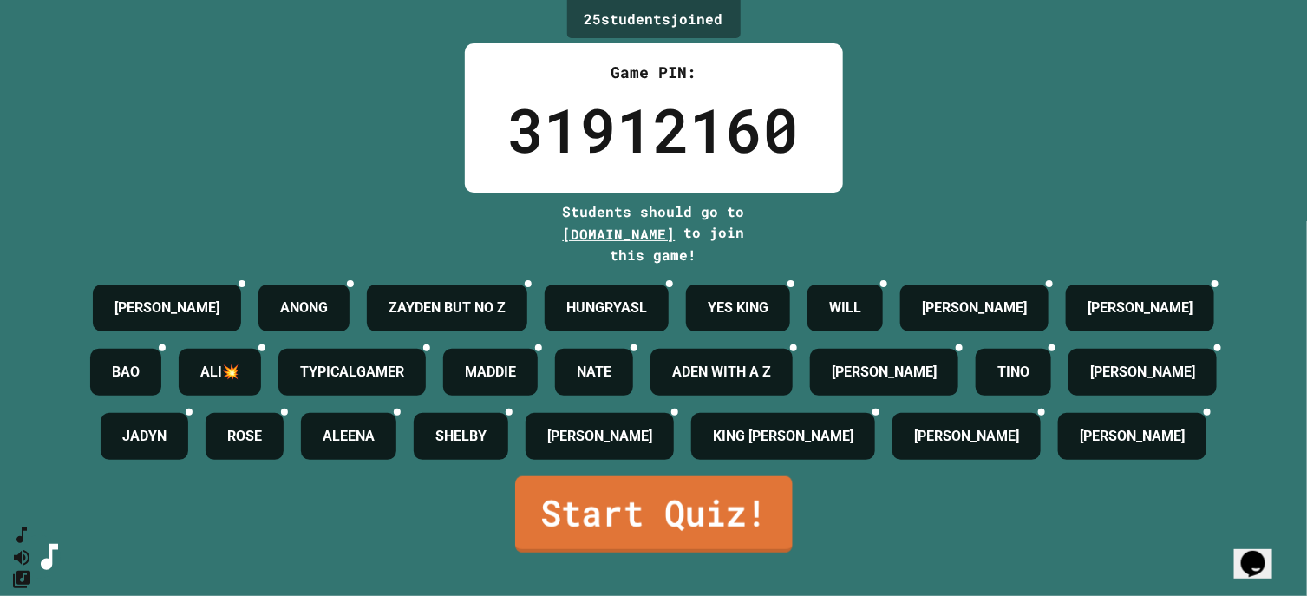
click at [714, 529] on link "Start Quiz!" at bounding box center [653, 514] width 277 height 76
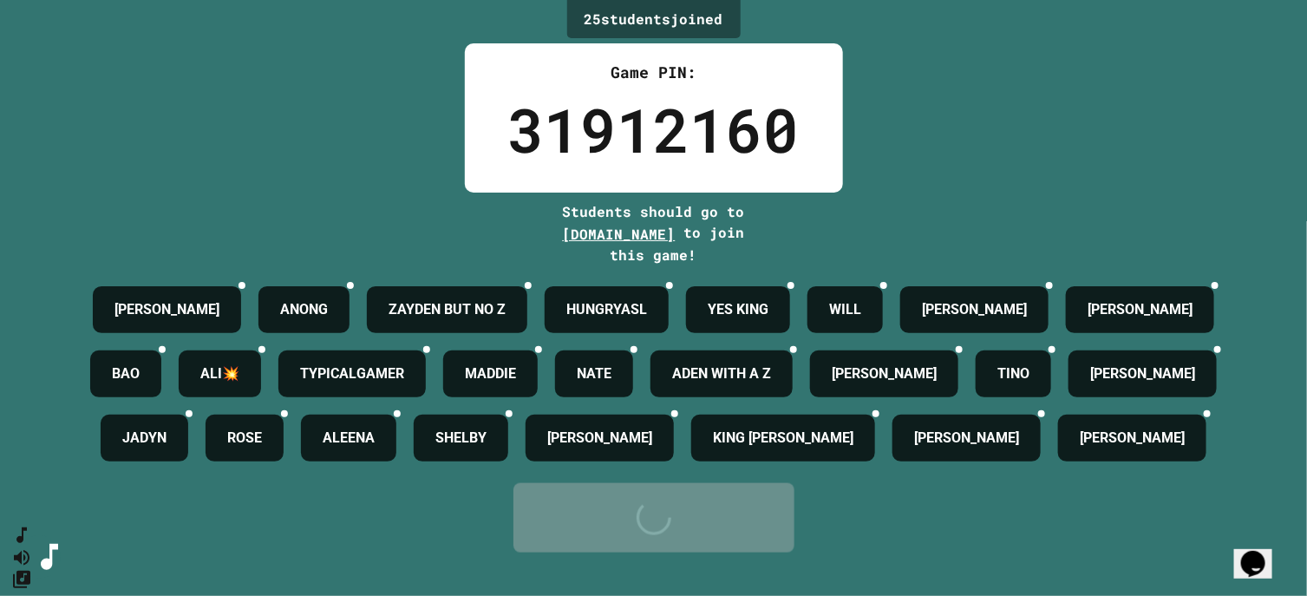
scroll to position [0, 0]
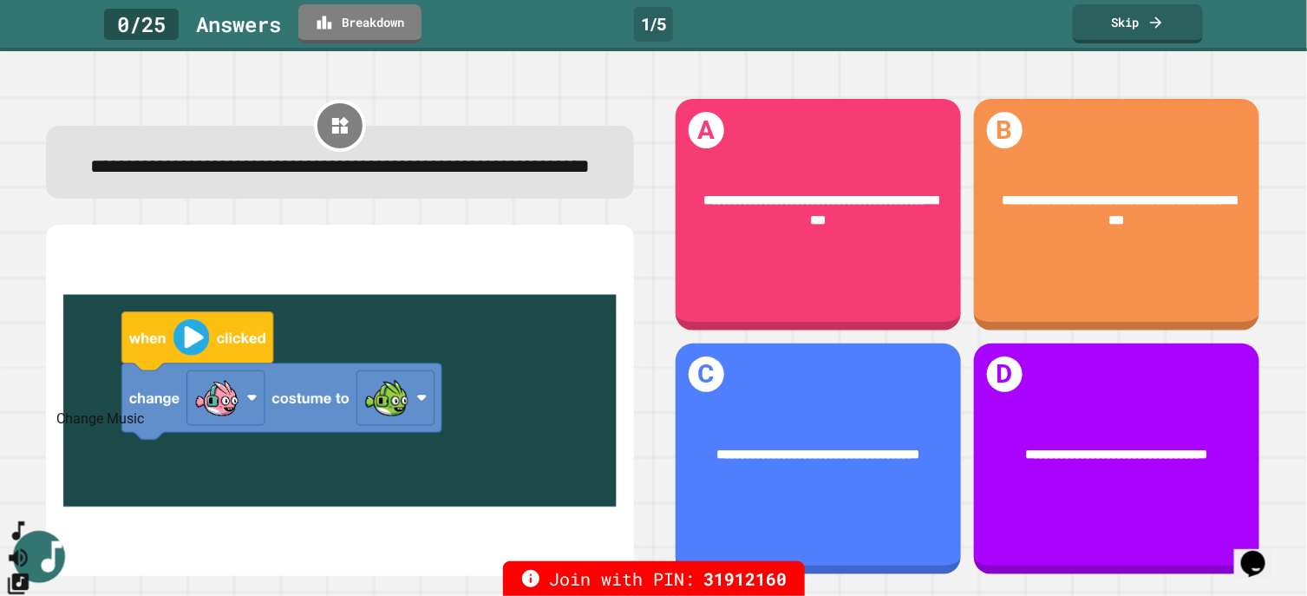
click at [31, 571] on icon "Change Music" at bounding box center [18, 583] width 25 height 25
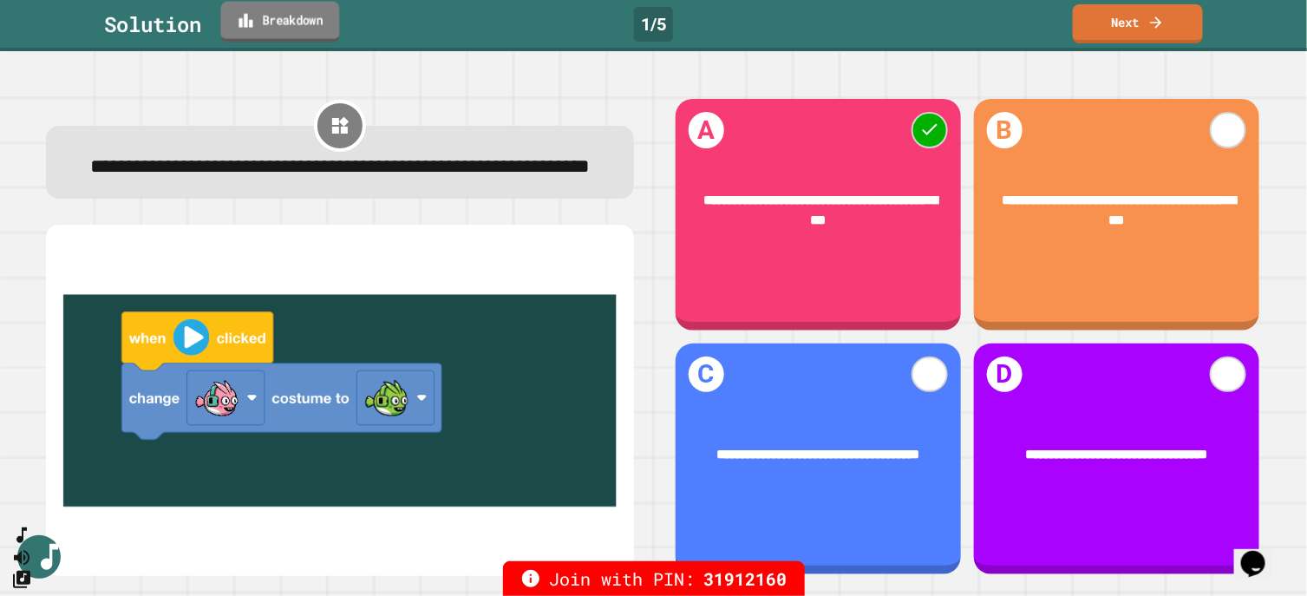
click at [273, 26] on link "Breakdown" at bounding box center [280, 22] width 119 height 41
click at [1130, 23] on link "Next" at bounding box center [1137, 22] width 128 height 41
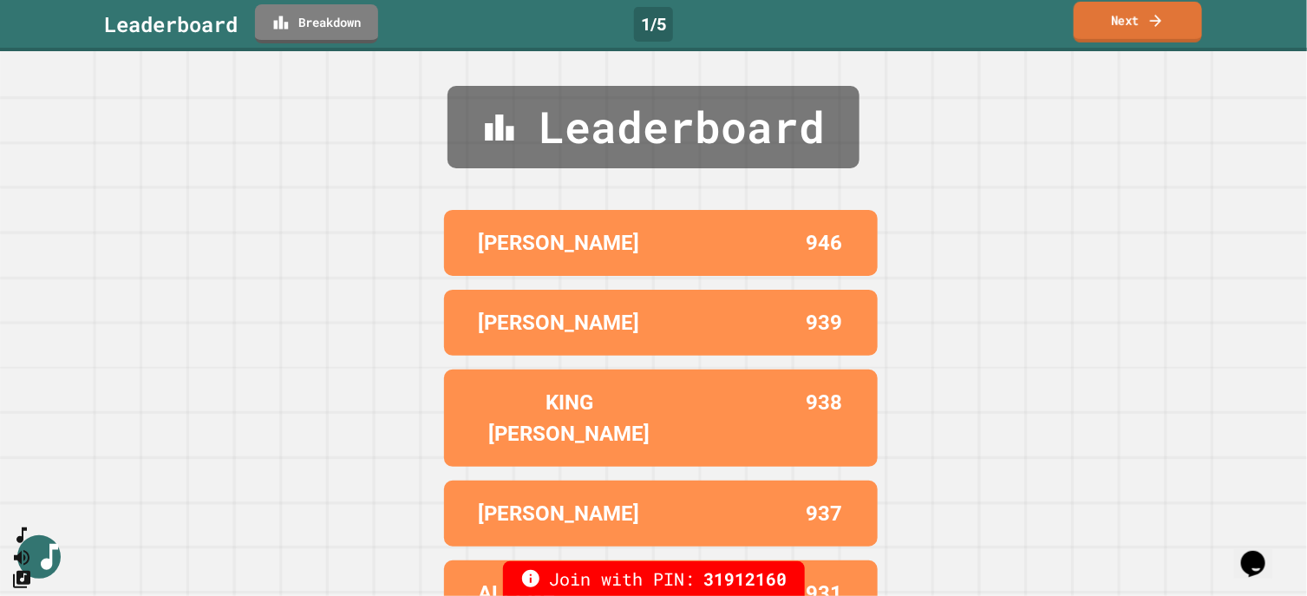
click at [1130, 23] on link "Next" at bounding box center [1137, 22] width 128 height 41
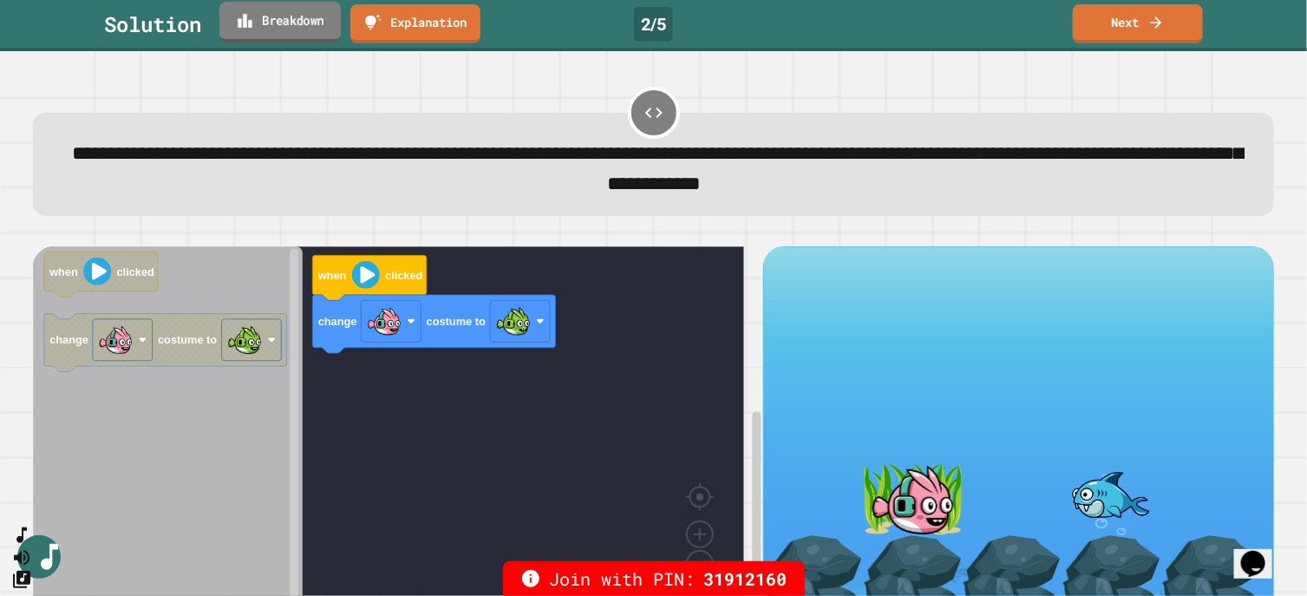
click at [254, 19] on icon at bounding box center [245, 20] width 17 height 18
click at [1120, 22] on link "Next" at bounding box center [1137, 22] width 128 height 41
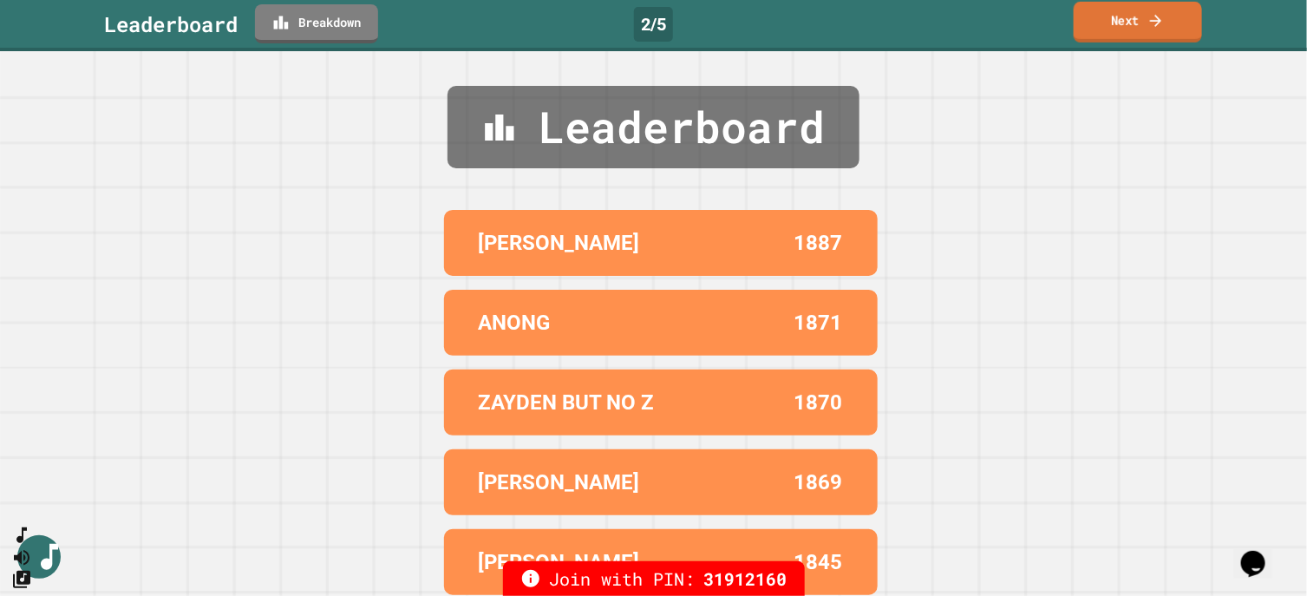
click at [1125, 12] on link "Next" at bounding box center [1137, 22] width 128 height 41
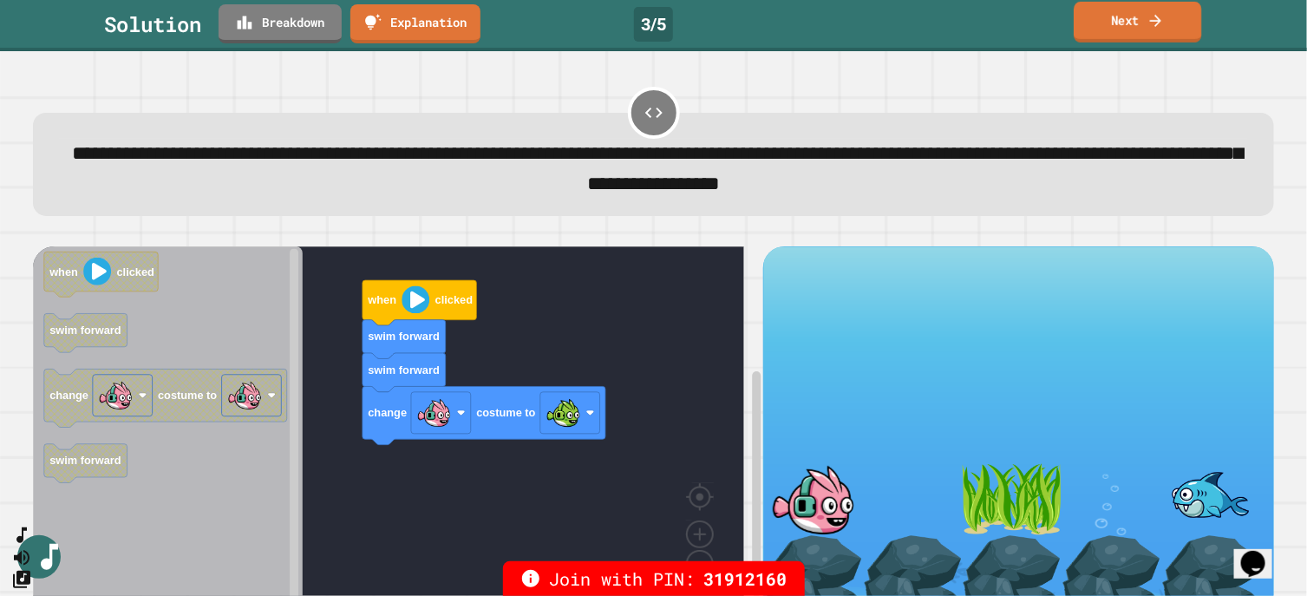
click at [1142, 14] on link "Next" at bounding box center [1136, 22] width 127 height 41
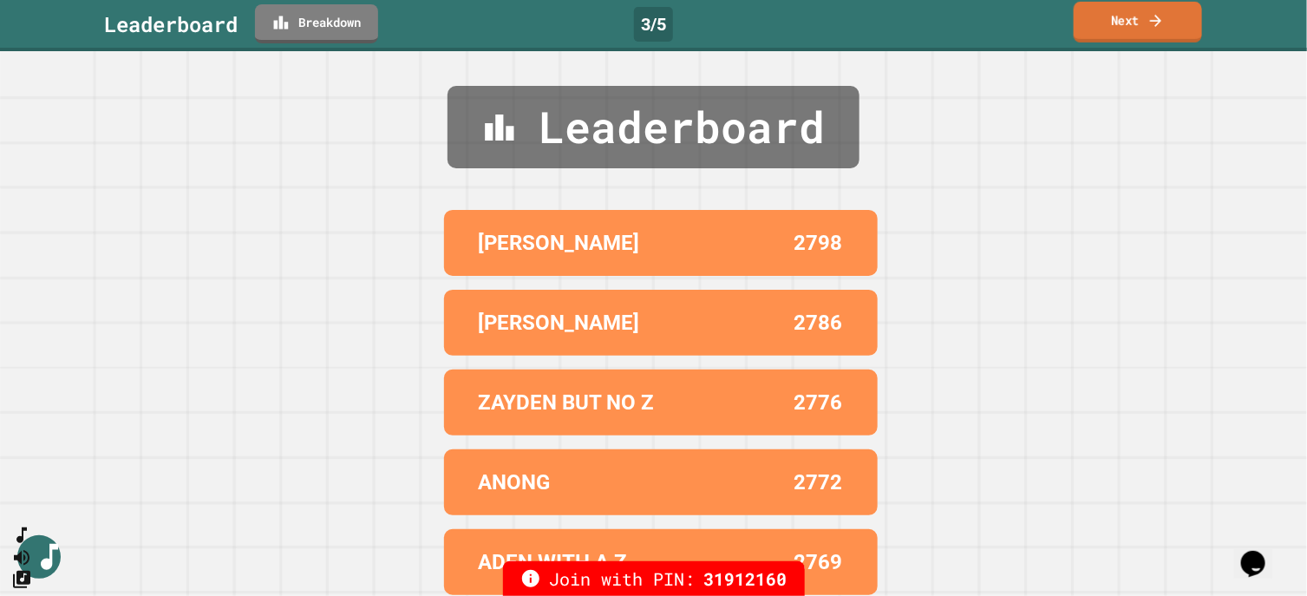
click at [1136, 19] on link "Next" at bounding box center [1137, 22] width 128 height 41
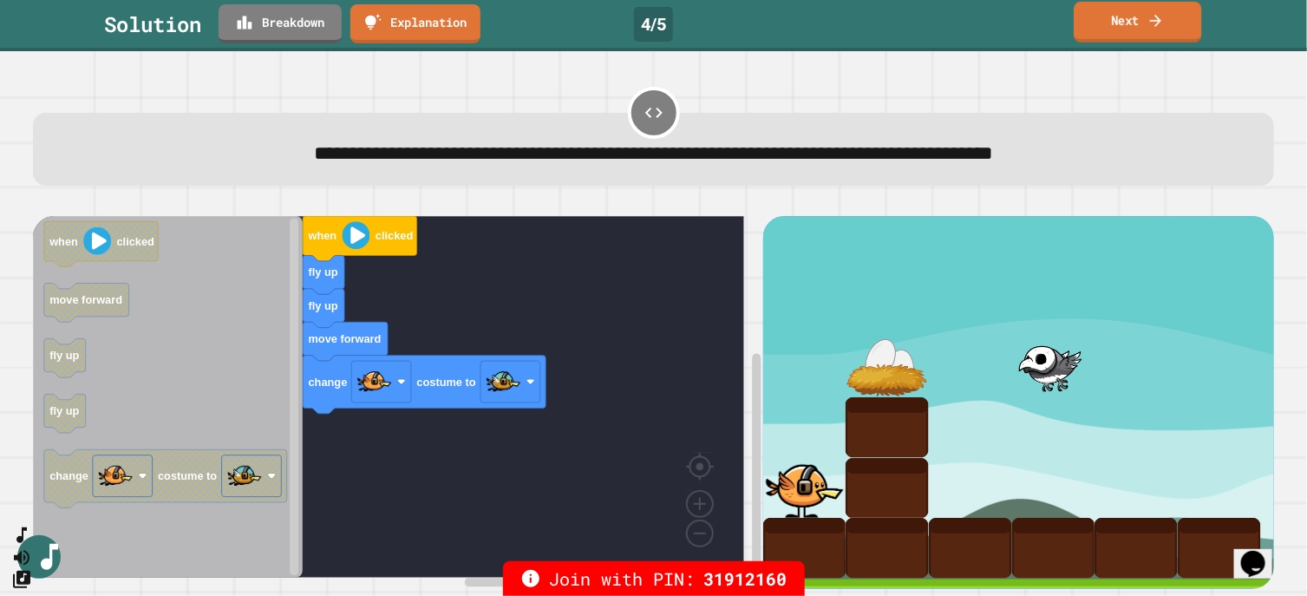
click at [1135, 17] on link "Next" at bounding box center [1136, 22] width 127 height 41
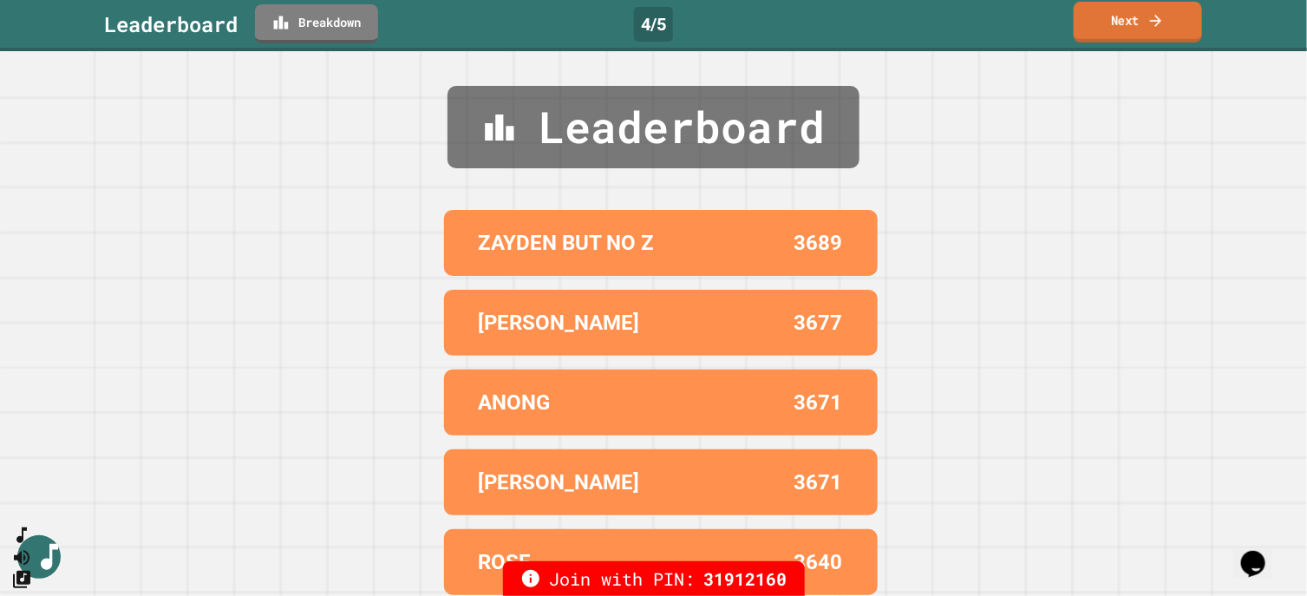
click at [1139, 17] on link "Next" at bounding box center [1137, 22] width 128 height 41
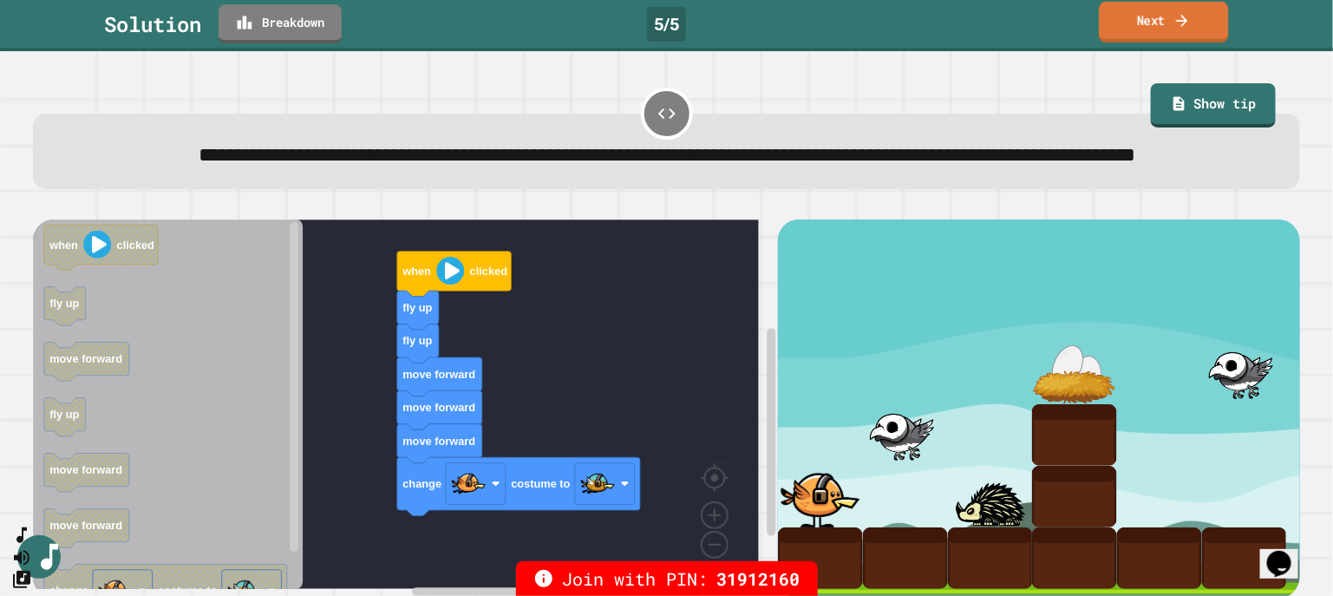
click at [1159, 14] on link "Next" at bounding box center [1163, 22] width 129 height 41
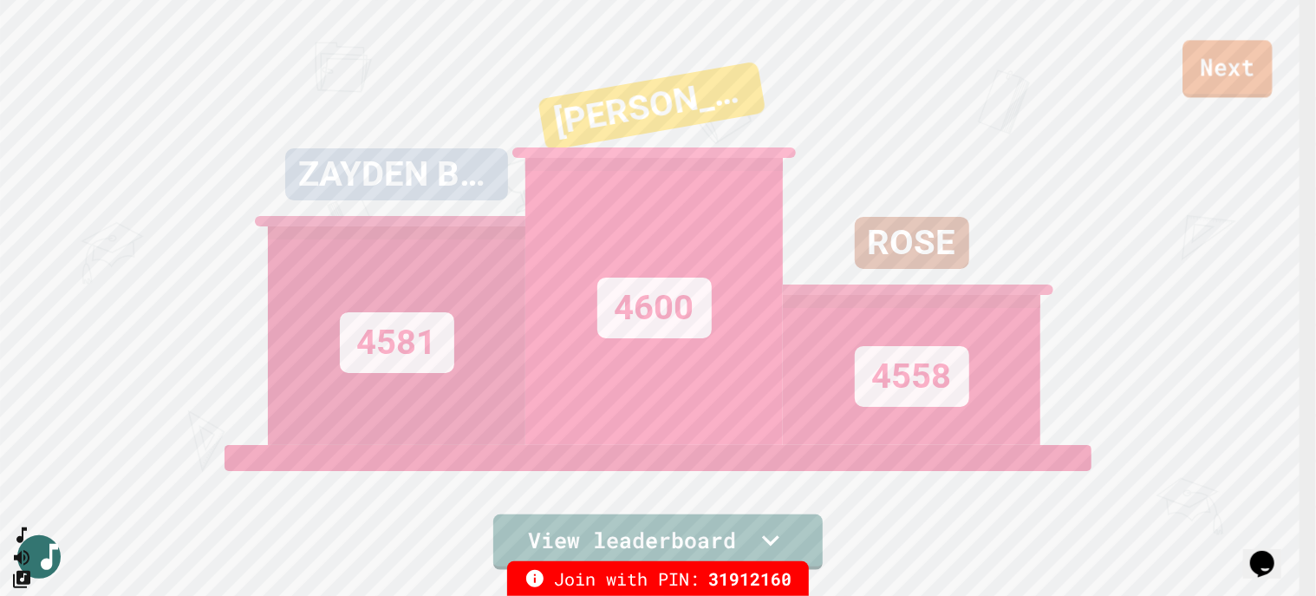
click at [1232, 77] on link "Next" at bounding box center [1227, 68] width 89 height 57
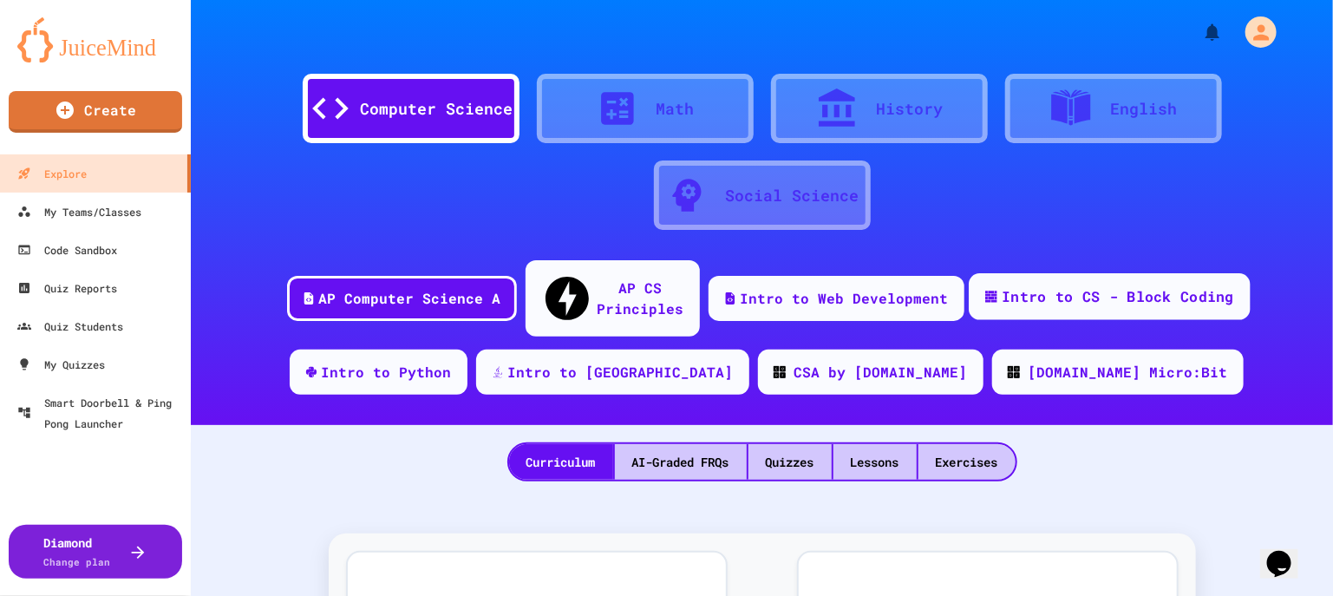
click at [1067, 286] on div "Intro to CS - Block Coding" at bounding box center [1117, 297] width 232 height 22
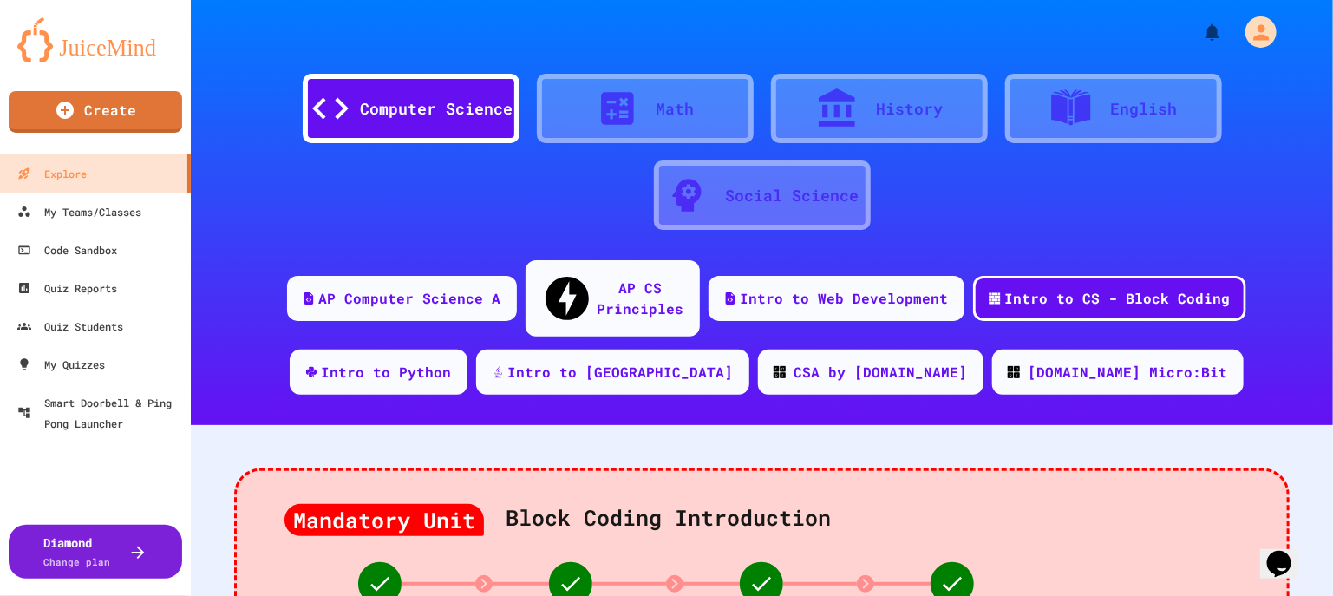
scroll to position [216, 0]
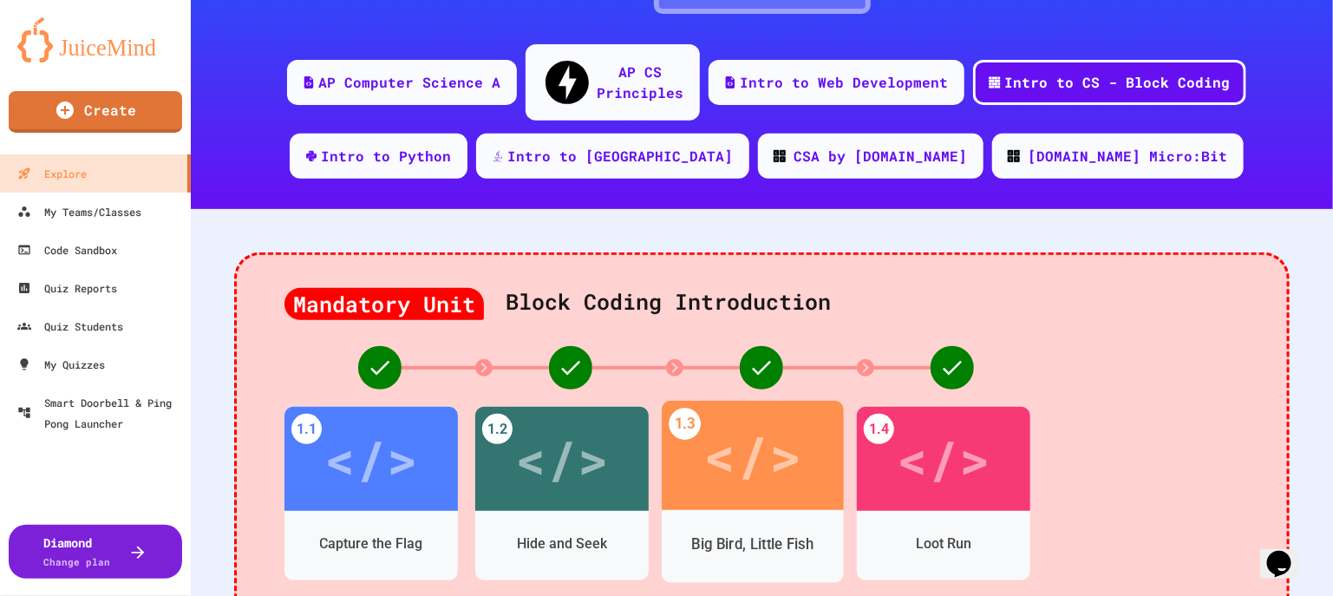
click at [766, 430] on div "</>" at bounding box center [752, 455] width 98 height 82
drag, startPoint x: 369, startPoint y: 394, endPoint x: 583, endPoint y: 431, distance: 217.4
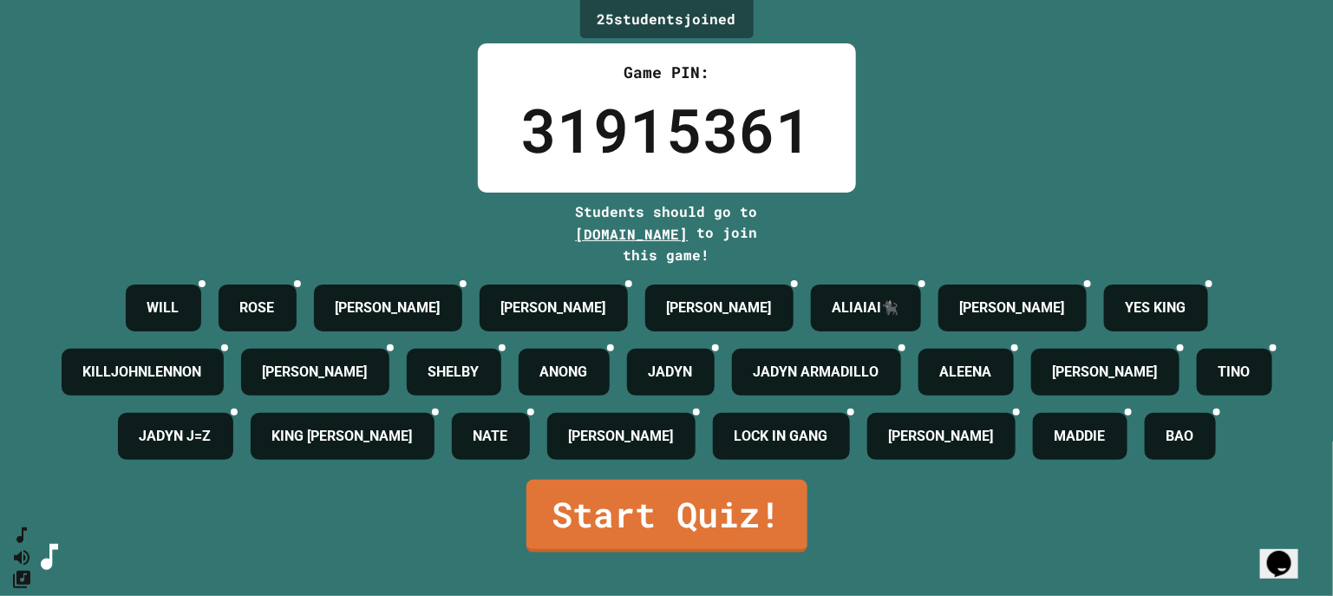
scroll to position [76, 0]
click at [679, 538] on link "Start Quiz!" at bounding box center [666, 514] width 277 height 76
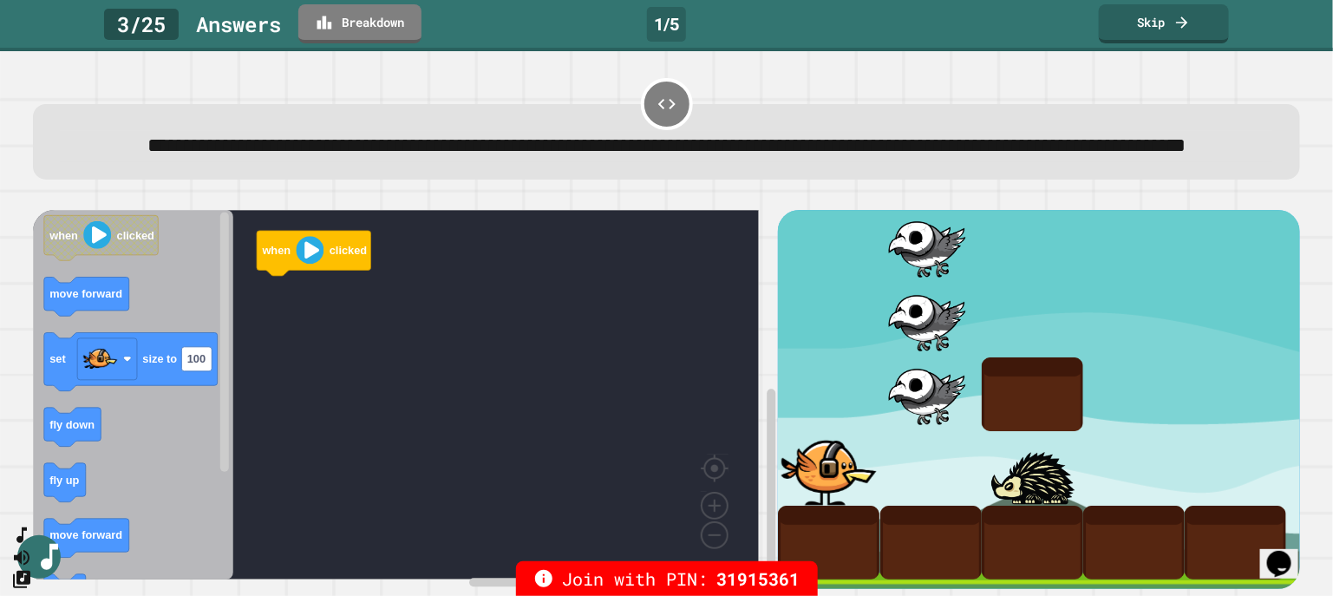
scroll to position [0, 0]
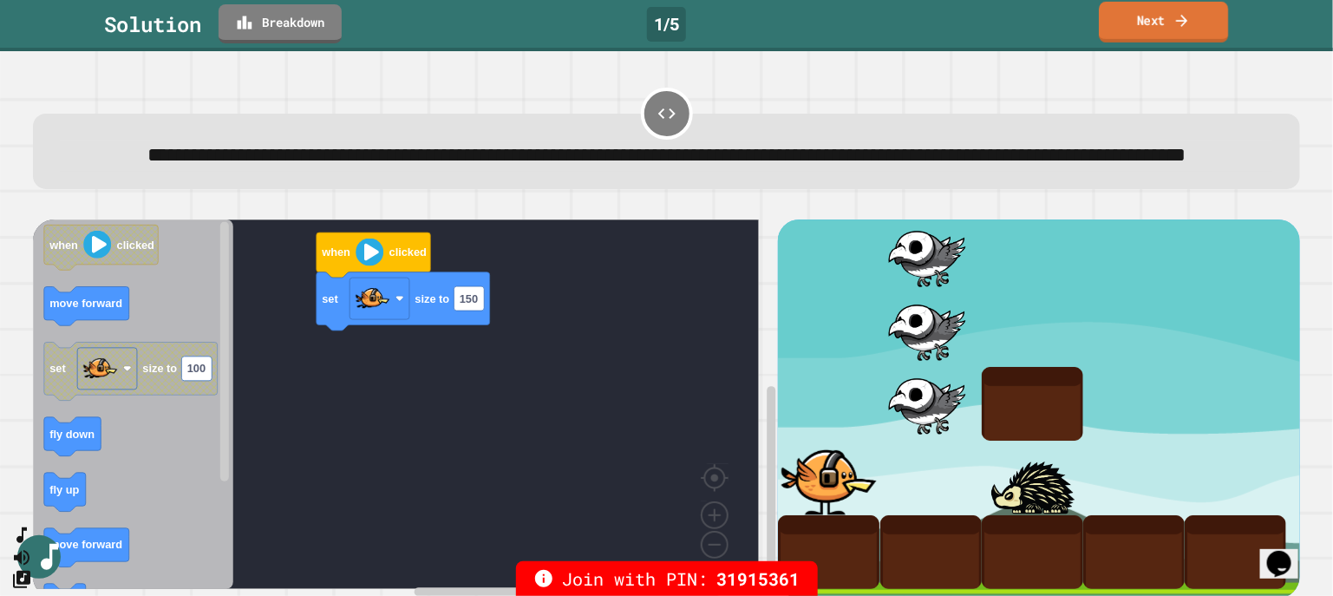
click at [1162, 15] on link "Next" at bounding box center [1163, 22] width 129 height 41
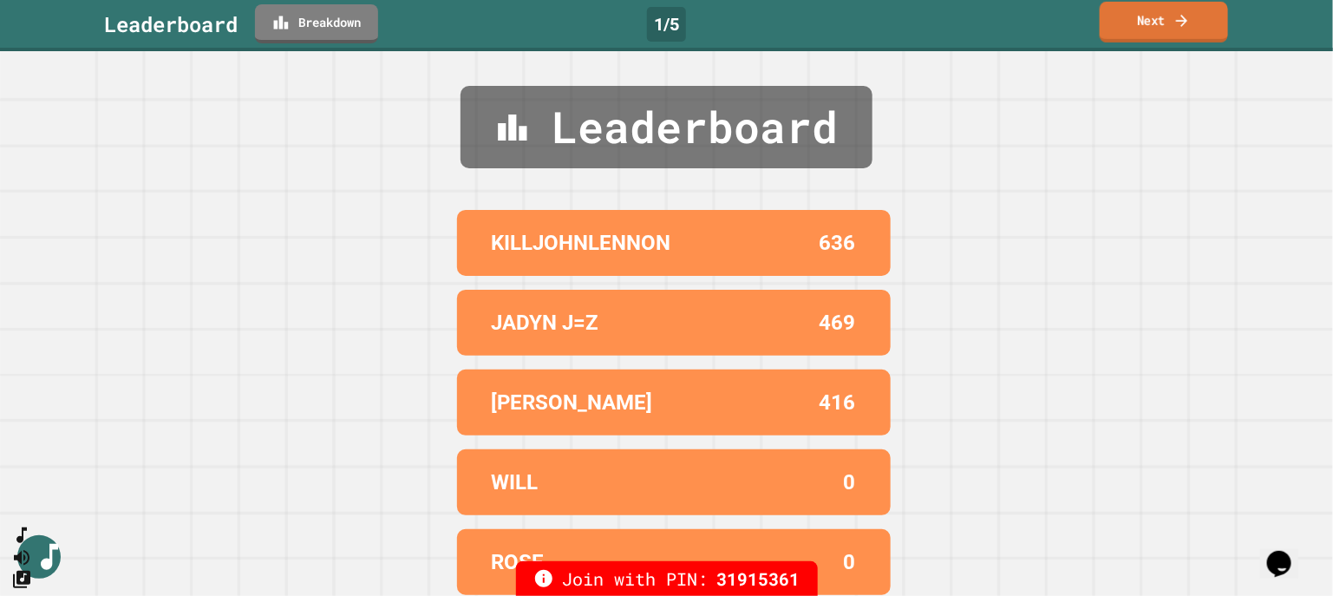
click at [1133, 17] on link "Next" at bounding box center [1163, 22] width 128 height 41
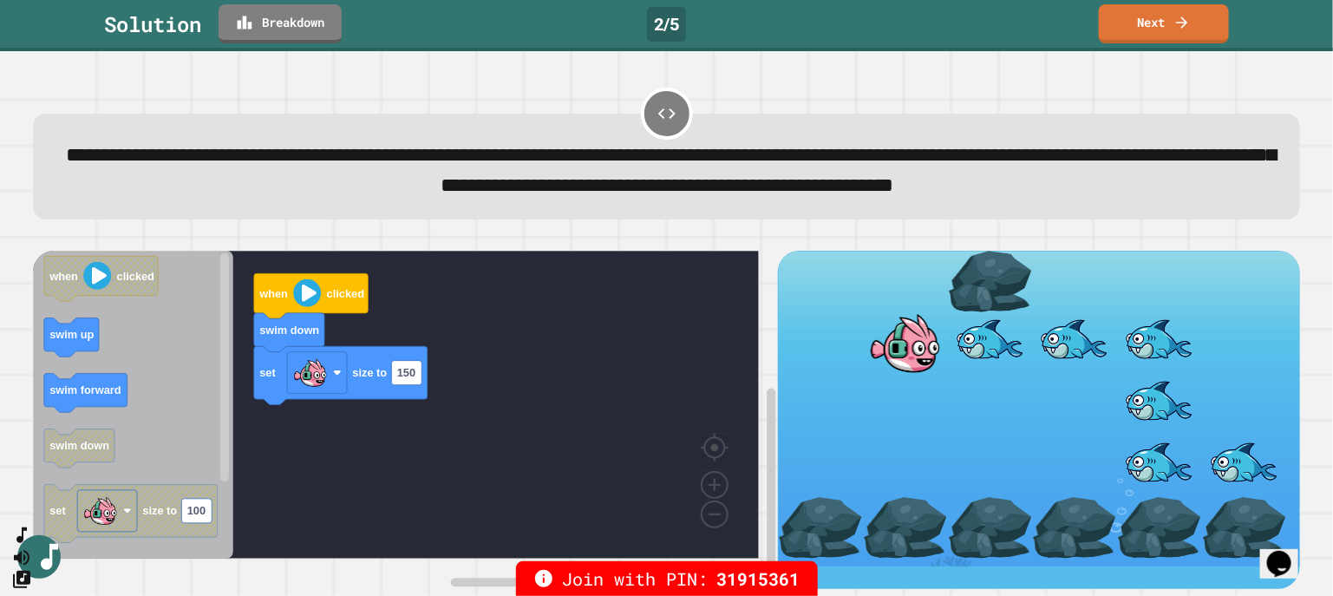
click at [1184, 26] on icon at bounding box center [1181, 21] width 11 height 11
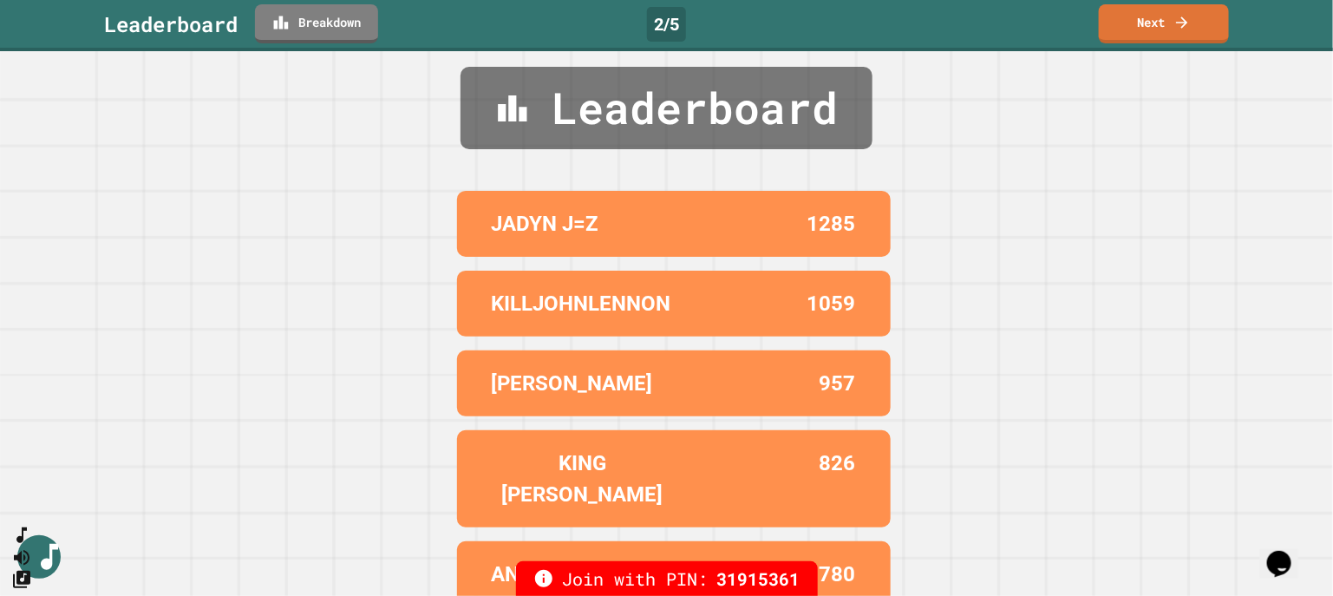
scroll to position [21, 0]
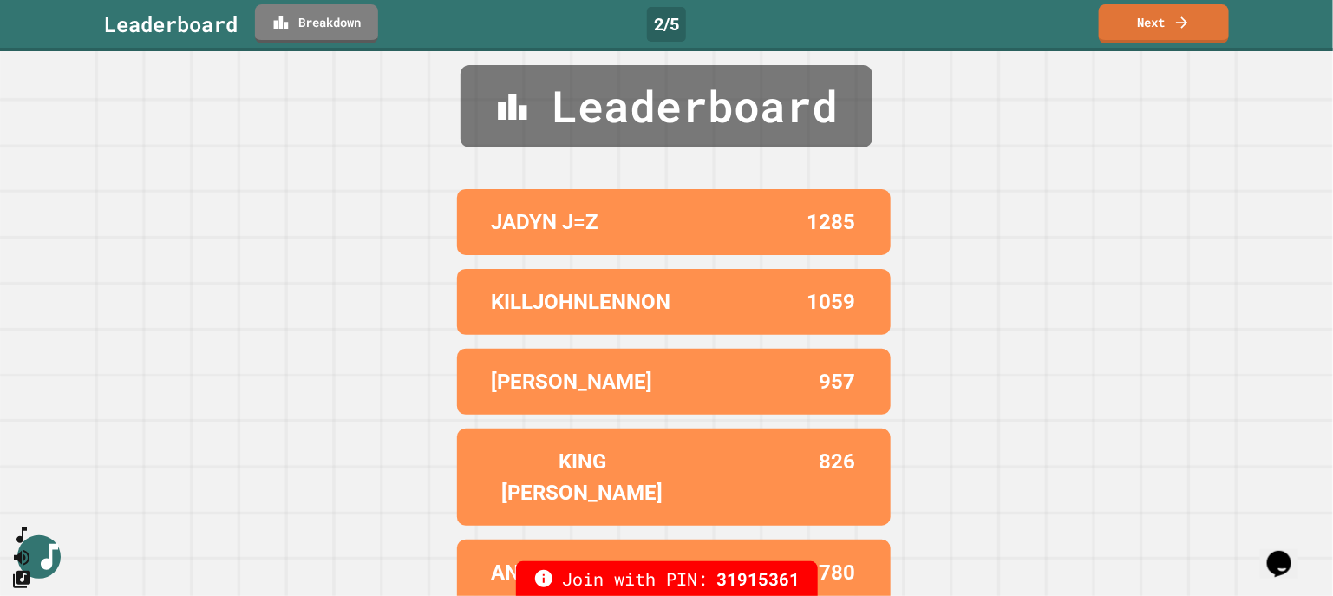
click at [1174, 28] on icon at bounding box center [1181, 22] width 17 height 17
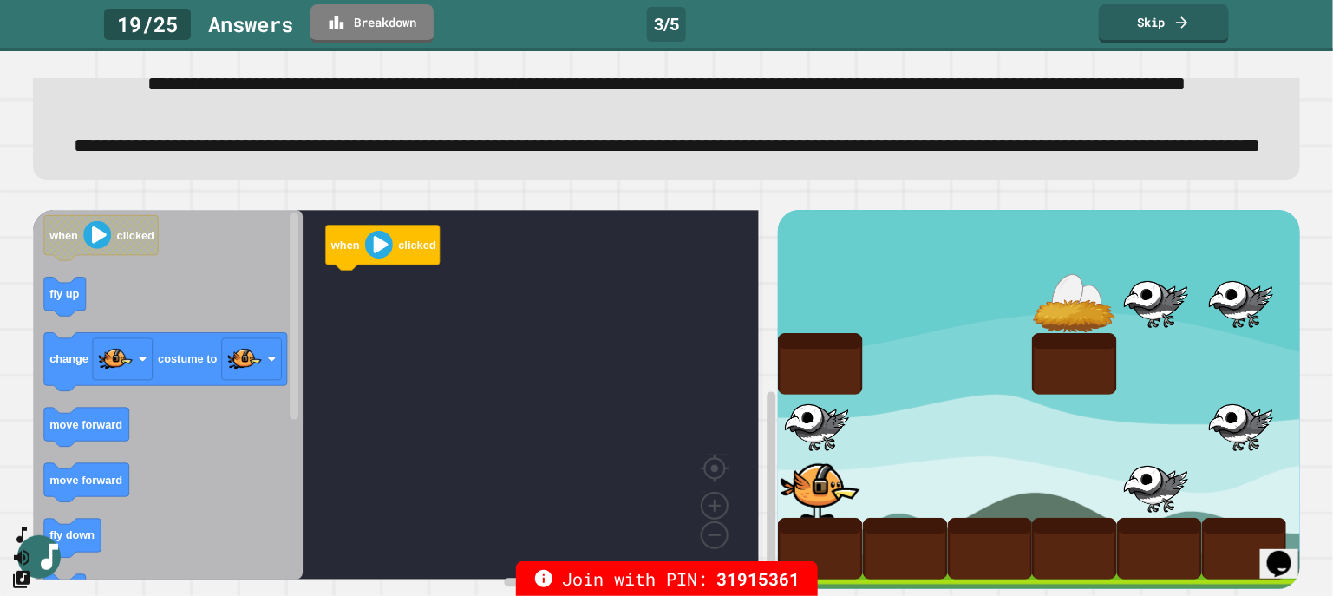
scroll to position [0, 0]
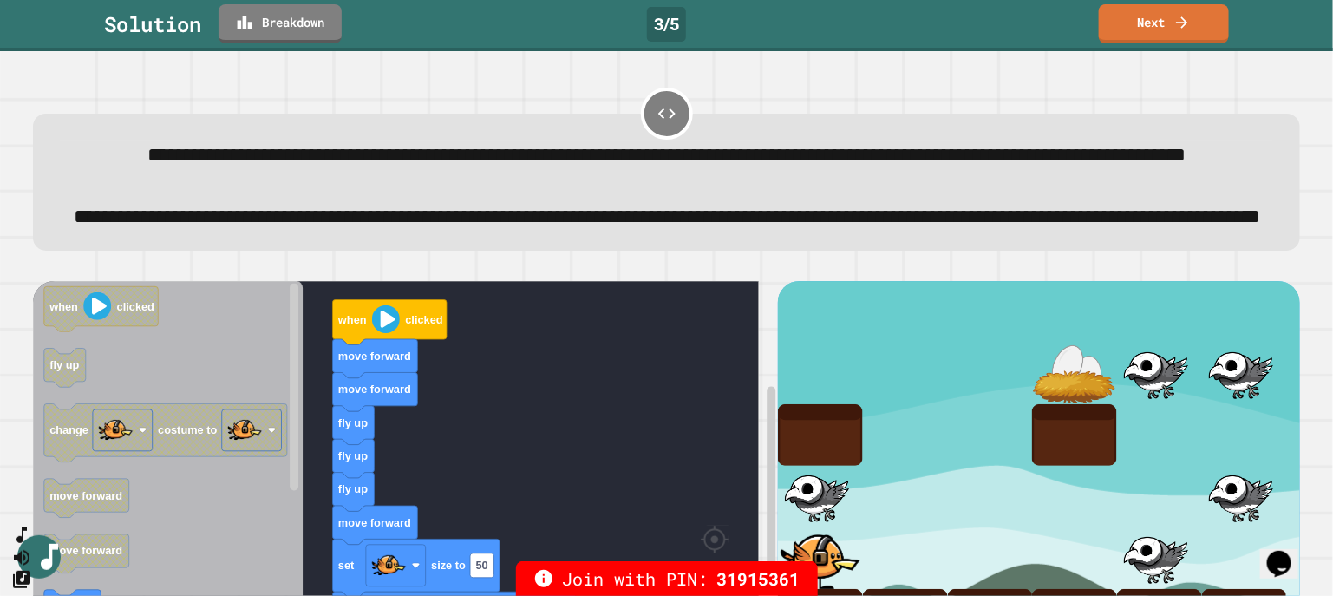
click at [1188, 32] on link "Next" at bounding box center [1164, 23] width 130 height 39
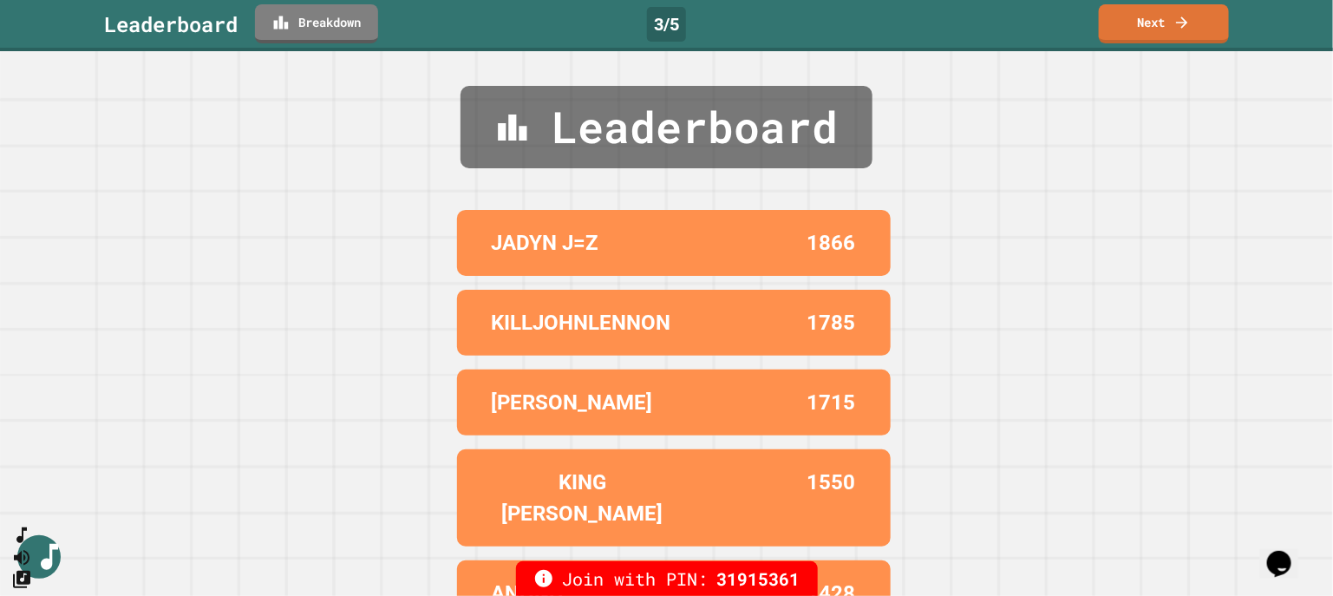
click at [1184, 23] on icon at bounding box center [1181, 22] width 17 height 17
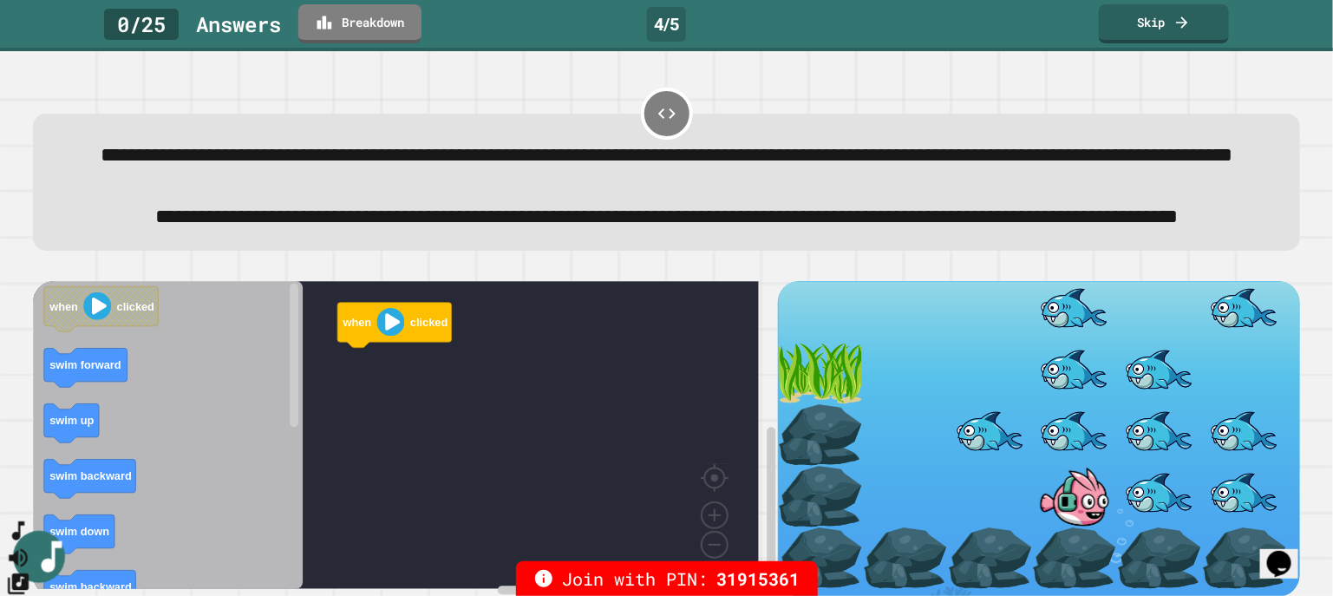
click at [31, 544] on button "SpeedDial basic example" at bounding box center [18, 531] width 25 height 26
click at [24, 541] on icon "SpeedDial basic example" at bounding box center [18, 531] width 12 height 19
click at [29, 573] on icon "Change Music" at bounding box center [18, 583] width 21 height 21
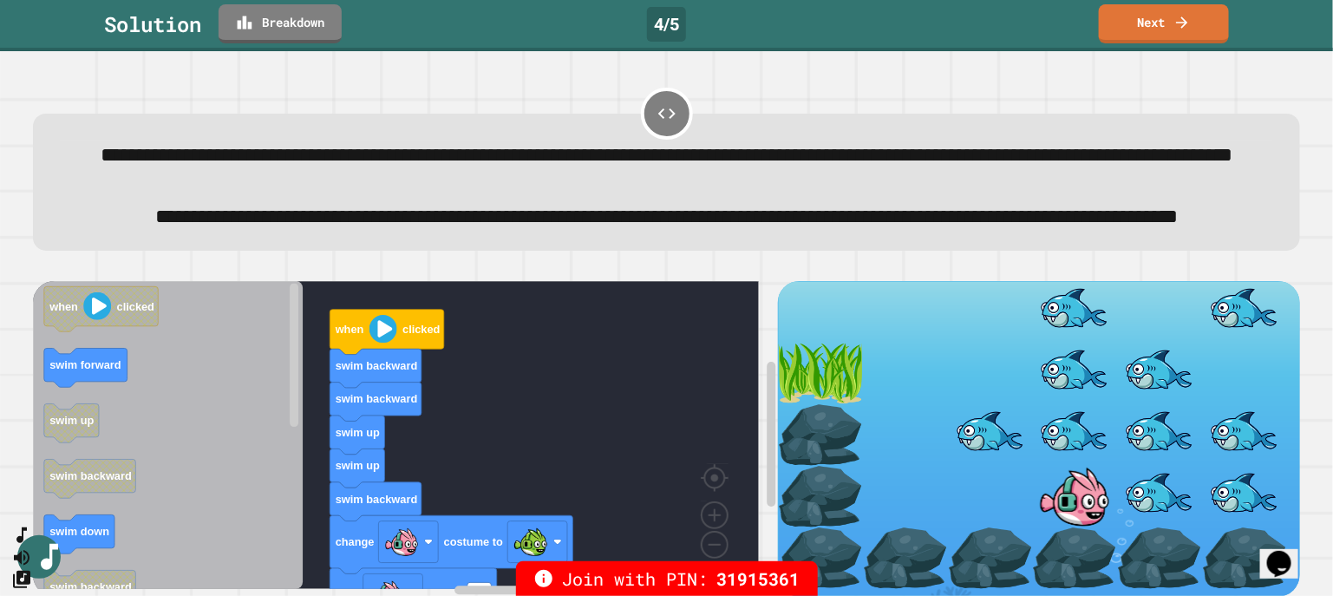
click at [1160, 29] on link "Next" at bounding box center [1164, 23] width 130 height 39
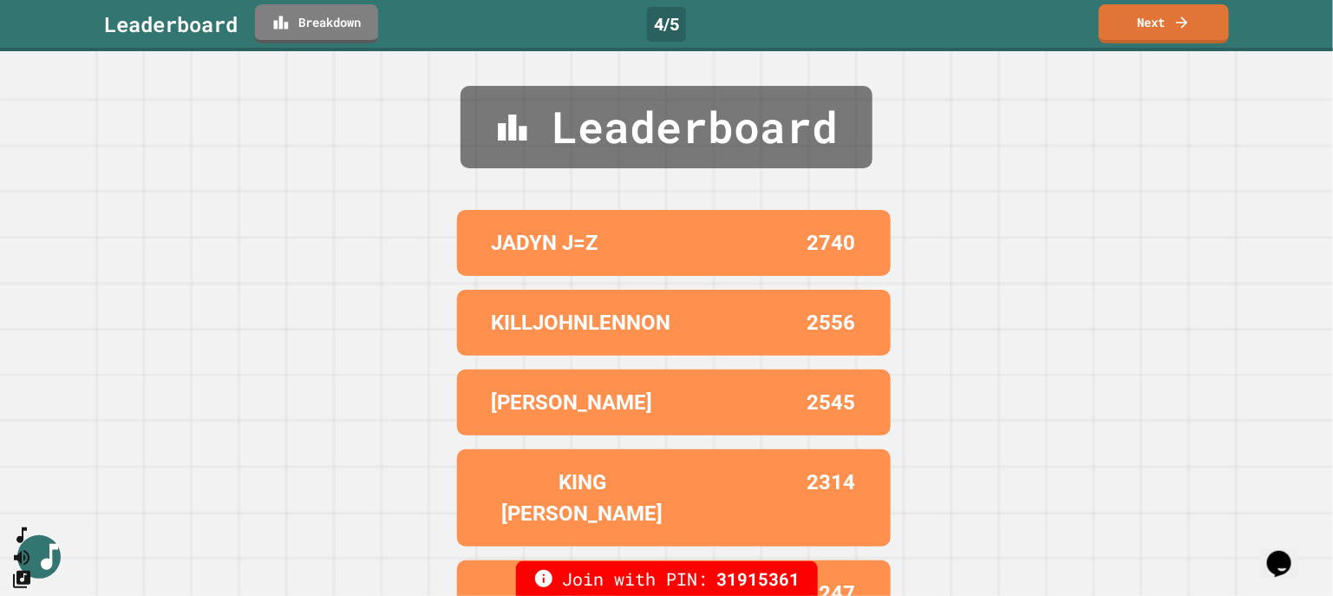
click at [1168, 22] on link "Next" at bounding box center [1164, 23] width 130 height 39
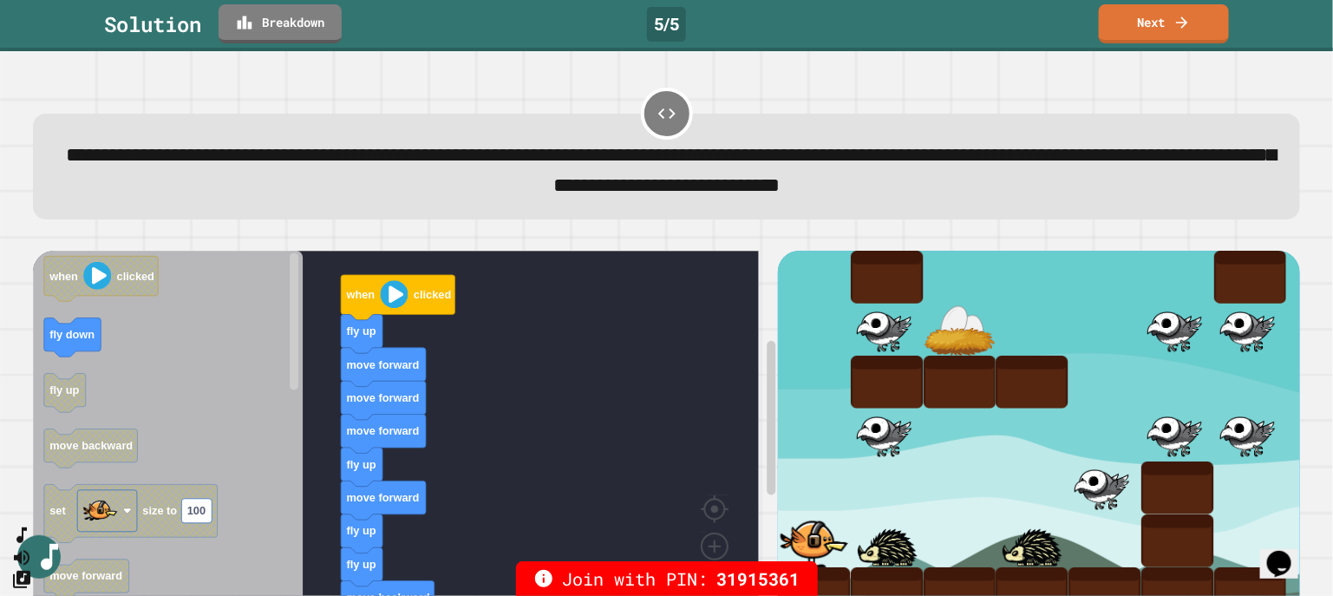
click at [1188, 24] on icon at bounding box center [1181, 22] width 17 height 17
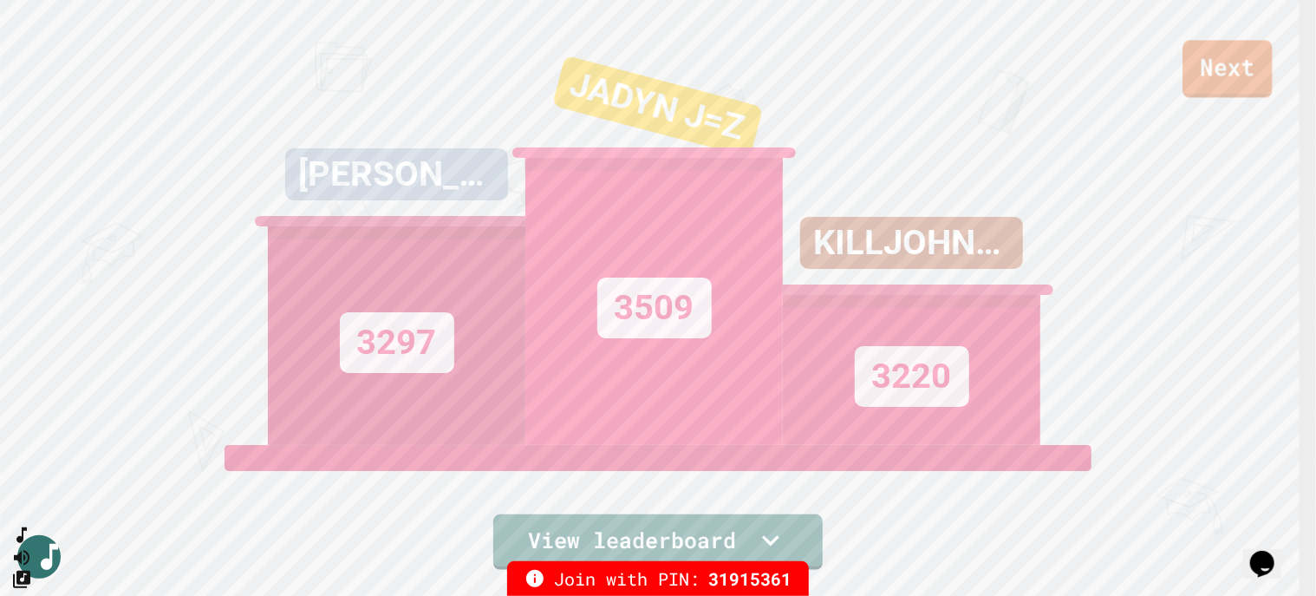
click at [1226, 67] on link "Next" at bounding box center [1227, 68] width 89 height 57
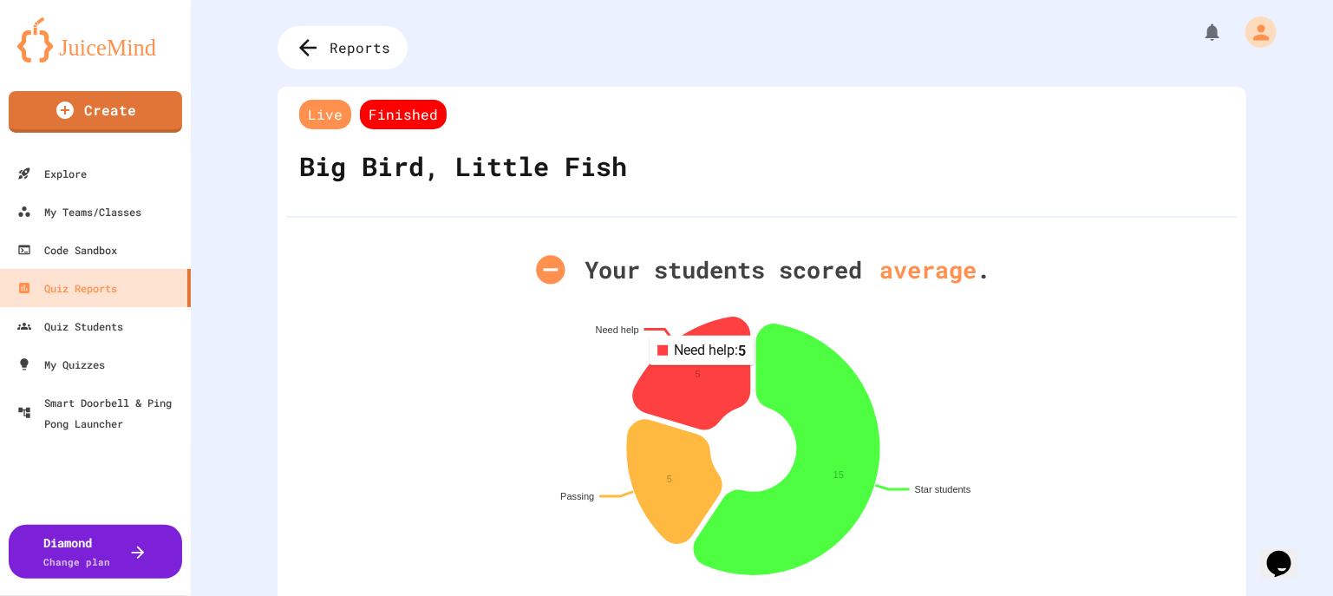
click at [696, 378] on icon at bounding box center [691, 373] width 116 height 112
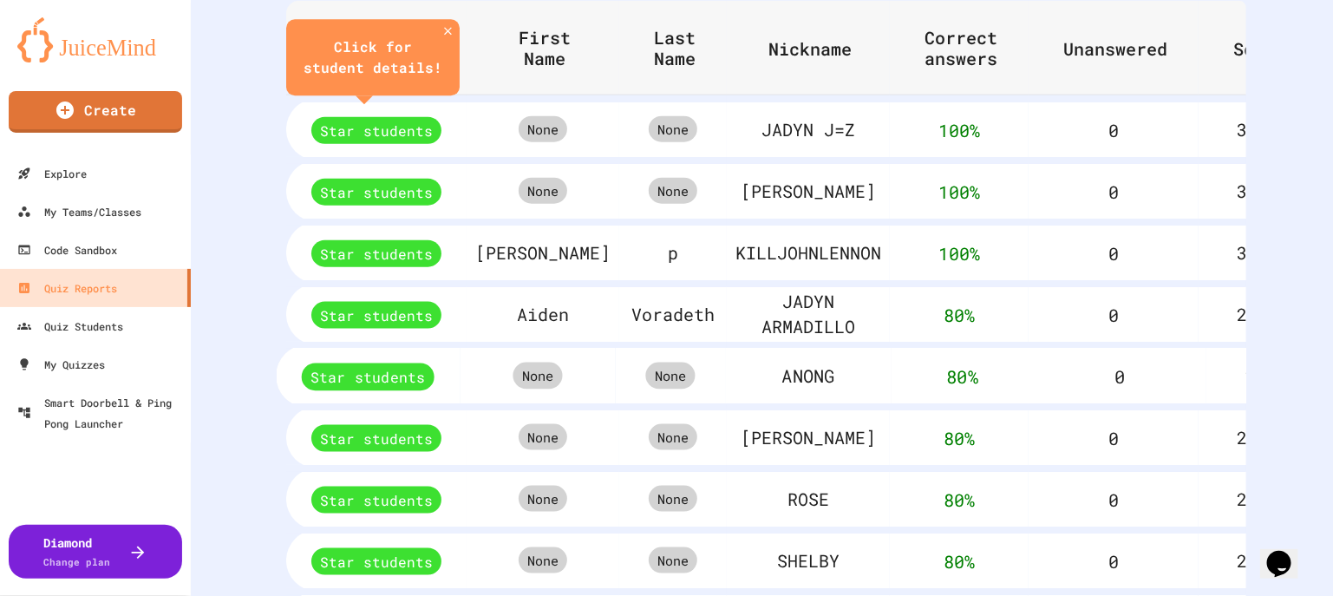
scroll to position [936, 0]
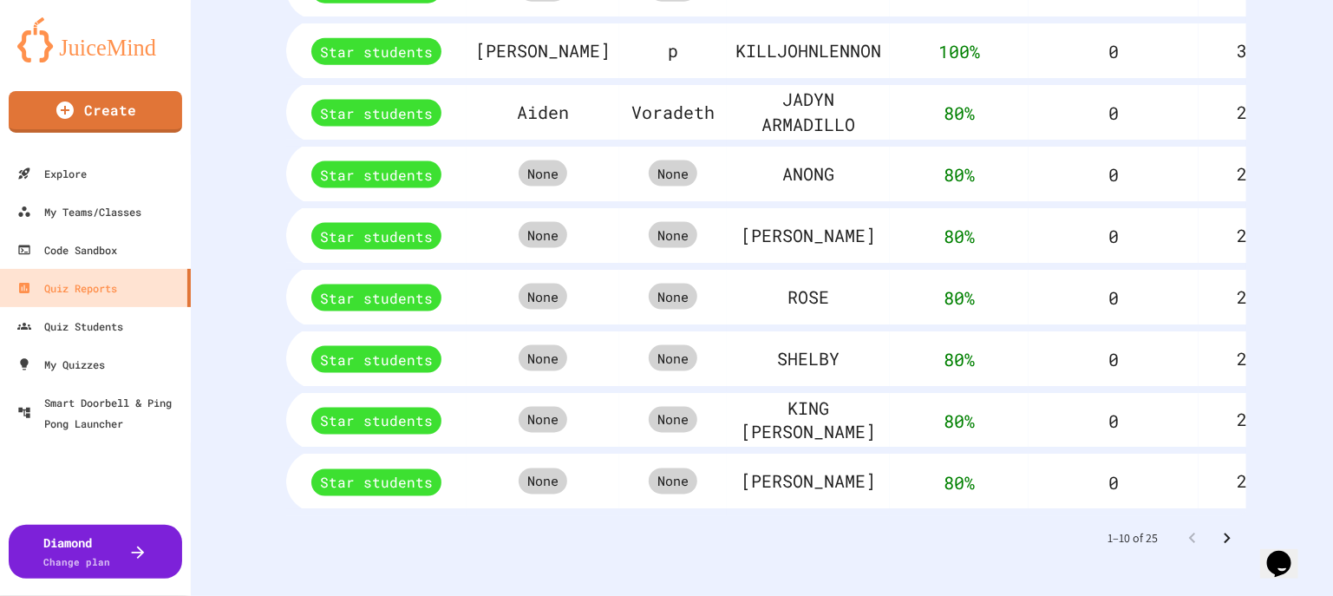
click at [1217, 528] on icon "Go to next page" at bounding box center [1227, 538] width 21 height 21
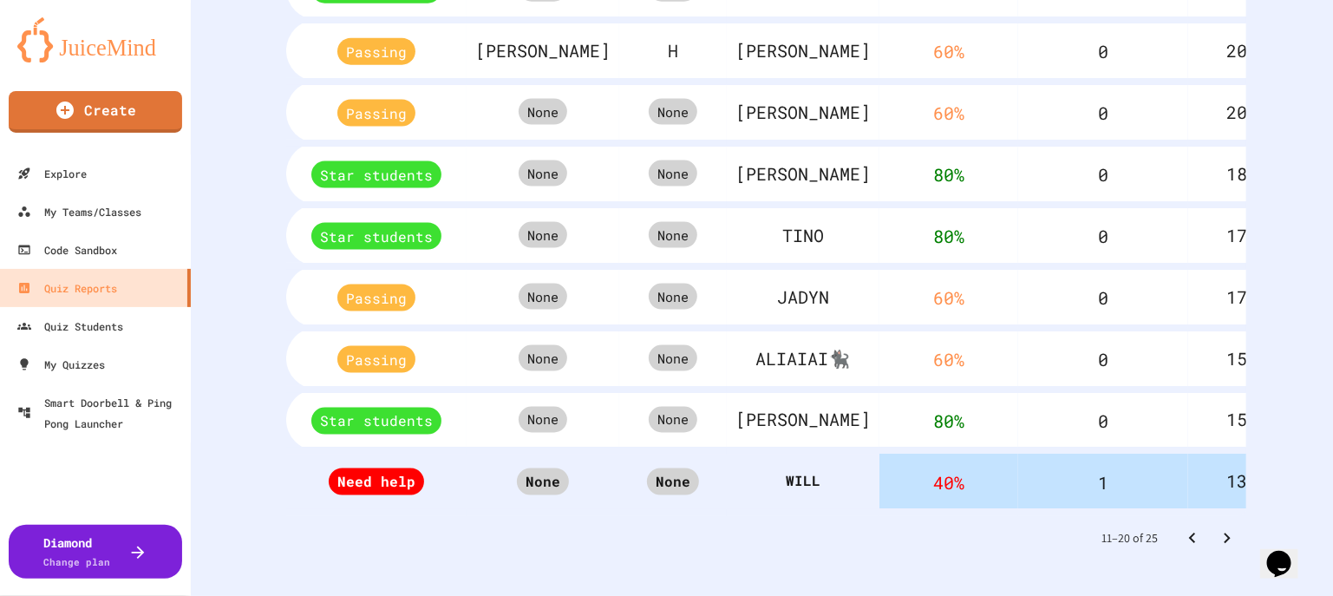
click at [1217, 528] on icon "Go to next page" at bounding box center [1227, 538] width 21 height 21
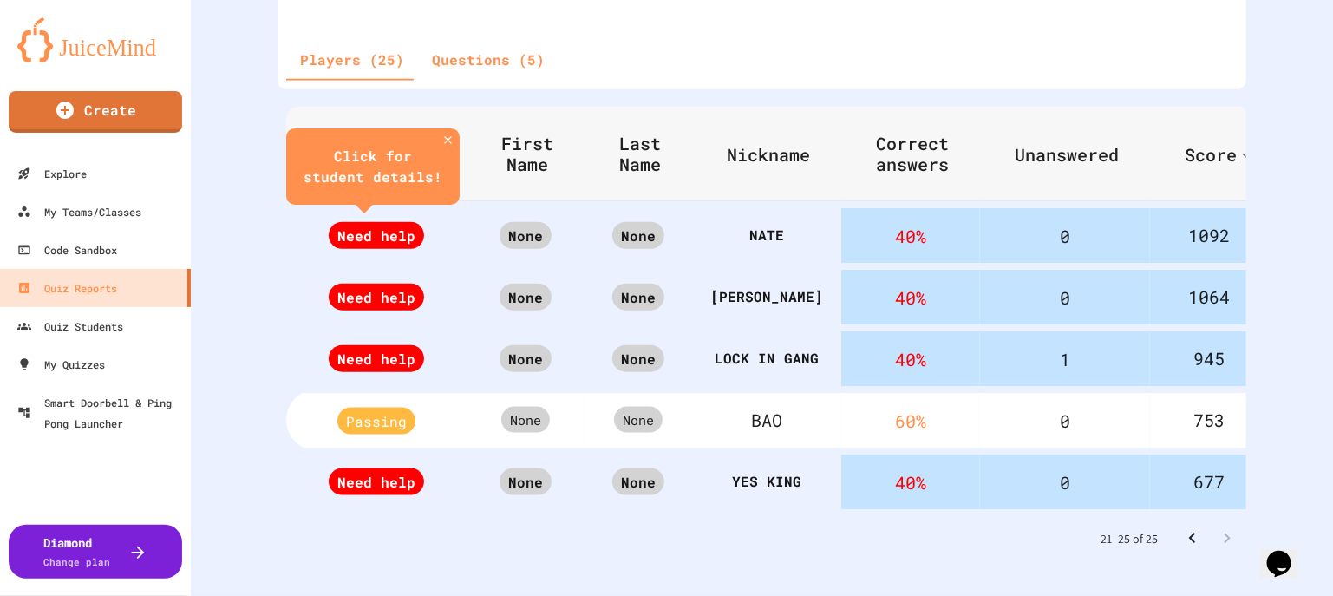
scroll to position [632, 0]
click at [448, 134] on icon "close" at bounding box center [447, 140] width 13 height 13
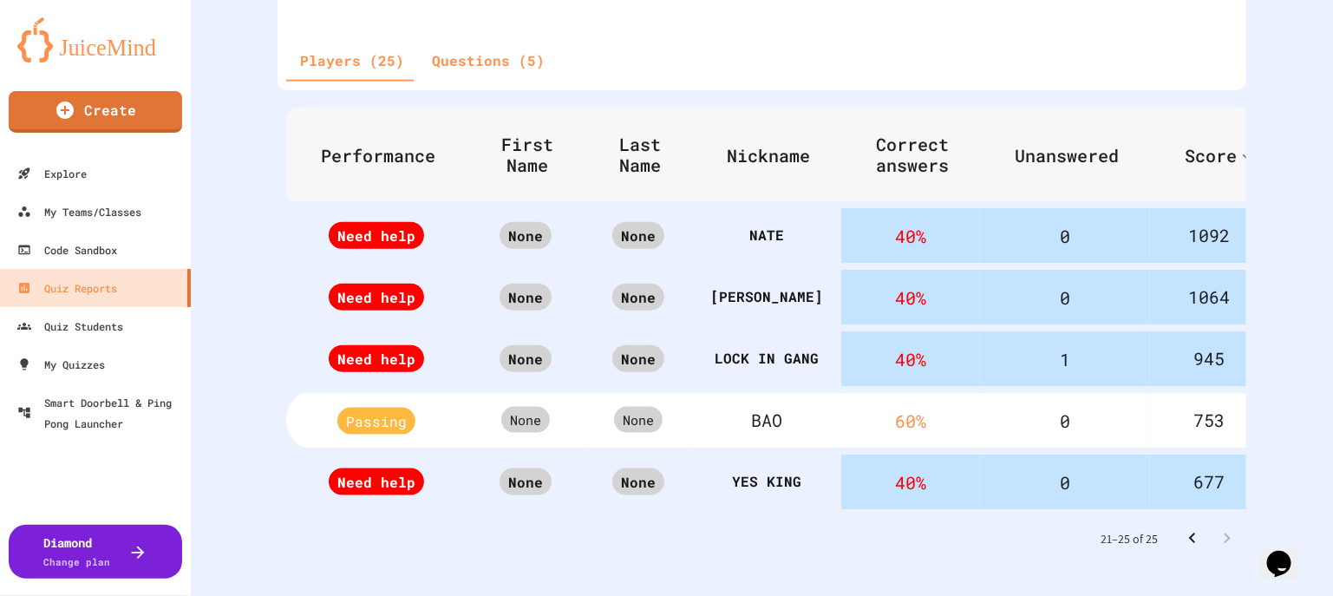
scroll to position [631, 0]
click at [372, 145] on span "Performance" at bounding box center [389, 155] width 137 height 21
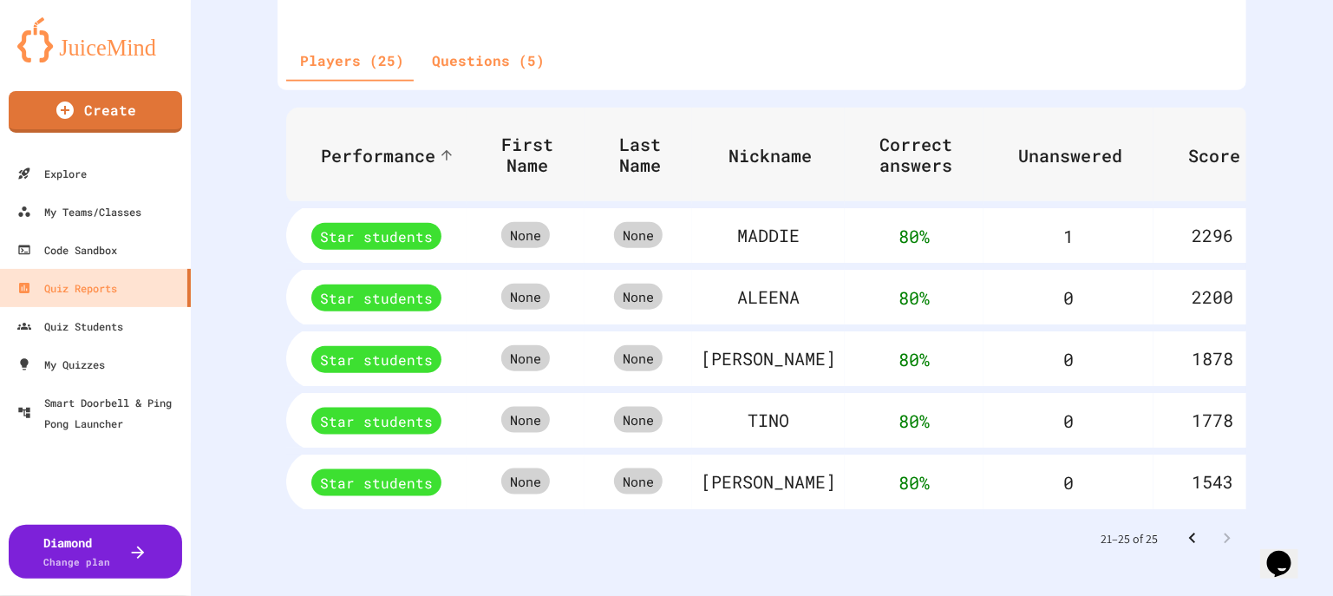
click at [1182, 528] on icon "Go to previous page" at bounding box center [1192, 538] width 21 height 21
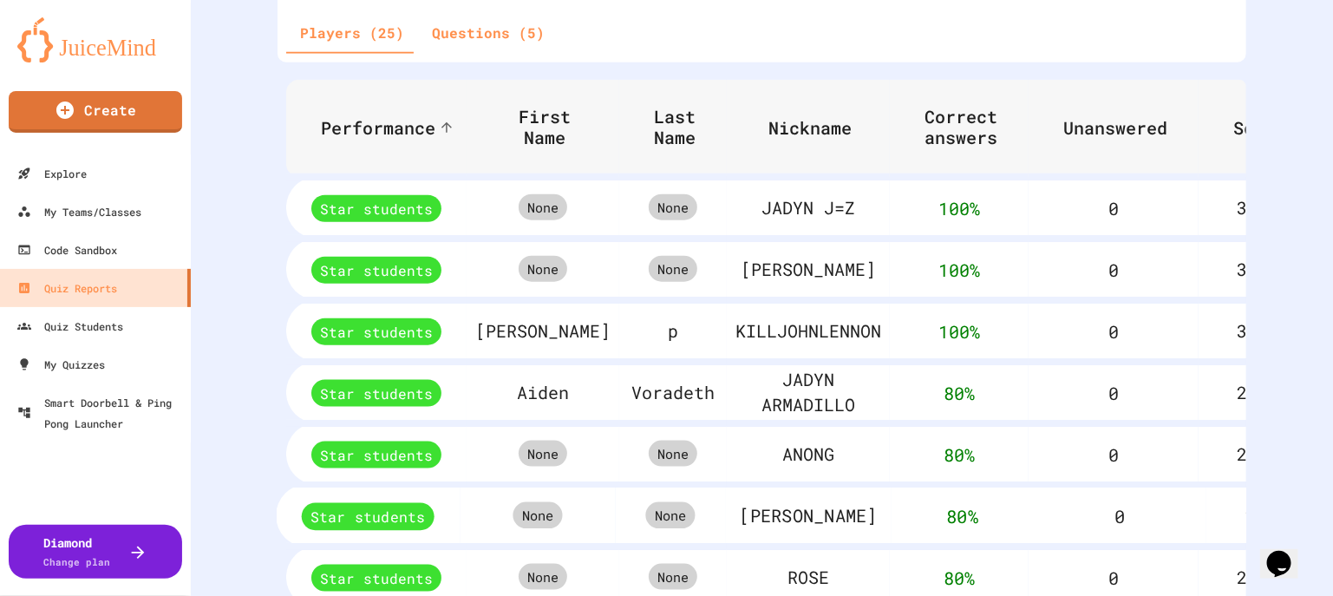
click at [1171, 526] on th "0" at bounding box center [1119, 515] width 173 height 62
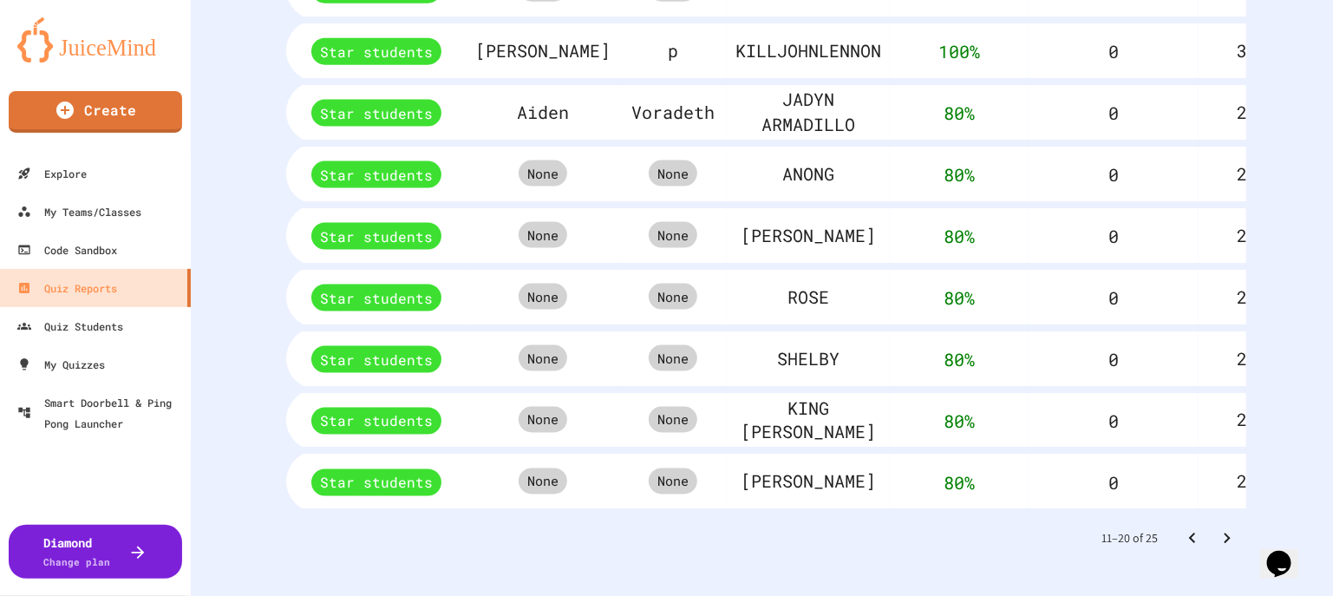
click at [1182, 528] on icon "Go to previous page" at bounding box center [1192, 538] width 21 height 21
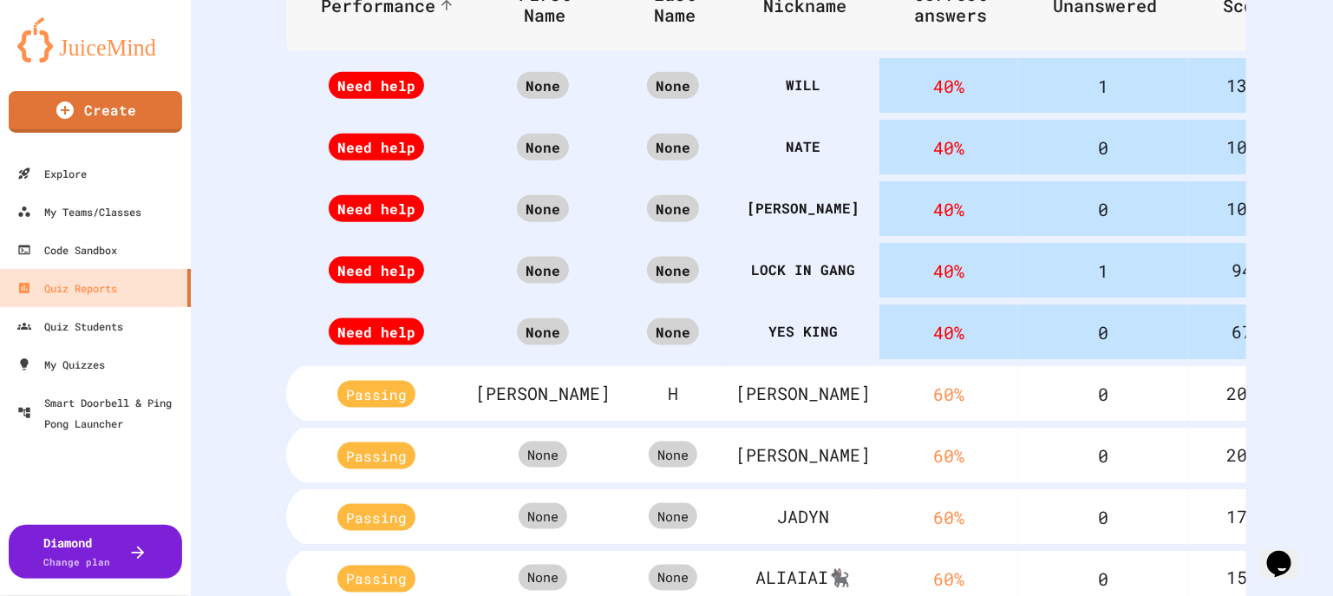
scroll to position [646, 0]
